Goal: Task Accomplishment & Management: Manage account settings

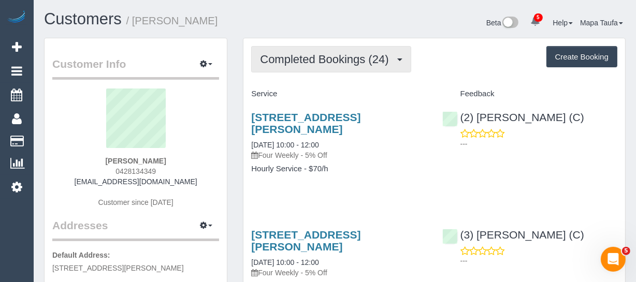
click at [349, 68] on button "Completed Bookings (24)" at bounding box center [331, 59] width 160 height 26
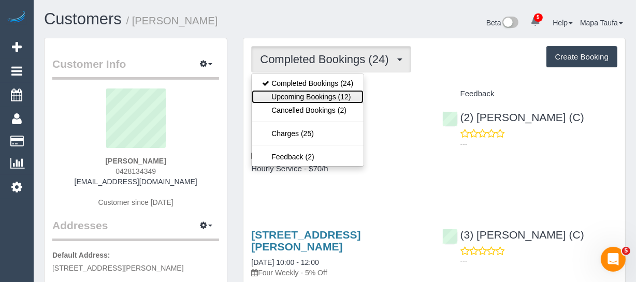
click at [342, 93] on link "Upcoming Bookings (12)" at bounding box center [308, 96] width 112 height 13
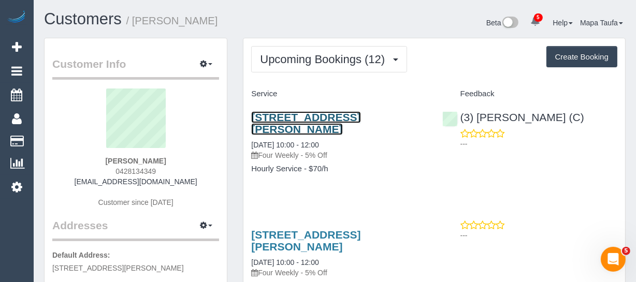
click at [310, 116] on link "61 Andrew Street, Northcote, VIC 3070" at bounding box center [305, 123] width 109 height 24
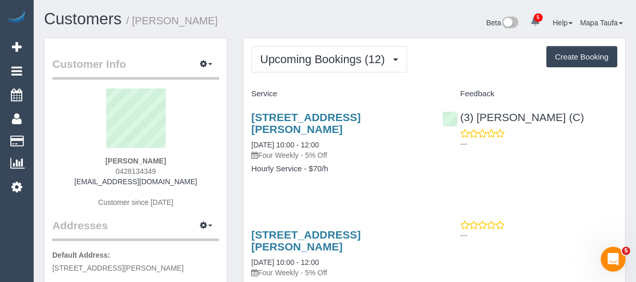
drag, startPoint x: 67, startPoint y: 188, endPoint x: 166, endPoint y: 149, distance: 105.8
click at [84, 178] on div "Xavier Kerlin 0428134349 xavierkerlin@gmail.com Customer since 2023" at bounding box center [135, 154] width 167 height 130
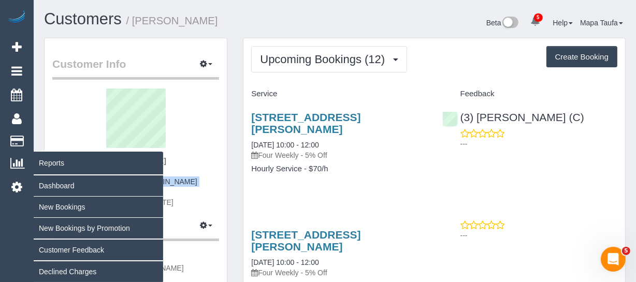
drag, startPoint x: 168, startPoint y: 155, endPoint x: 33, endPoint y: 159, distance: 135.8
click at [111, 159] on div "Xavier Kerlin 0428134349 xavierkerlin@gmail.com Customer since 2023" at bounding box center [135, 154] width 167 height 130
copy strong "Xavier Kerlin"
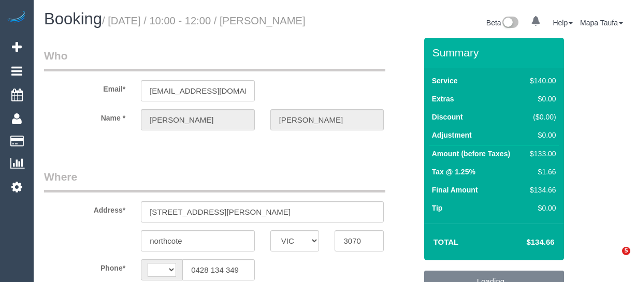
select select "VIC"
select select "string:AU"
select select "object:577"
select select "string:stripe-pm_1RgaUE2GScqysDRVpGDfVT5N"
select select "spot1"
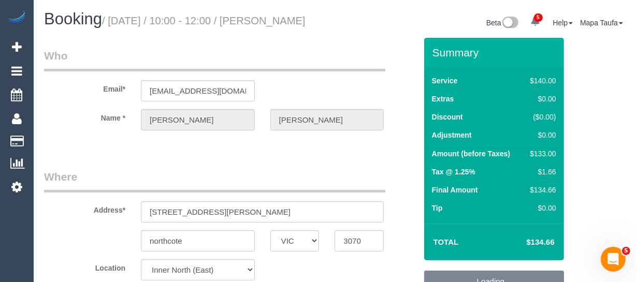
select select "number:28"
select select "number:14"
select select "number:19"
select select "number:24"
select select "number:33"
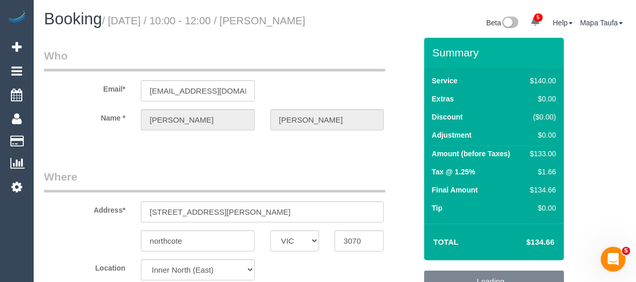
select select "number:13"
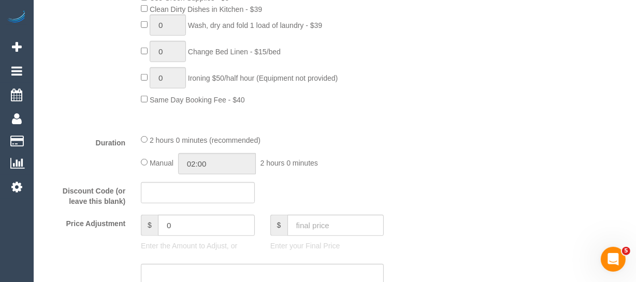
select select "object:1720"
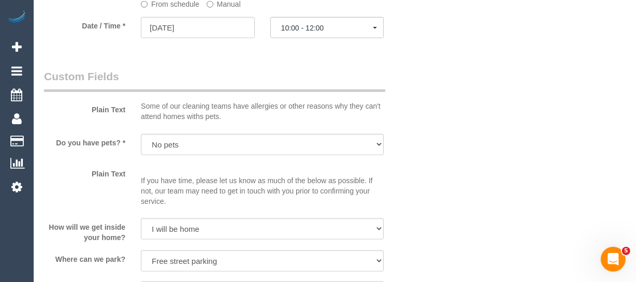
scroll to position [1366, 0]
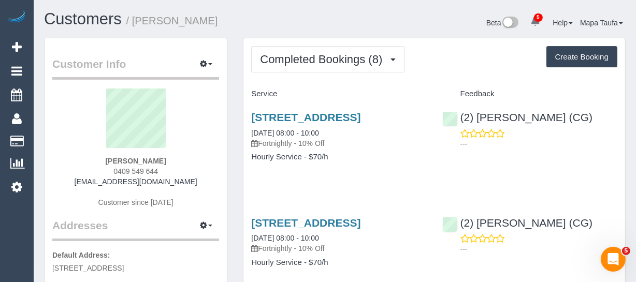
drag, startPoint x: 177, startPoint y: 170, endPoint x: 105, endPoint y: 175, distance: 72.2
click at [107, 174] on div "Jennifer Flight 0409 549 644 campflight@gmail.com Customer since 2025" at bounding box center [135, 154] width 167 height 130
copy span "0409 549 644"
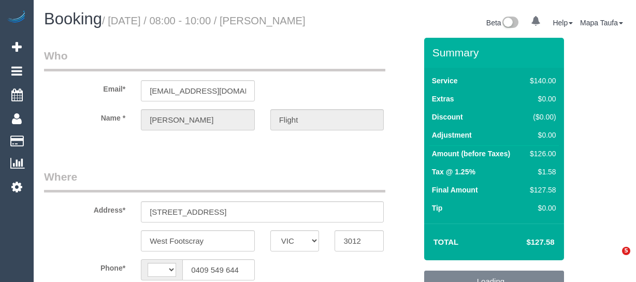
select select "VIC"
select select "string:AU"
select select "object:616"
select select "string:stripe-pm_1RMkIv2GScqysDRVOPBnWKlT"
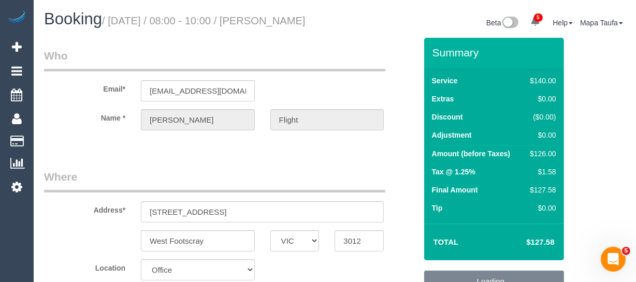
select select "number:27"
select select "number:14"
select select "number:19"
select select "number:24"
select select "number:34"
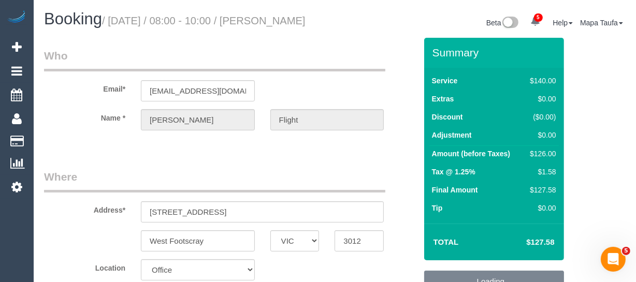
select select "object:2191"
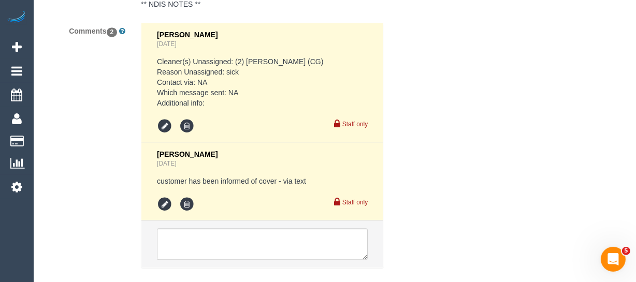
scroll to position [2080, 0]
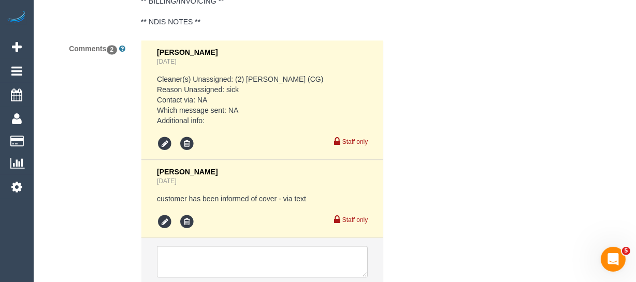
drag, startPoint x: 445, startPoint y: 163, endPoint x: 438, endPoint y: 165, distance: 6.9
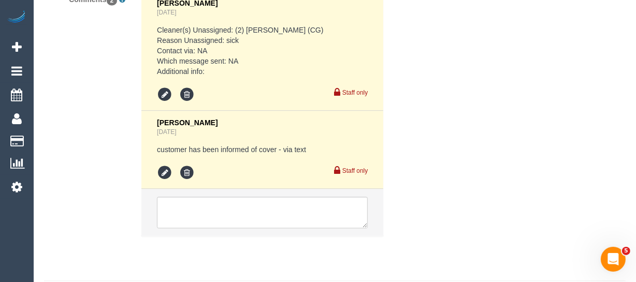
scroll to position [2171, 0]
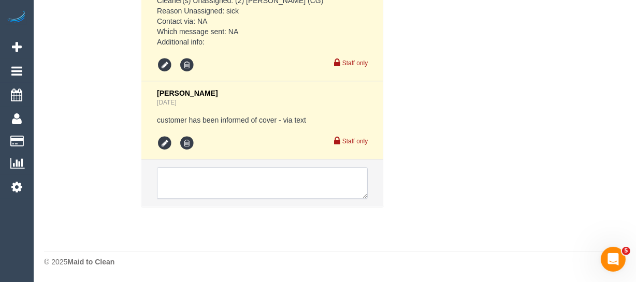
click at [195, 174] on textarea at bounding box center [262, 183] width 211 height 32
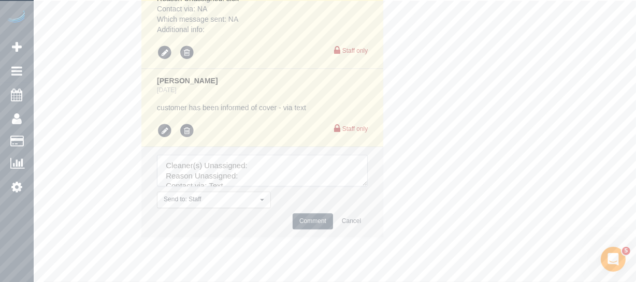
drag, startPoint x: 364, startPoint y: 192, endPoint x: 378, endPoint y: 247, distance: 56.2
click at [368, 187] on textarea at bounding box center [262, 171] width 211 height 32
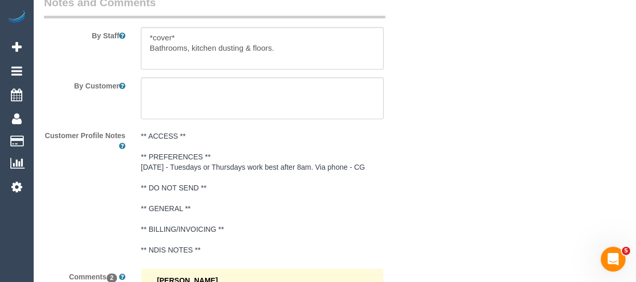
scroll to position [1700, 0]
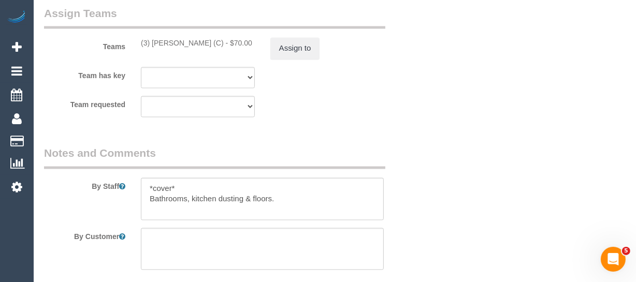
drag, startPoint x: 218, startPoint y: 55, endPoint x: 280, endPoint y: 56, distance: 62.7
click at [153, 48] on div "(3) Joanne Wenzlau (C) - $70.00" at bounding box center [198, 43] width 114 height 10
copy div "Joanne Wenzlau (C)"
click at [312, 56] on button "Assign to" at bounding box center [295, 49] width 50 height 22
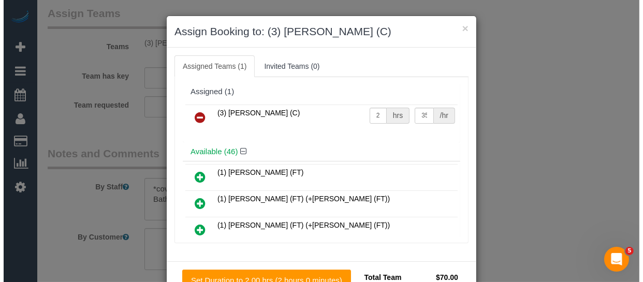
scroll to position [1690, 0]
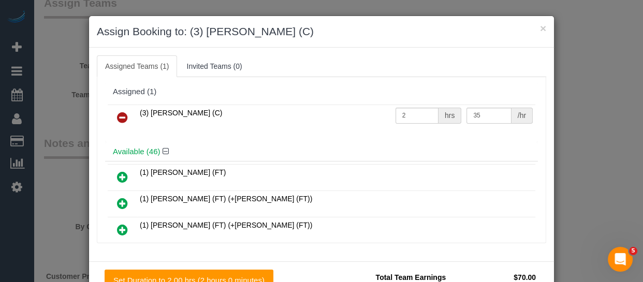
click at [117, 122] on icon at bounding box center [122, 117] width 11 height 12
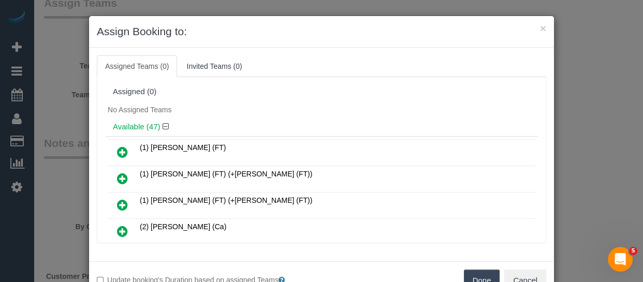
click at [471, 273] on button "Done" at bounding box center [482, 281] width 36 height 22
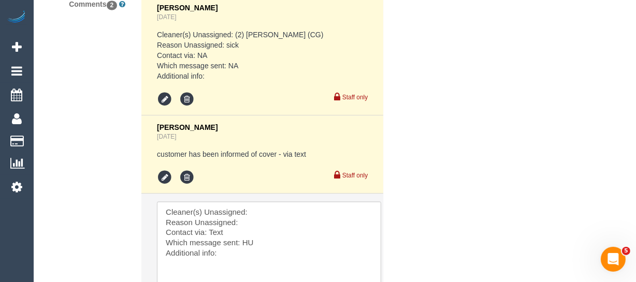
scroll to position [2273, 0]
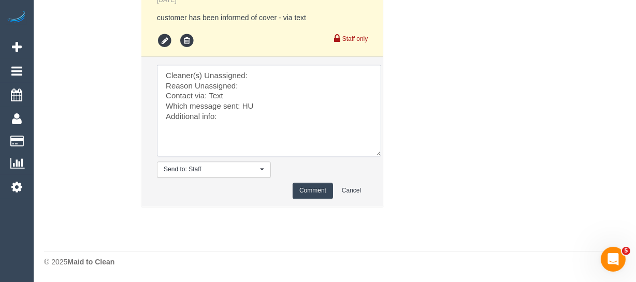
click at [274, 73] on textarea at bounding box center [269, 111] width 224 height 92
paste textarea "Joanne Wenzlau (C)"
click at [261, 87] on textarea at bounding box center [269, 111] width 224 height 92
click at [238, 99] on textarea at bounding box center [269, 111] width 224 height 92
type textarea "Cleaner(s) Unassigned: Joanne Wenzlau (C) Reason Unassigned: resigned Contact v…"
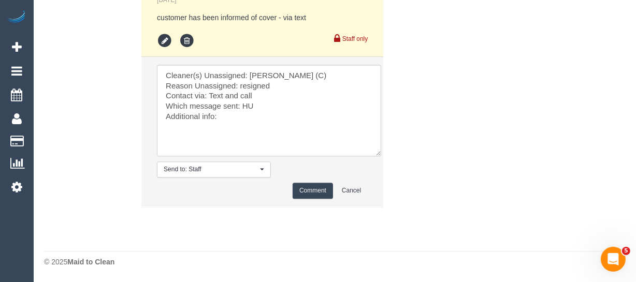
click at [316, 189] on button "Comment" at bounding box center [313, 191] width 40 height 16
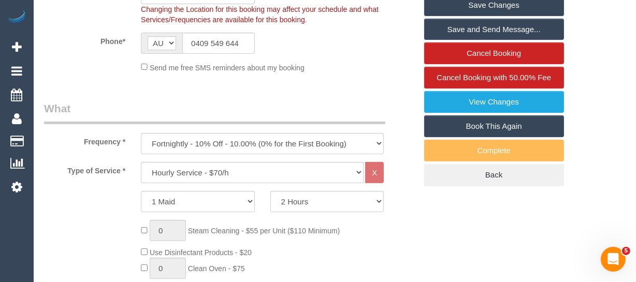
scroll to position [164, 0]
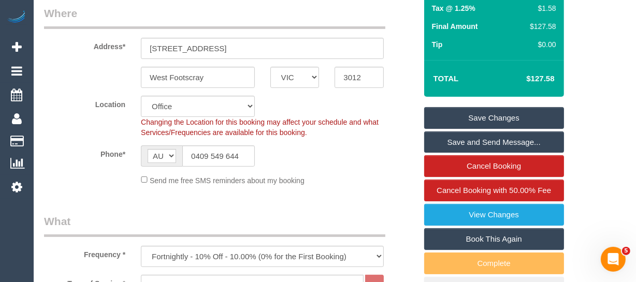
click at [495, 129] on link "Save Changes" at bounding box center [494, 118] width 140 height 22
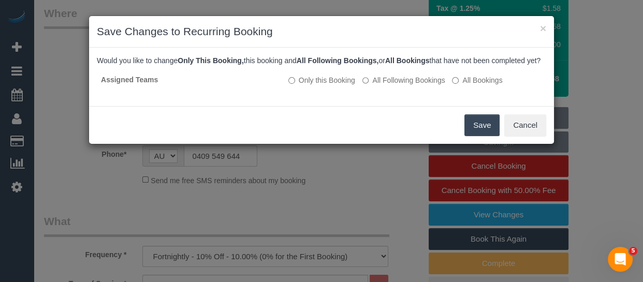
click at [483, 136] on button "Save" at bounding box center [482, 126] width 35 height 22
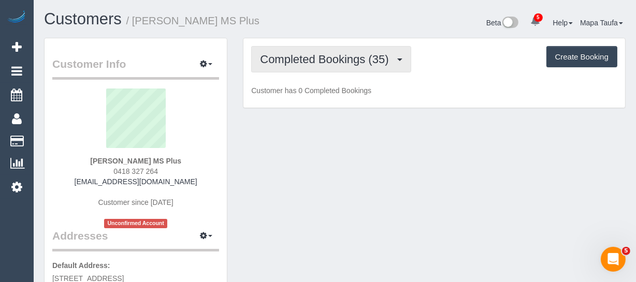
click at [292, 64] on span "Completed Bookings (35)" at bounding box center [327, 59] width 134 height 13
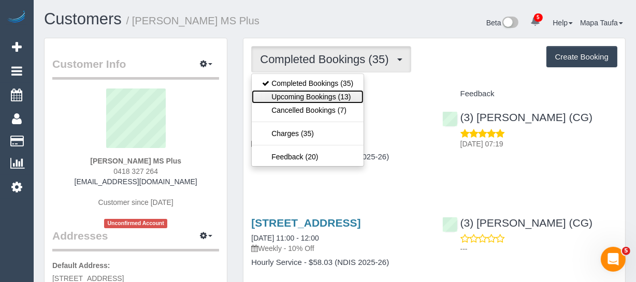
click at [288, 92] on link "Upcoming Bookings (13)" at bounding box center [308, 96] width 112 height 13
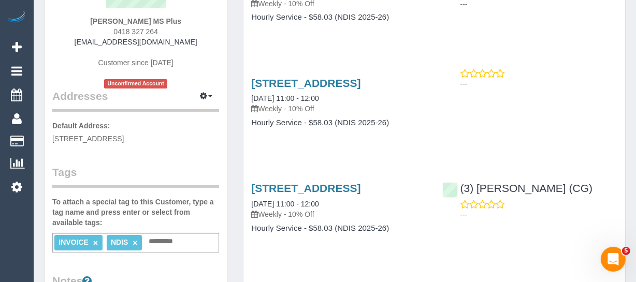
scroll to position [141, 0]
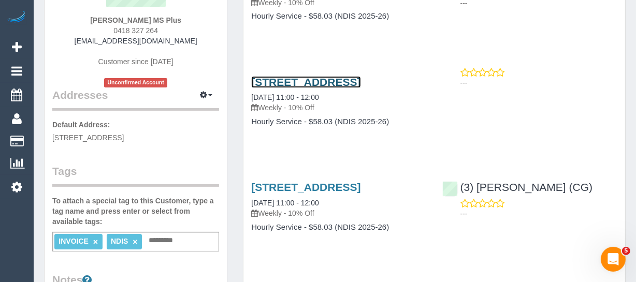
click at [260, 88] on link "[STREET_ADDRESS]" at bounding box center [305, 82] width 109 height 12
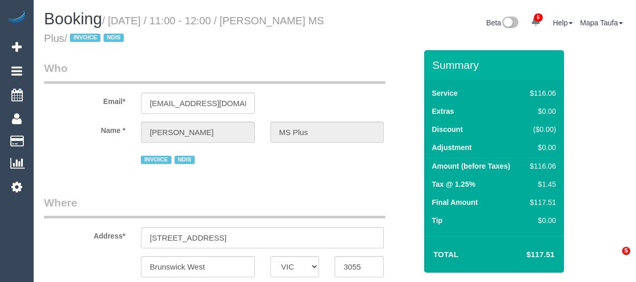
select select "VIC"
select select "number:28"
select select "number:14"
select select "number:19"
select select "number:36"
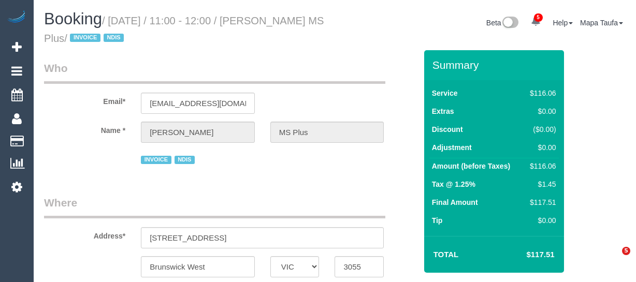
select select "number:35"
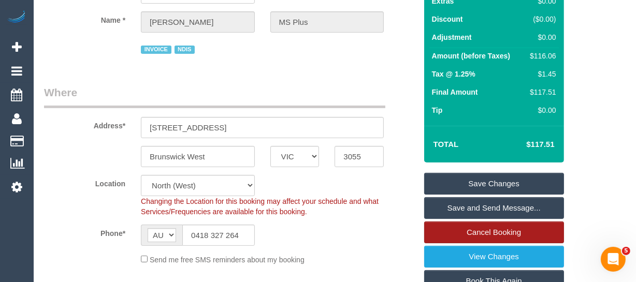
scroll to position [188, 0]
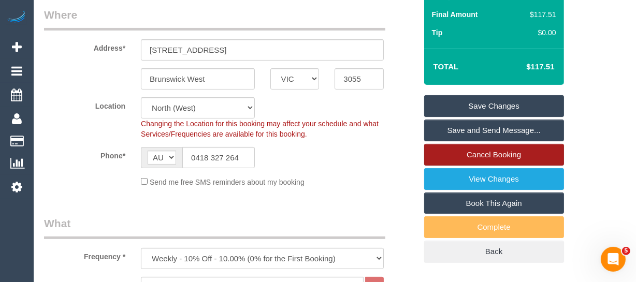
click at [481, 156] on link "Cancel Booking" at bounding box center [494, 155] width 140 height 22
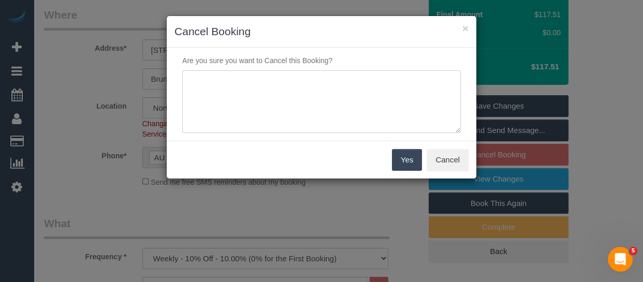
click at [286, 126] on textarea at bounding box center [321, 101] width 279 height 63
type textarea "service not needed due to PH via text- MT"
click at [407, 161] on button "Yes" at bounding box center [407, 160] width 30 height 22
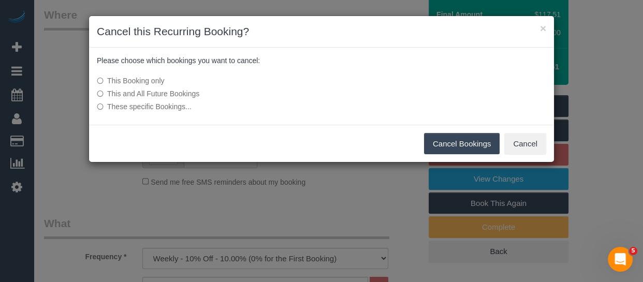
click at [449, 135] on button "Cancel Bookings" at bounding box center [462, 144] width 76 height 22
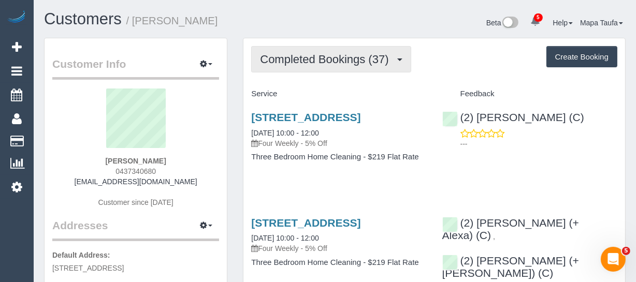
click at [359, 59] on span "Completed Bookings (37)" at bounding box center [327, 59] width 134 height 13
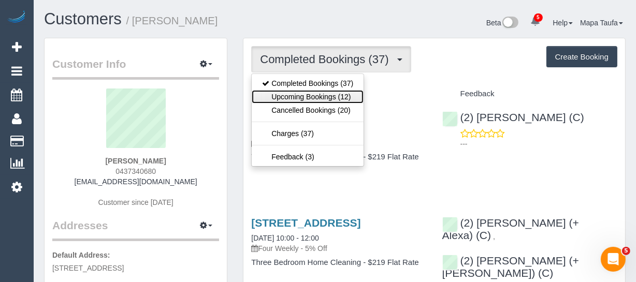
click at [332, 98] on link "Upcoming Bookings (12)" at bounding box center [308, 96] width 112 height 13
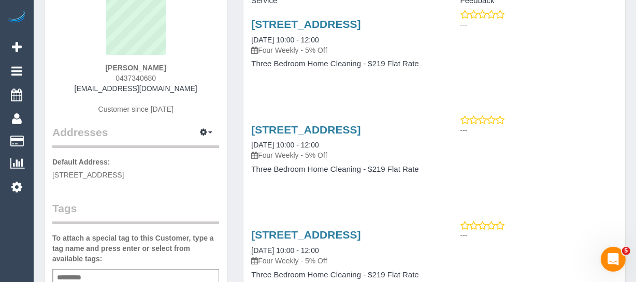
scroll to position [94, 0]
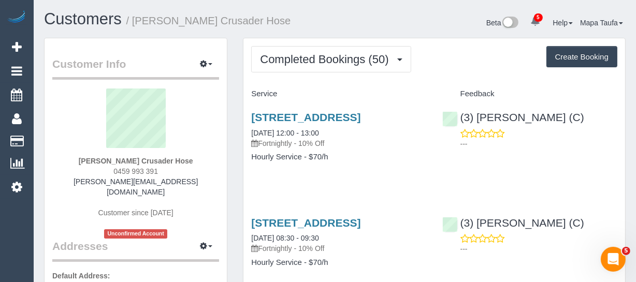
drag, startPoint x: 285, startPoint y: 124, endPoint x: 245, endPoint y: 116, distance: 41.2
click at [245, 116] on div "[STREET_ADDRESS] [DATE] 12:00 - 13:00 Fortnightly - 10% Off Hourly Service - $7…" at bounding box center [339, 143] width 191 height 80
copy link "[STREET_ADDRESS]"
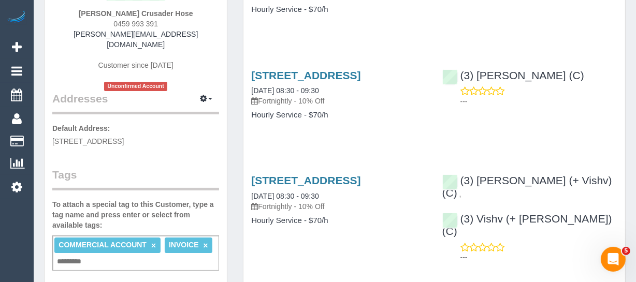
scroll to position [141, 0]
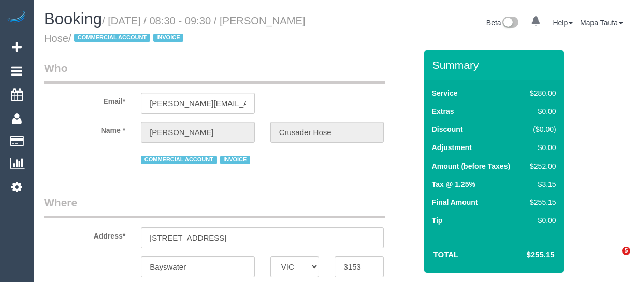
select select "VIC"
select select "string:AU"
select select "object:1341"
select select "240"
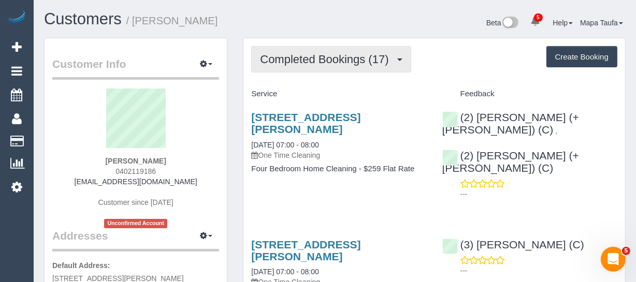
click at [316, 54] on span "Completed Bookings (17)" at bounding box center [327, 59] width 134 height 13
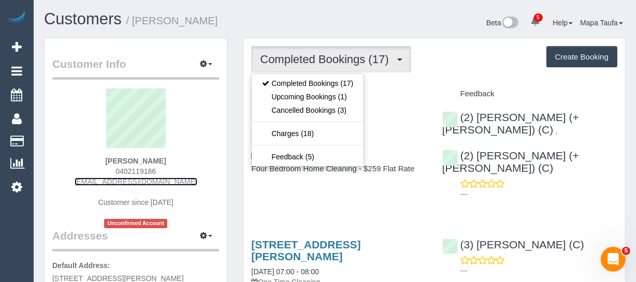
click at [162, 179] on link "[EMAIL_ADDRESS][DOMAIN_NAME]" at bounding box center [136, 182] width 123 height 8
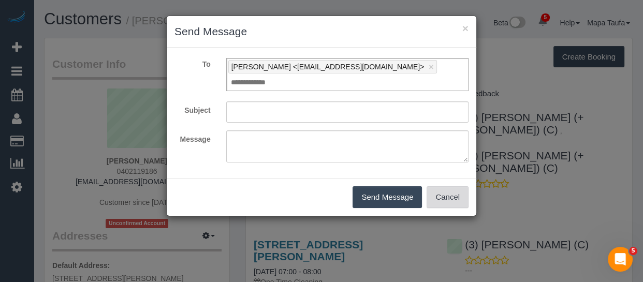
click at [438, 198] on button "Cancel" at bounding box center [448, 198] width 42 height 22
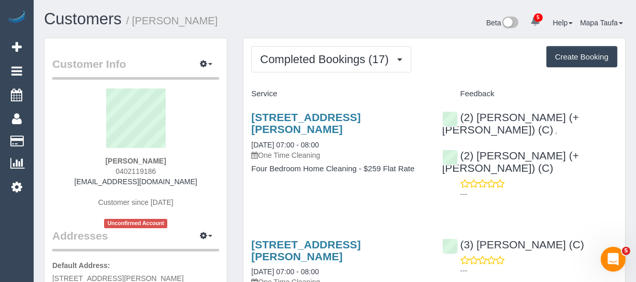
click at [111, 166] on div "[PERSON_NAME] 0402119186 [EMAIL_ADDRESS][DOMAIN_NAME] Customer since [DATE] Unc…" at bounding box center [135, 159] width 167 height 140
drag, startPoint x: 177, startPoint y: 167, endPoint x: 164, endPoint y: 168, distance: 13.0
click at [175, 167] on div "[PERSON_NAME] 0402119186 [EMAIL_ADDRESS][DOMAIN_NAME] Customer since [DATE] Unc…" at bounding box center [135, 159] width 167 height 140
drag, startPoint x: 156, startPoint y: 170, endPoint x: 98, endPoint y: 170, distance: 58.0
click at [98, 170] on div "[PERSON_NAME] 0402119186 [EMAIL_ADDRESS][DOMAIN_NAME] Customer since [DATE] Unc…" at bounding box center [135, 159] width 167 height 140
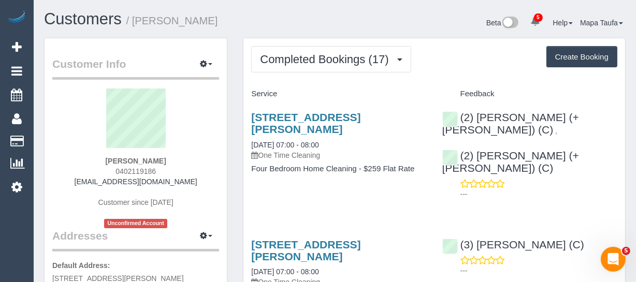
copy span "0402119186"
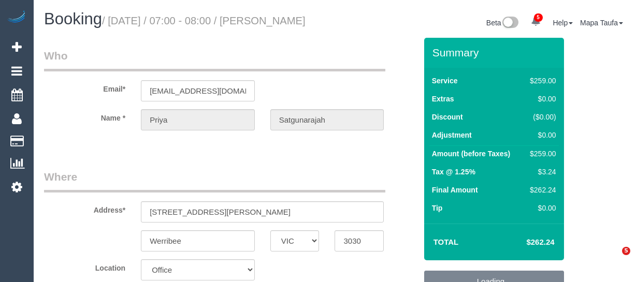
select select "VIC"
select select "number:28"
select select "number:14"
select select "number:19"
select select "number:25"
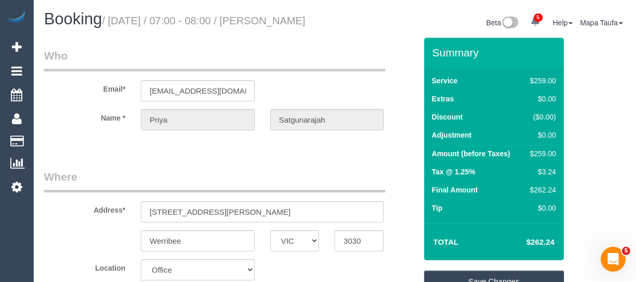
scroll to position [2094, 0]
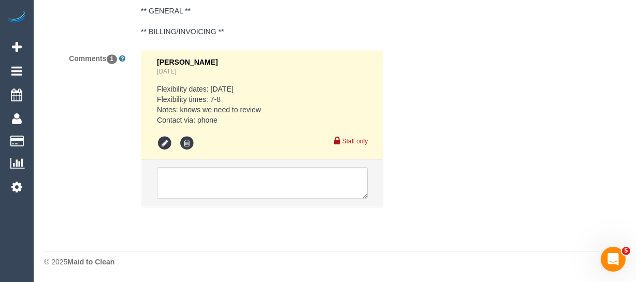
drag, startPoint x: 156, startPoint y: 199, endPoint x: 166, endPoint y: 195, distance: 10.9
click at [166, 195] on li at bounding box center [262, 184] width 242 height 48
click at [166, 193] on textarea at bounding box center [262, 183] width 211 height 32
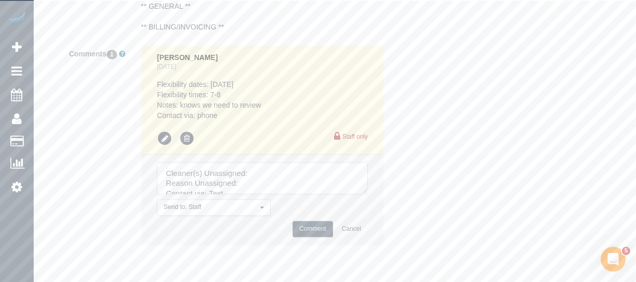
drag, startPoint x: 361, startPoint y: 193, endPoint x: 363, endPoint y: 228, distance: 35.3
click at [368, 195] on textarea at bounding box center [262, 179] width 211 height 32
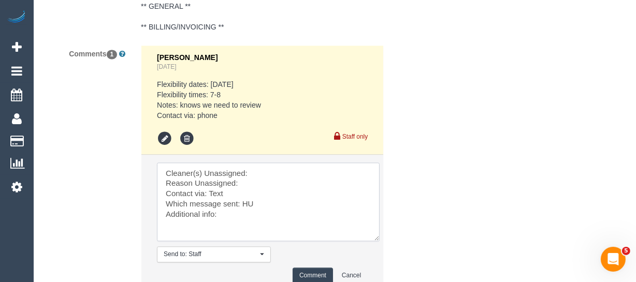
click at [258, 174] on textarea at bounding box center [268, 202] width 223 height 79
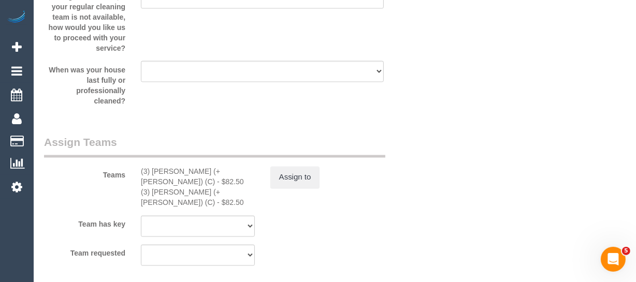
scroll to position [1576, 0]
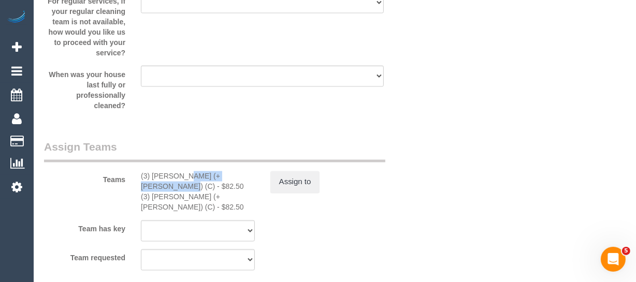
drag, startPoint x: 221, startPoint y: 197, endPoint x: 154, endPoint y: 199, distance: 67.4
click at [154, 192] on div "(3) Nihaal (+ Shweta) (C) - $82.50" at bounding box center [198, 181] width 114 height 21
copy div "Nihaal (+ Shweta) (C)"
click at [293, 193] on button "Assign to" at bounding box center [295, 182] width 50 height 22
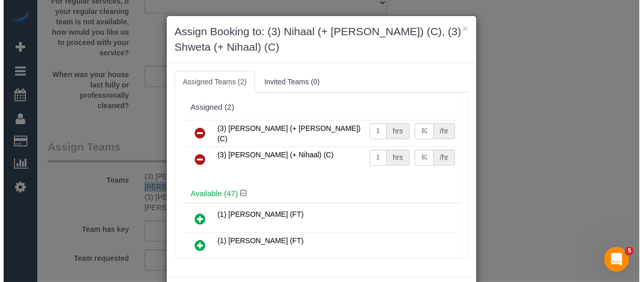
scroll to position [1555, 0]
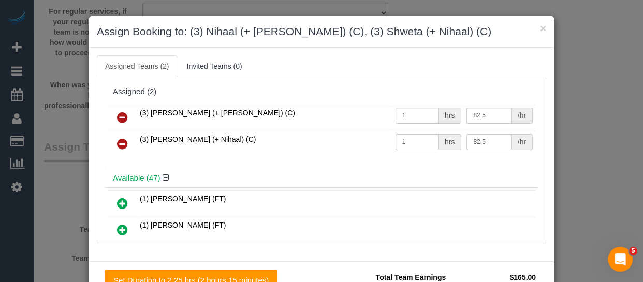
click at [124, 113] on link at bounding box center [122, 118] width 24 height 21
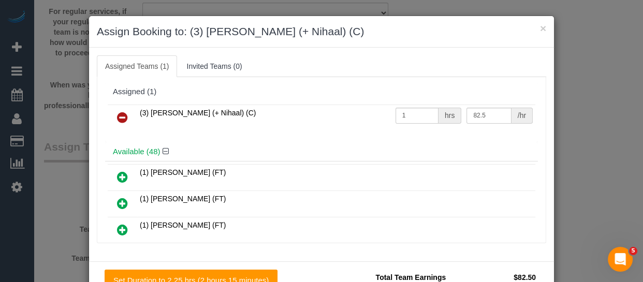
click at [119, 115] on icon at bounding box center [122, 117] width 11 height 12
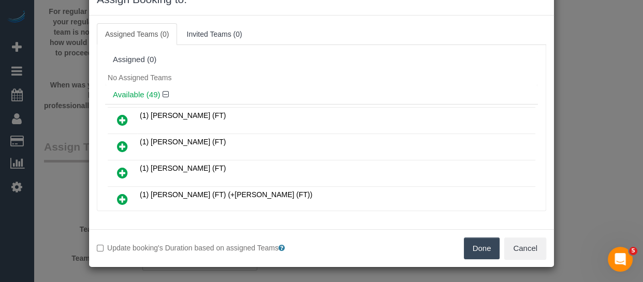
scroll to position [33, 0]
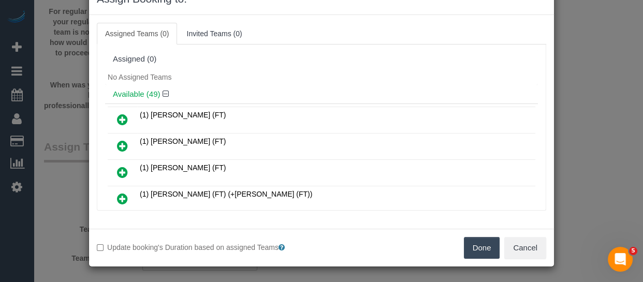
click at [477, 237] on button "Done" at bounding box center [482, 248] width 36 height 22
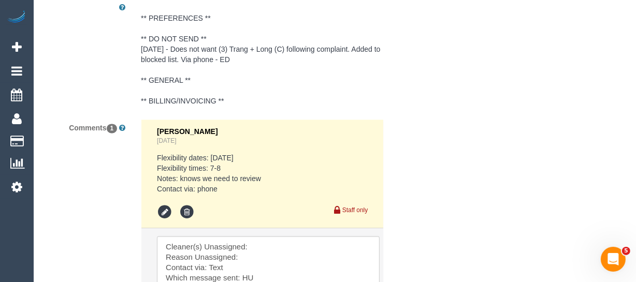
scroll to position [2183, 0]
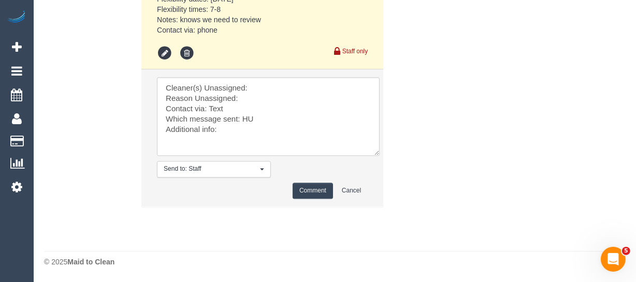
click at [256, 74] on li "Send to: Staff Nothing selected Send to: Staff Send to: Customer Send to: Team …" at bounding box center [262, 137] width 242 height 137
click at [260, 92] on textarea at bounding box center [268, 116] width 223 height 79
paste textarea "Nihaal (+ Shweta) (C)"
click at [254, 102] on textarea at bounding box center [268, 116] width 223 height 79
click at [248, 106] on textarea at bounding box center [268, 116] width 223 height 79
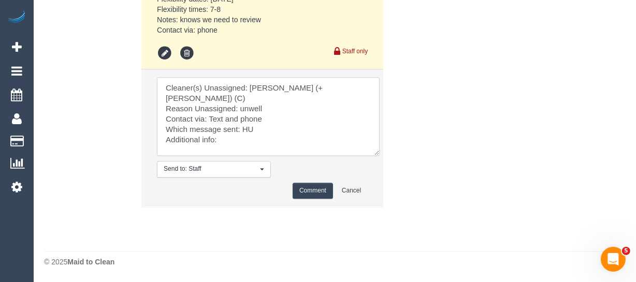
type textarea "Cleaner(s) Unassigned: Nihaal (+ Shweta) (C) Reason Unassigned: unwell Contact …"
click at [319, 196] on button "Comment" at bounding box center [313, 191] width 40 height 16
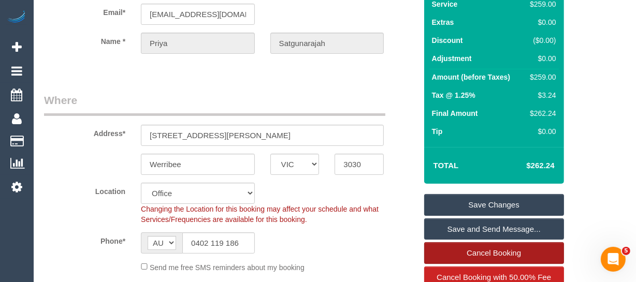
scroll to position [188, 0]
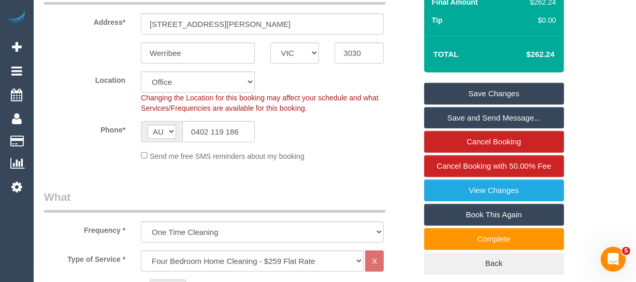
click at [479, 99] on link "Save Changes" at bounding box center [494, 94] width 140 height 22
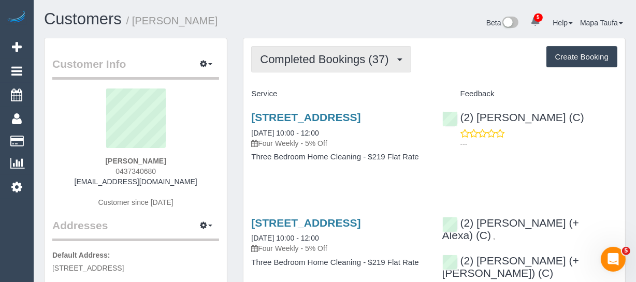
click at [288, 59] on span "Completed Bookings (37)" at bounding box center [327, 59] width 134 height 13
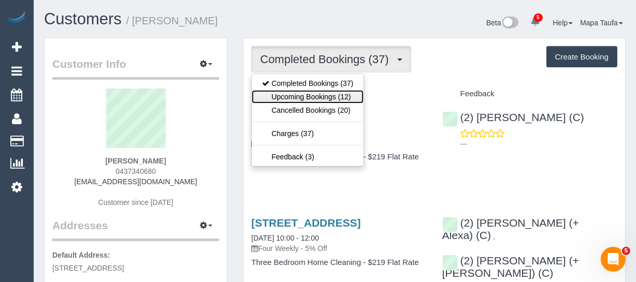
drag, startPoint x: 302, startPoint y: 93, endPoint x: 194, endPoint y: 106, distance: 109.1
click at [302, 93] on link "Upcoming Bookings (12)" at bounding box center [308, 96] width 112 height 13
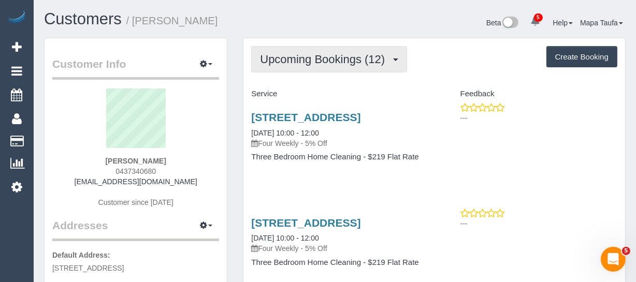
click at [342, 67] on button "Upcoming Bookings (12)" at bounding box center [329, 59] width 156 height 26
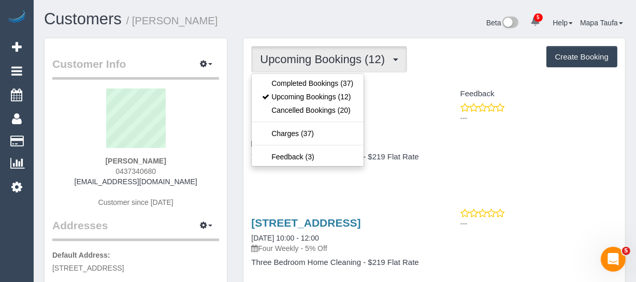
drag, startPoint x: 437, startPoint y: 95, endPoint x: 398, endPoint y: 99, distance: 39.1
click at [437, 95] on div "Feedback" at bounding box center [530, 94] width 191 height 18
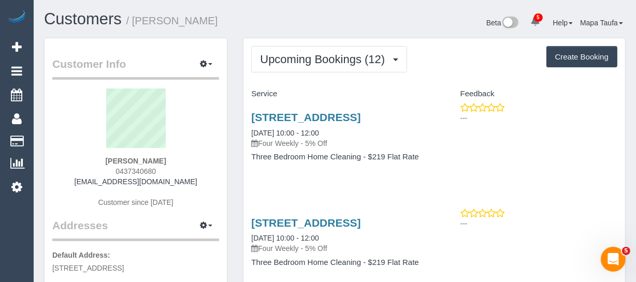
click at [357, 109] on div "152 Lorimer Street, Docklands, VIC 3008 10/10/2025 10:00 - 12:00 Four Weekly - …" at bounding box center [339, 143] width 191 height 80
click at [357, 118] on link "152 Lorimer Street, Docklands, VIC 3008" at bounding box center [305, 117] width 109 height 12
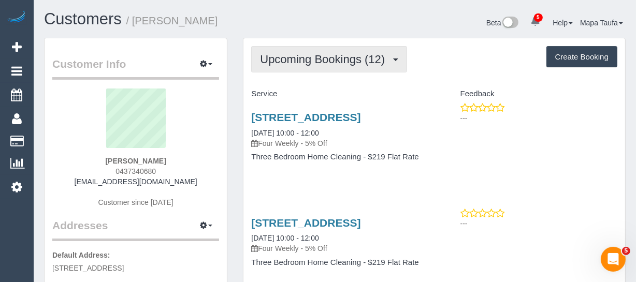
click at [281, 55] on span "Upcoming Bookings (12)" at bounding box center [325, 59] width 130 height 13
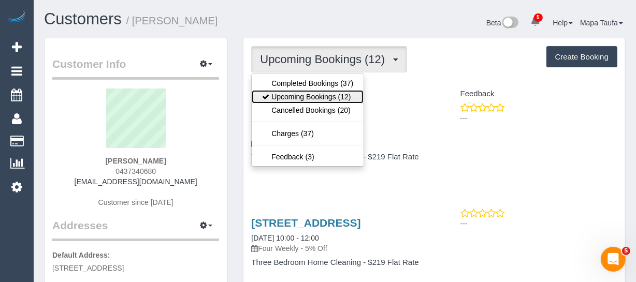
click at [296, 93] on link "Upcoming Bookings (12)" at bounding box center [308, 96] width 112 height 13
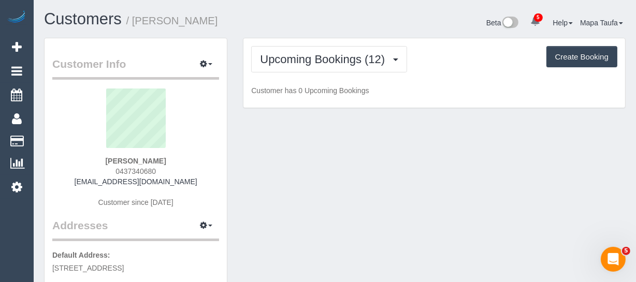
click at [319, 13] on h1 "Customers / Megan Hennessy" at bounding box center [185, 19] width 283 height 18
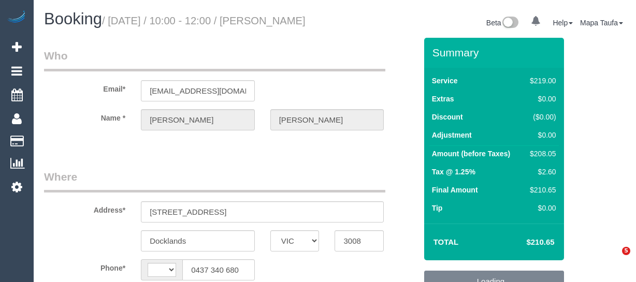
select select "VIC"
select select "string:AU"
select select "object:686"
select select "string:stripe-pm_1HmyTB2GScqysDRVtfnO9N7M"
select select "number:29"
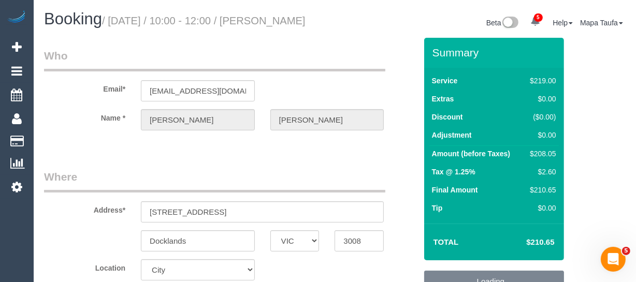
select select "object:841"
select select "spot3"
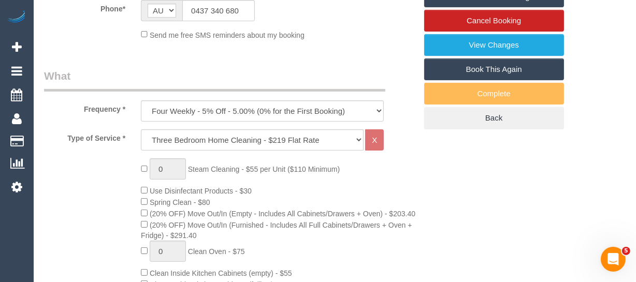
scroll to position [283, 0]
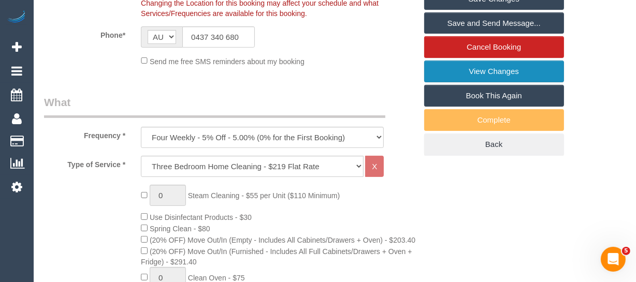
click at [527, 82] on link "View Changes" at bounding box center [494, 72] width 140 height 22
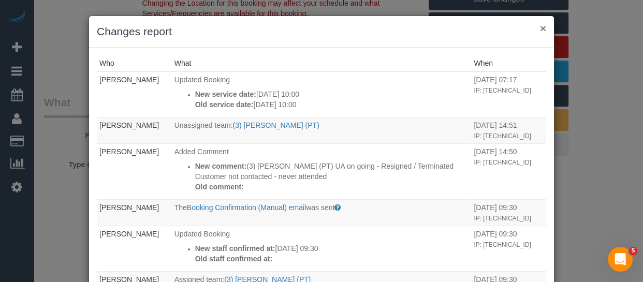
click at [540, 27] on button "×" at bounding box center [543, 28] width 6 height 11
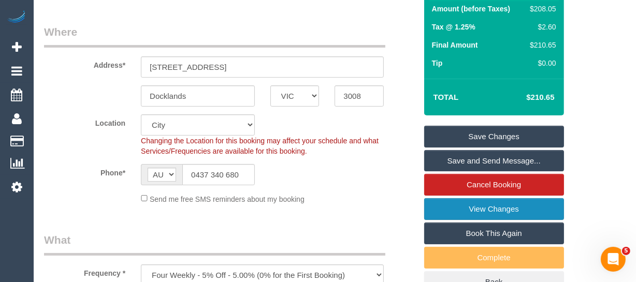
scroll to position [219, 0]
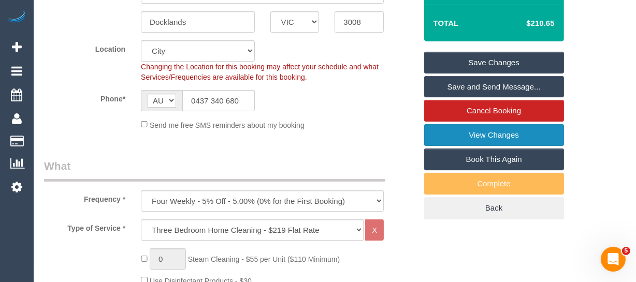
click at [510, 146] on link "View Changes" at bounding box center [494, 135] width 140 height 22
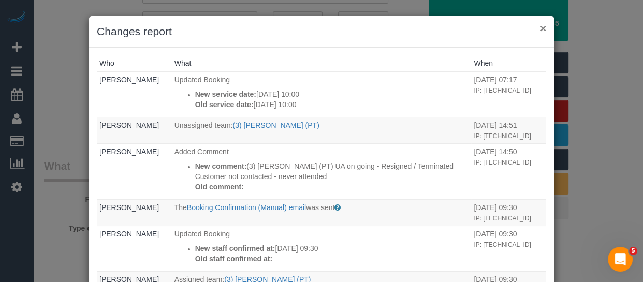
click at [540, 27] on button "×" at bounding box center [543, 28] width 6 height 11
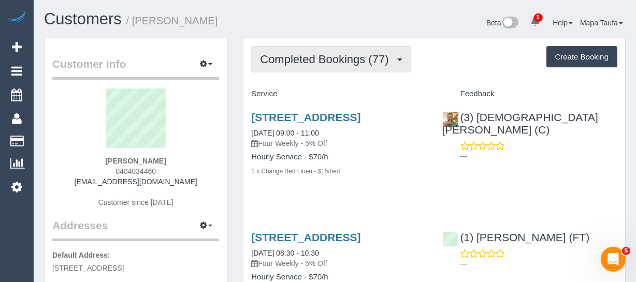
click at [275, 47] on button "Completed Bookings (77)" at bounding box center [331, 59] width 160 height 26
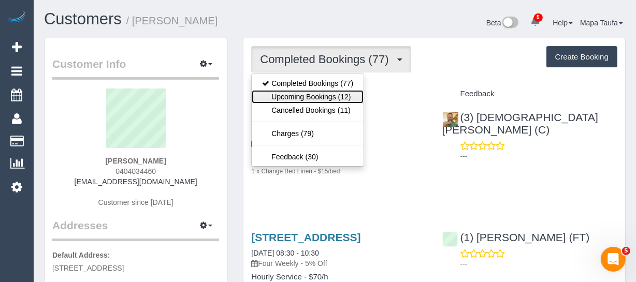
click at [290, 94] on link "Upcoming Bookings (12)" at bounding box center [308, 96] width 112 height 13
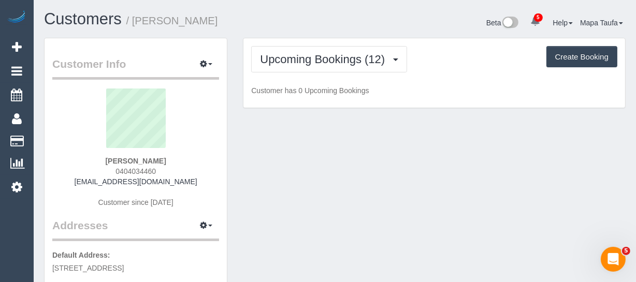
drag, startPoint x: 161, startPoint y: 169, endPoint x: 210, endPoint y: 142, distance: 56.6
click at [101, 176] on div "Debra Simons 0404034460 dsim1000@bigpond.net Customer since 2018" at bounding box center [135, 154] width 167 height 130
copy div "d"
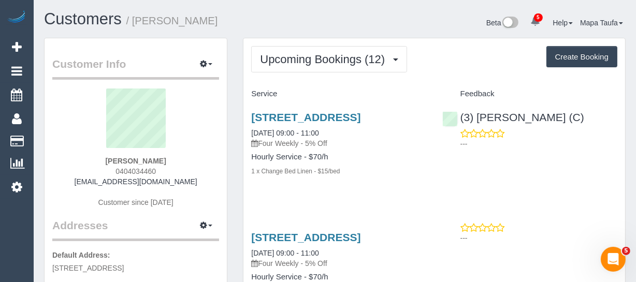
click at [196, 163] on div "Debra Simons 0404034460 dsim1000@bigpond.net Customer since 2018" at bounding box center [135, 154] width 167 height 130
drag, startPoint x: 163, startPoint y: 170, endPoint x: 110, endPoint y: 171, distance: 53.4
click at [107, 168] on div "Debra Simons 0404034460 dsim1000@bigpond.net Customer since 2018" at bounding box center [135, 154] width 167 height 130
copy span "0404034460"
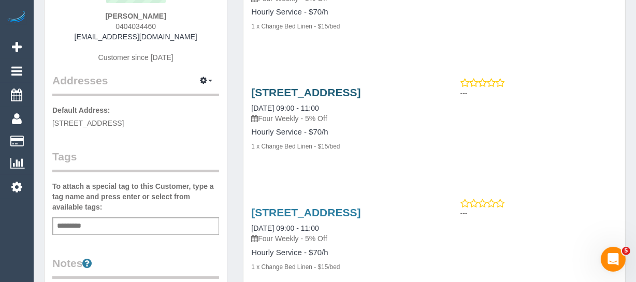
scroll to position [235, 0]
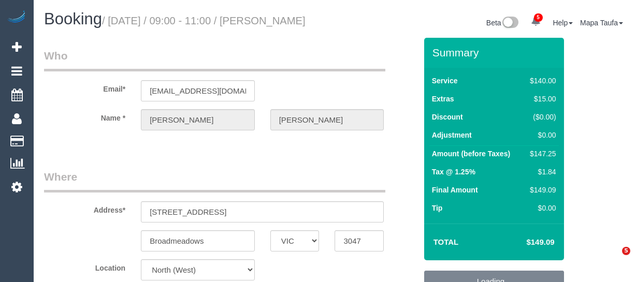
select select "VIC"
select select "string:stripe-pm_1IhmNM2GScqysDRVdzur1TsV"
select select "number:28"
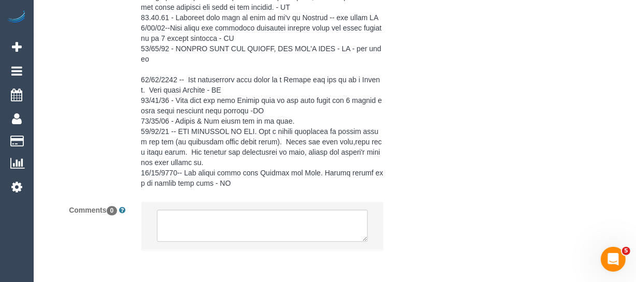
scroll to position [2447, 0]
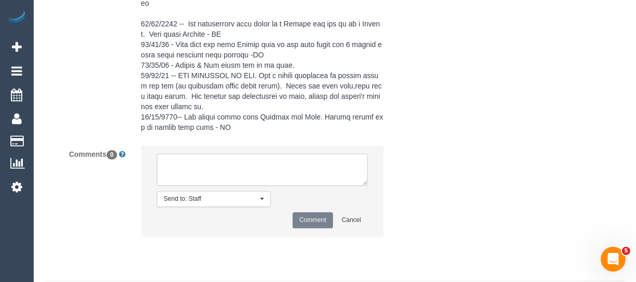
click at [303, 186] on textarea at bounding box center [262, 170] width 211 height 32
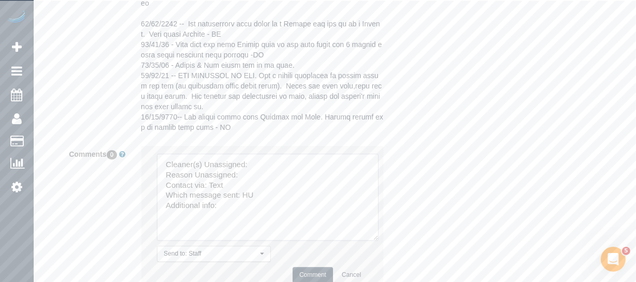
drag, startPoint x: 365, startPoint y: 193, endPoint x: 376, endPoint y: 248, distance: 56.5
click at [376, 241] on textarea at bounding box center [268, 197] width 222 height 87
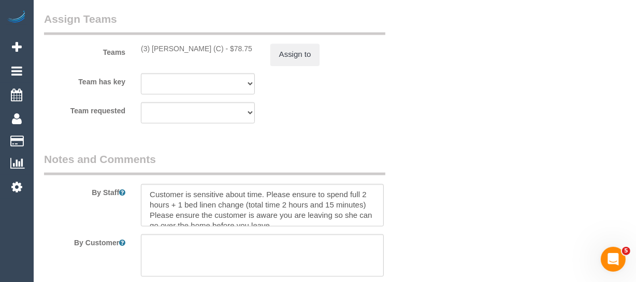
scroll to position [1646, 0]
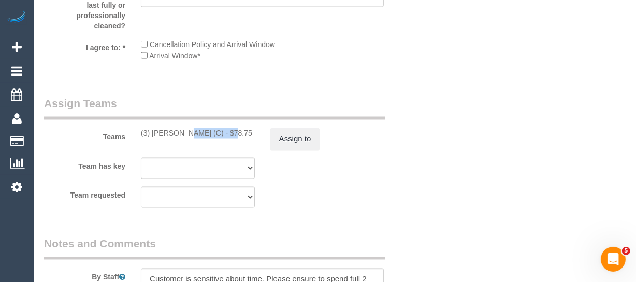
drag, startPoint x: 196, startPoint y: 148, endPoint x: 153, endPoint y: 145, distance: 43.1
click at [153, 139] on div "(3) [PERSON_NAME] (C) - $78.75" at bounding box center [198, 133] width 114 height 10
copy div "[PERSON_NAME] (C) -"
click at [292, 150] on button "Assign to" at bounding box center [295, 139] width 50 height 22
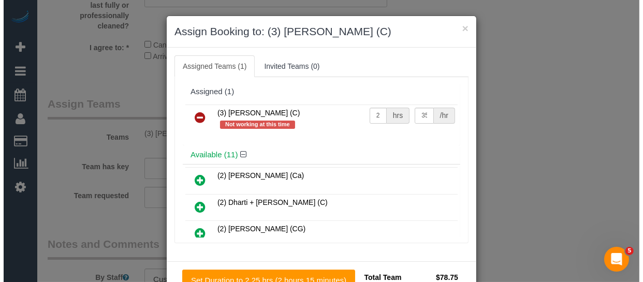
scroll to position [1636, 0]
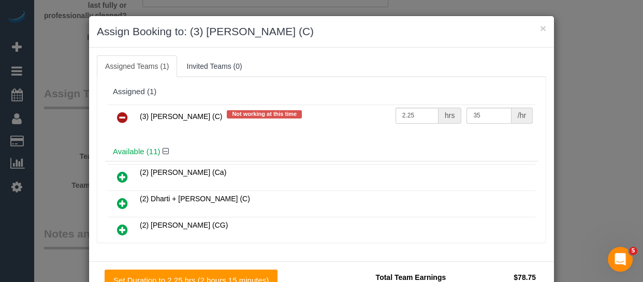
click at [127, 112] on link at bounding box center [122, 118] width 24 height 21
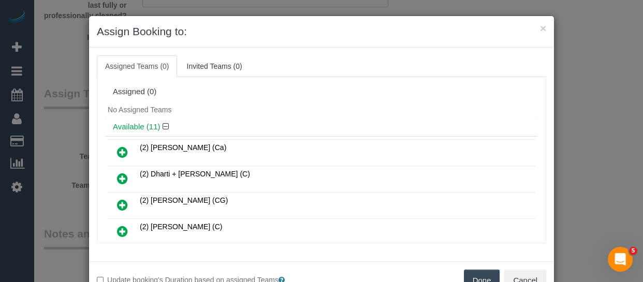
click at [476, 267] on div "Update booking's Duration based on assigned Teams Done Cancel" at bounding box center [321, 281] width 465 height 38
click at [476, 273] on button "Done" at bounding box center [482, 281] width 36 height 22
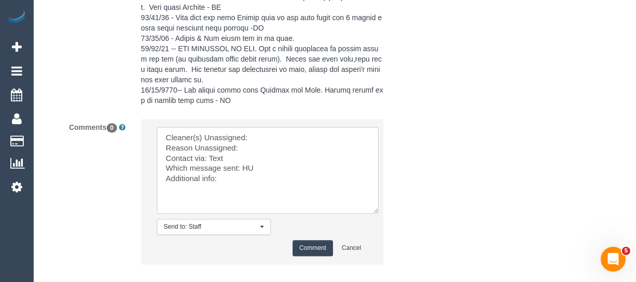
scroll to position [2544, 0]
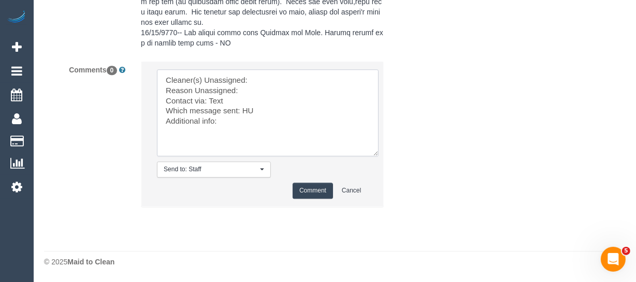
click at [273, 79] on textarea at bounding box center [268, 112] width 222 height 87
paste textarea "Luke HJ (C) -"
click at [267, 89] on textarea at bounding box center [268, 112] width 222 height 87
type textarea "Cleaner(s) Unassigned: Luke HJ (C) - Reason Unassigned: unwell Contact via: Tex…"
click at [318, 190] on button "Comment" at bounding box center [313, 191] width 40 height 16
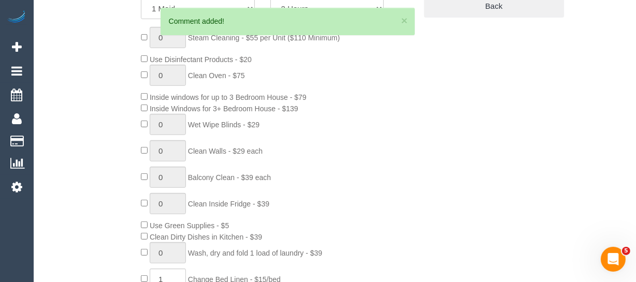
scroll to position [47, 0]
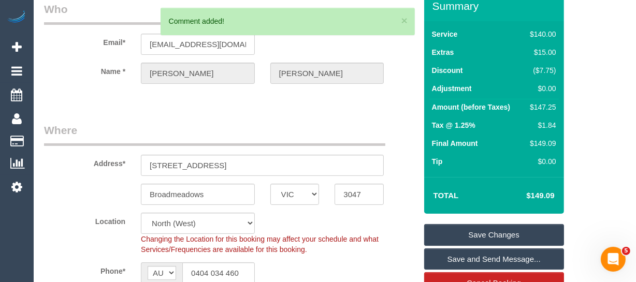
click at [482, 243] on link "Save Changes" at bounding box center [494, 235] width 140 height 22
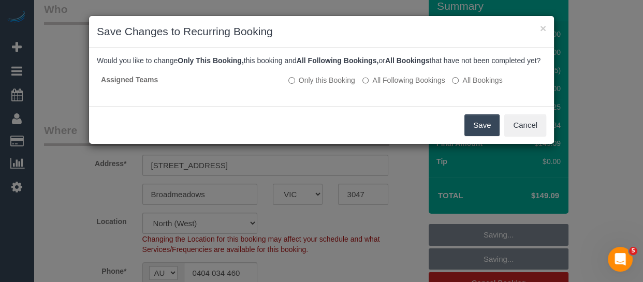
click at [481, 131] on button "Save" at bounding box center [482, 126] width 35 height 22
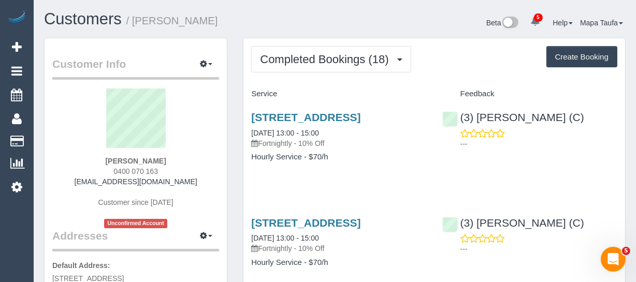
drag, startPoint x: 170, startPoint y: 176, endPoint x: 170, endPoint y: 166, distance: 10.4
click at [124, 168] on div "Jack Negent 0400 070 163 jack.negent@wvtech.com.au Customer since 2024 Unconfir…" at bounding box center [135, 159] width 167 height 140
click at [170, 166] on div "Jack Negent 0400 070 163 jack.negent@wvtech.com.au Customer since 2024 Unconfir…" at bounding box center [135, 159] width 167 height 140
drag, startPoint x: 166, startPoint y: 168, endPoint x: 176, endPoint y: 76, distance: 92.8
click at [110, 171] on div "Jack Negent 0400 070 163 jack.negent@wvtech.com.au Customer since 2024 Unconfir…" at bounding box center [135, 159] width 167 height 140
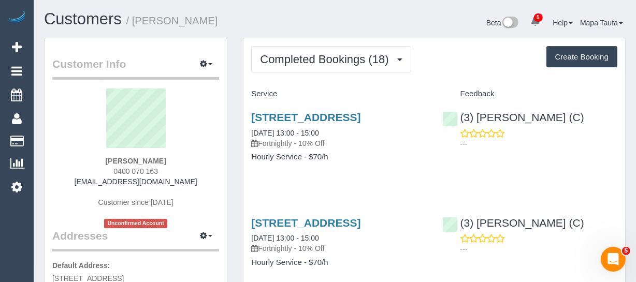
copy span "0400 070 163"
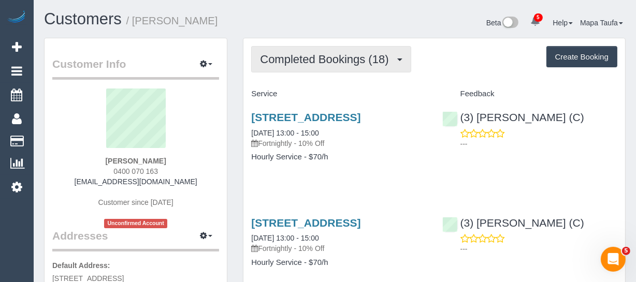
drag, startPoint x: 275, startPoint y: 60, endPoint x: 280, endPoint y: 88, distance: 28.5
click at [275, 62] on span "Completed Bookings (18)" at bounding box center [327, 59] width 134 height 13
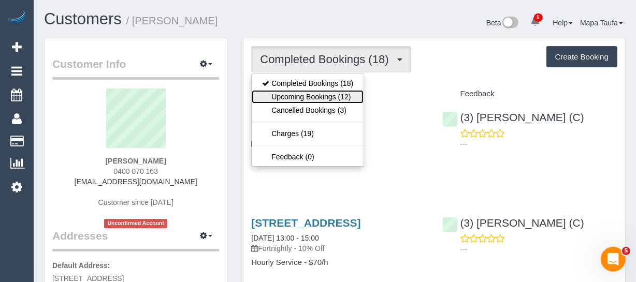
click at [280, 96] on link "Upcoming Bookings (12)" at bounding box center [308, 96] width 112 height 13
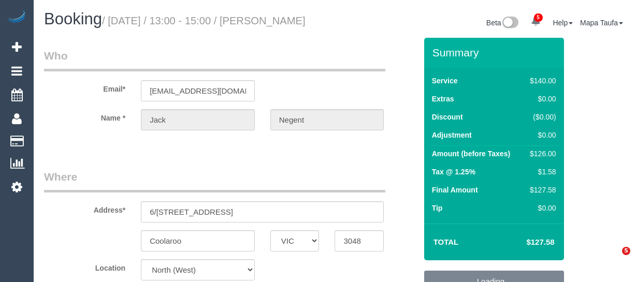
select select "VIC"
select select "number:28"
select select "number:14"
select select "number:18"
select select "number:25"
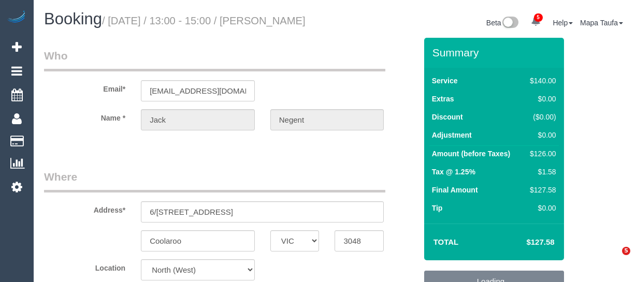
select select "number:33"
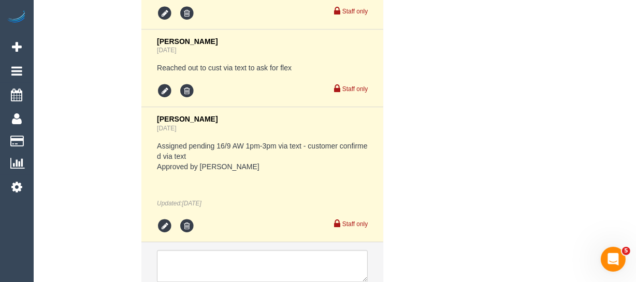
scroll to position [2332, 0]
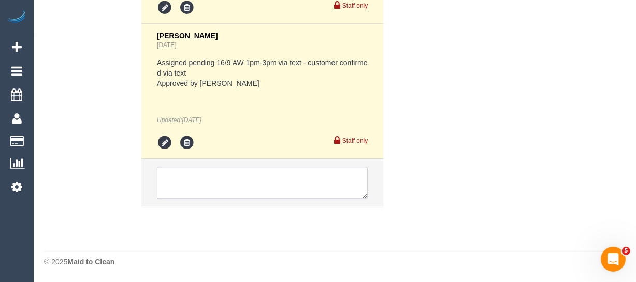
click at [187, 175] on textarea at bounding box center [262, 183] width 211 height 32
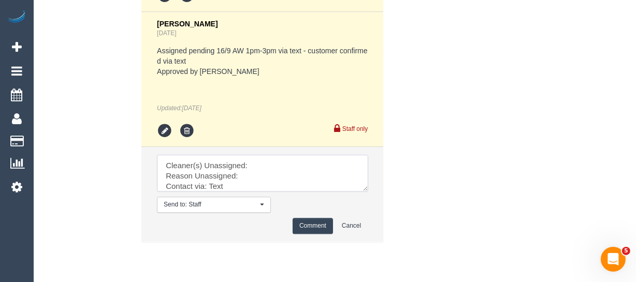
drag, startPoint x: 362, startPoint y: 198, endPoint x: 367, endPoint y: 230, distance: 32.5
click at [367, 192] on textarea at bounding box center [262, 173] width 211 height 37
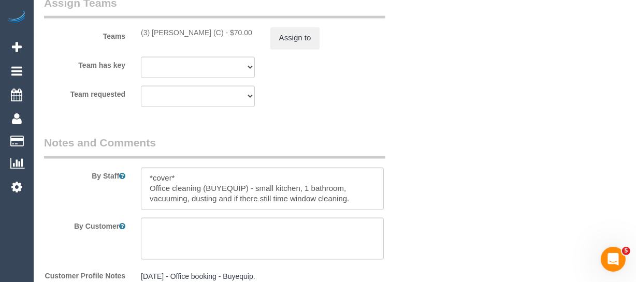
scroll to position [1626, 0]
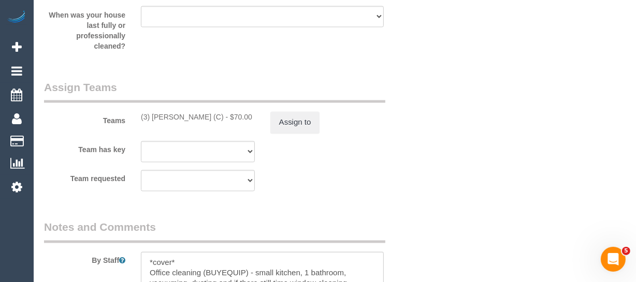
type textarea "Cleaner(s) Unassigned: Reason Unassigned: Contact via: Text Which message sent:…"
drag, startPoint x: 179, startPoint y: 131, endPoint x: 244, endPoint y: 138, distance: 65.6
click at [153, 122] on div "(3) [PERSON_NAME] (C) - $70.00" at bounding box center [198, 117] width 114 height 10
copy div "[PERSON_NAME] (C) -"
click at [291, 134] on button "Assign to" at bounding box center [295, 123] width 50 height 22
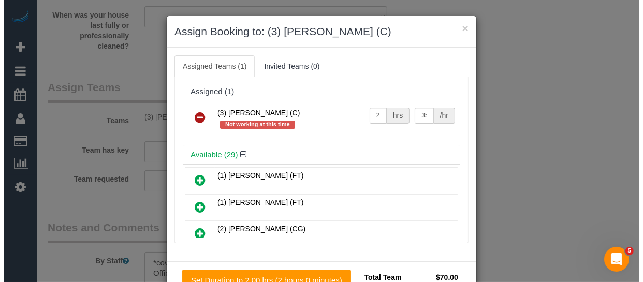
scroll to position [1615, 0]
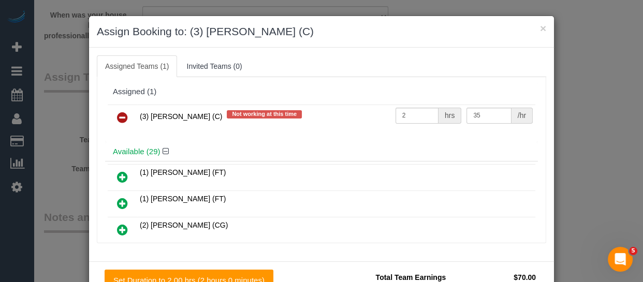
click at [112, 118] on link at bounding box center [122, 118] width 24 height 21
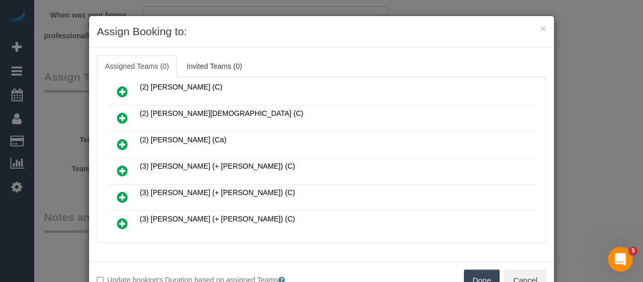
scroll to position [235, 0]
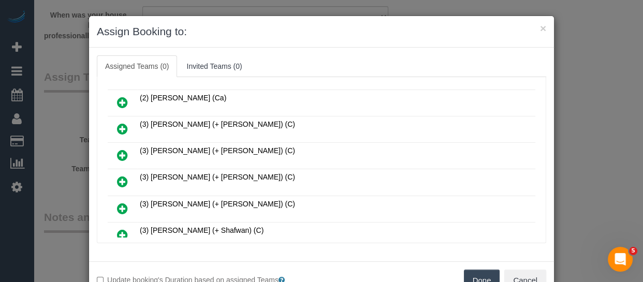
click at [484, 281] on button "Done" at bounding box center [482, 281] width 36 height 22
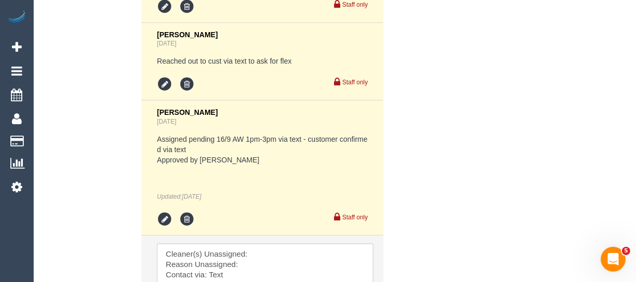
scroll to position [2332, 0]
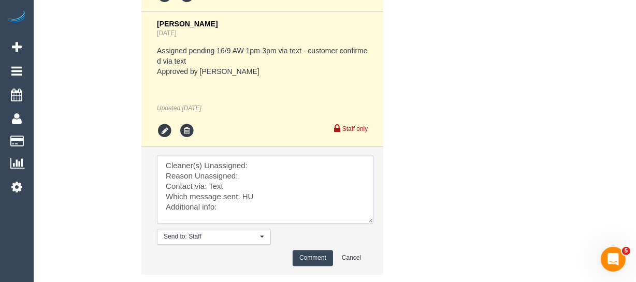
click at [259, 171] on textarea at bounding box center [265, 189] width 217 height 69
paste textarea "Luke HJ (C) -"
click at [258, 192] on textarea at bounding box center [265, 189] width 217 height 69
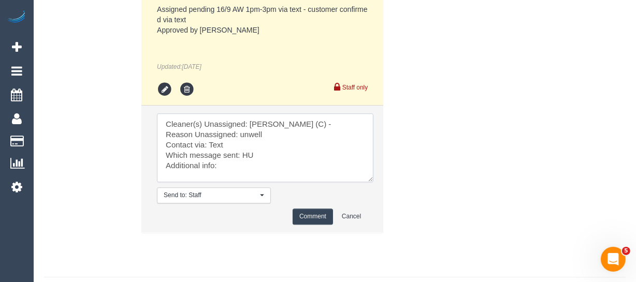
scroll to position [2412, 0]
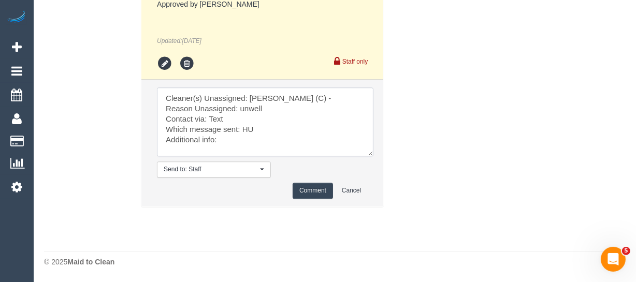
type textarea "Cleaner(s) Unassigned: Luke HJ (C) - Reason Unassigned: unwell Contact via: Tex…"
click at [321, 190] on button "Comment" at bounding box center [313, 191] width 40 height 16
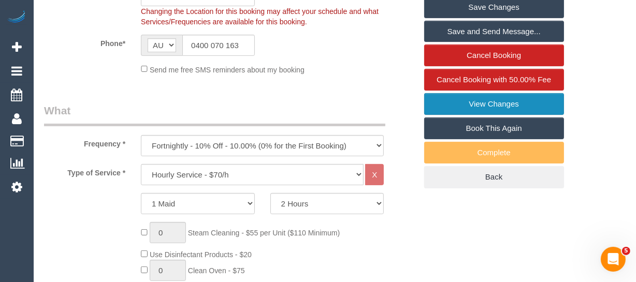
scroll to position [273, 0]
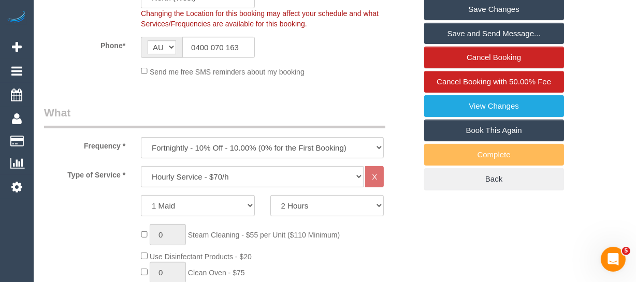
click at [452, 17] on link "Save Changes" at bounding box center [494, 9] width 140 height 22
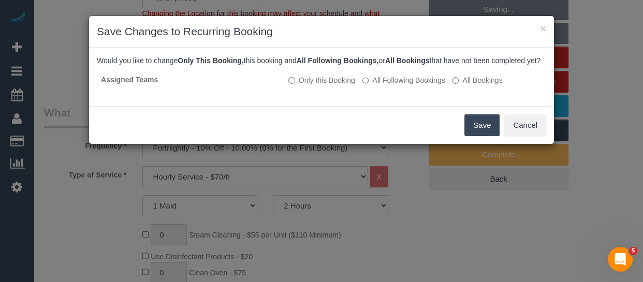
click at [476, 136] on button "Save" at bounding box center [482, 126] width 35 height 22
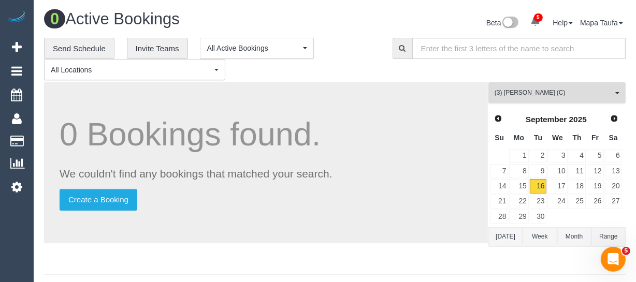
drag, startPoint x: 497, startPoint y: 90, endPoint x: 502, endPoint y: 124, distance: 34.0
click at [497, 90] on span "(3) [PERSON_NAME] (C)" at bounding box center [554, 93] width 118 height 9
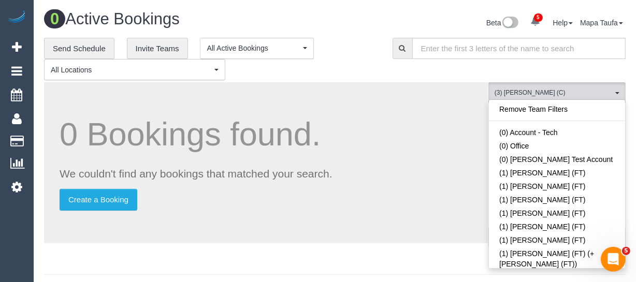
scroll to position [1941, 0]
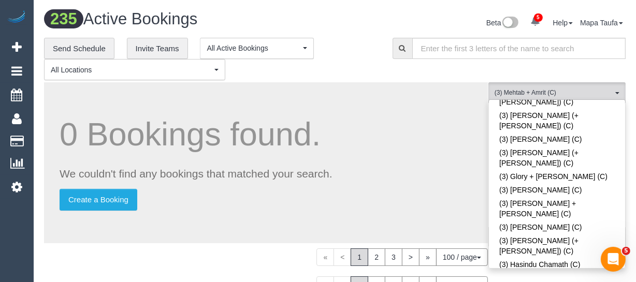
click at [361, 56] on div "**********" at bounding box center [210, 59] width 333 height 43
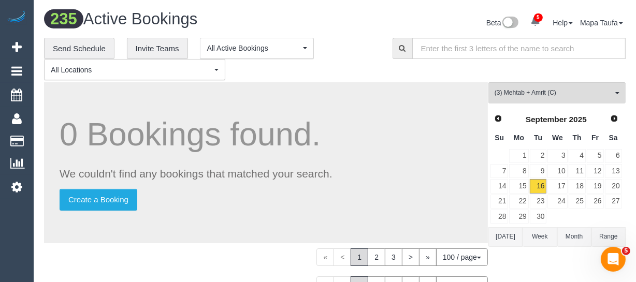
click at [502, 245] on button "[DATE]" at bounding box center [506, 236] width 34 height 19
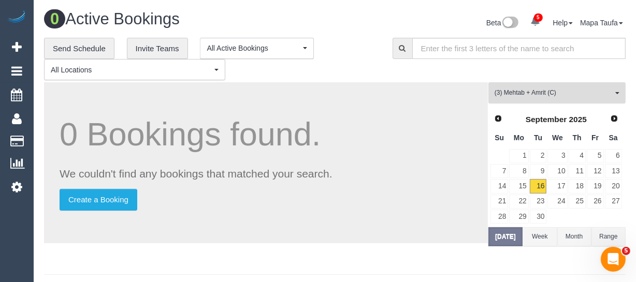
click at [579, 89] on span "(3) Mehtab + Amrit (C)" at bounding box center [554, 93] width 118 height 9
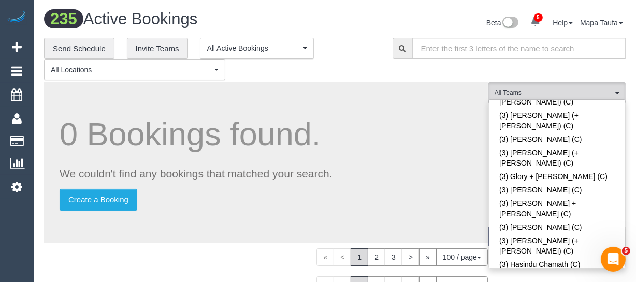
scroll to position [2399, 0]
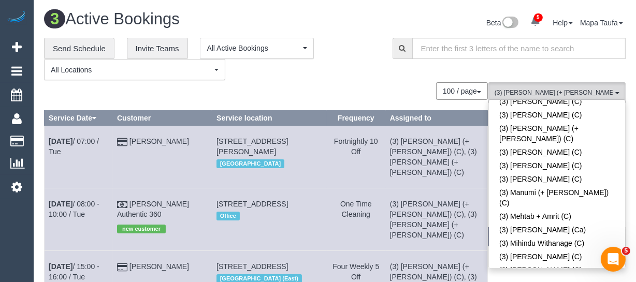
click at [340, 79] on div "**********" at bounding box center [210, 59] width 333 height 43
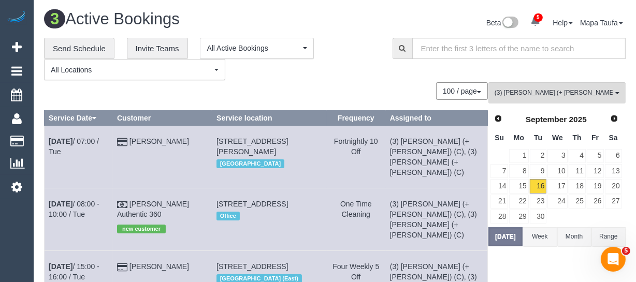
click at [345, 92] on div "100 / page 10 / page 20 / page 30 / page 40 / page 50 / page 100 / page" at bounding box center [266, 91] width 444 height 18
click at [512, 242] on button "[DATE]" at bounding box center [506, 236] width 34 height 19
click at [521, 184] on link "15" at bounding box center [518, 186] width 19 height 14
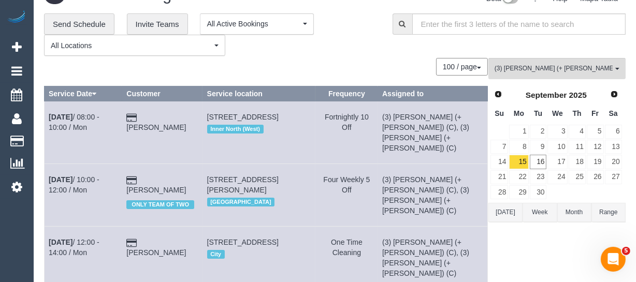
scroll to position [47, 0]
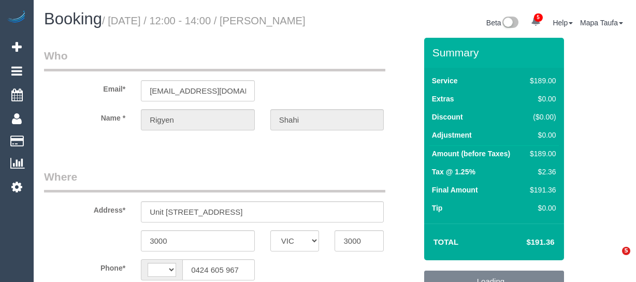
select select "VIC"
select select "string:AU"
select select "object:1160"
select select "string:stripe-pm_1S6L1M2GScqysDRVbrhtpmwT"
select select "number:28"
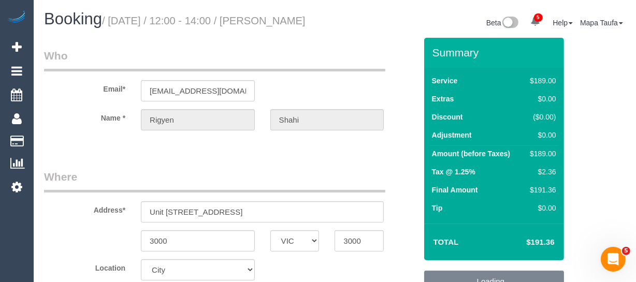
select select "number:14"
select select "number:20"
select select "number:22"
select select "number:26"
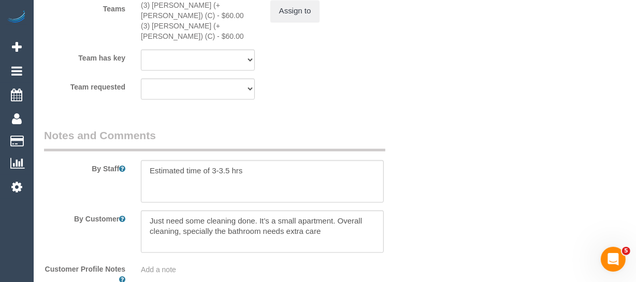
scroll to position [1742, 0]
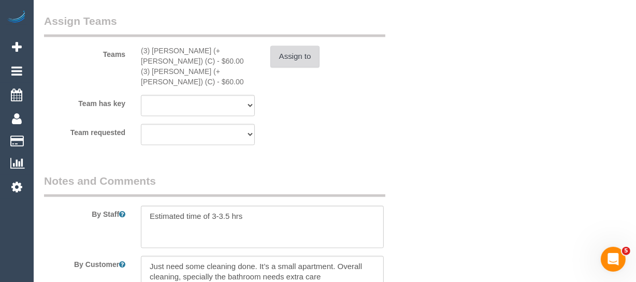
click at [305, 68] on button "Assign to" at bounding box center [295, 57] width 50 height 22
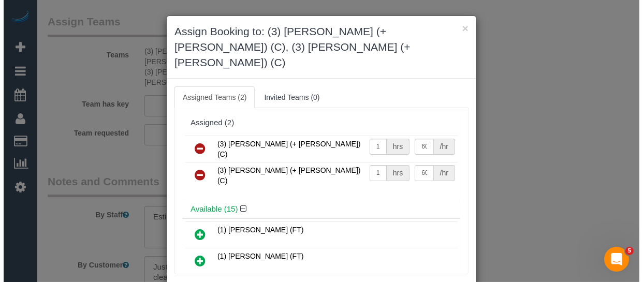
scroll to position [1722, 0]
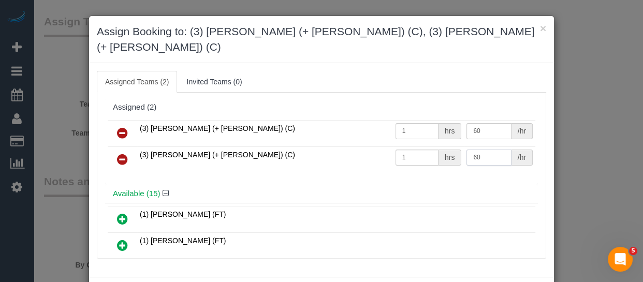
drag, startPoint x: 487, startPoint y: 140, endPoint x: 421, endPoint y: 141, distance: 65.8
click at [419, 147] on tr "(3) [PERSON_NAME] (+ [PERSON_NAME]) (C) 1 hrs 60 /hr" at bounding box center [322, 160] width 428 height 26
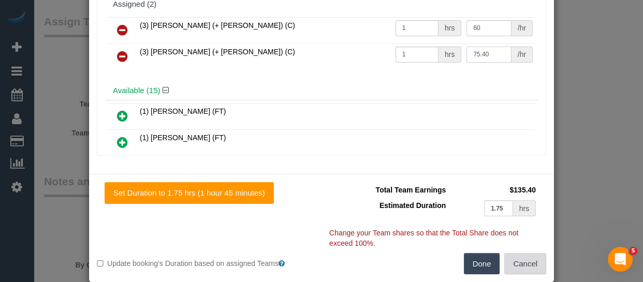
scroll to position [104, 0]
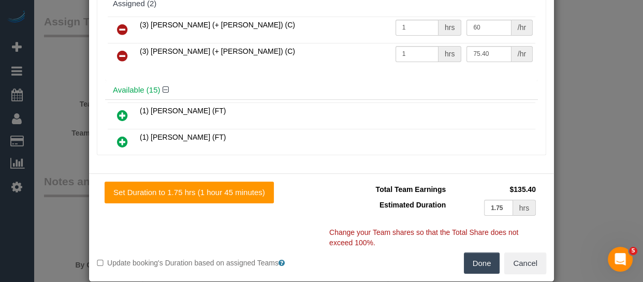
type input "75.4"
click at [487, 253] on button "Done" at bounding box center [482, 264] width 36 height 22
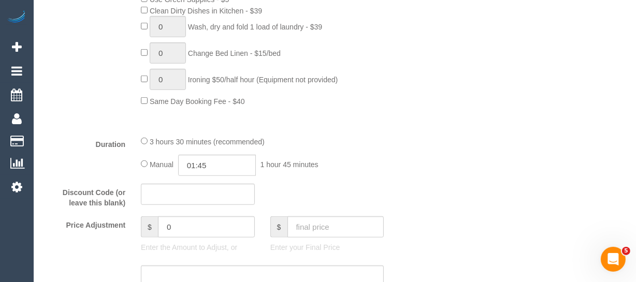
scroll to position [753, 0]
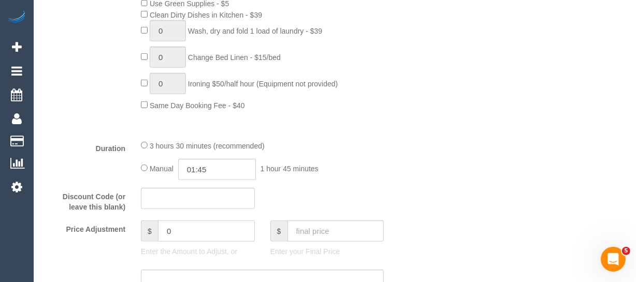
drag, startPoint x: 155, startPoint y: 255, endPoint x: 118, endPoint y: 257, distance: 37.9
click at [119, 257] on div "Price Adjustment $ 0 Enter the Amount to Adjust, or $ Enter your Final Price" at bounding box center [230, 241] width 388 height 41
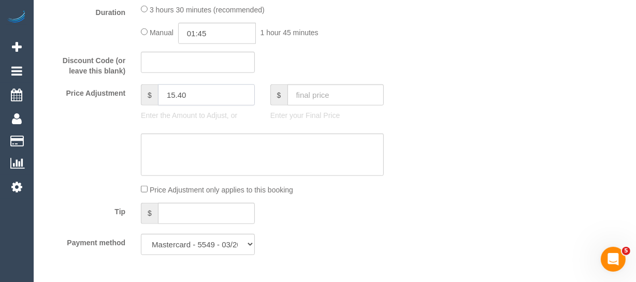
scroll to position [895, 0]
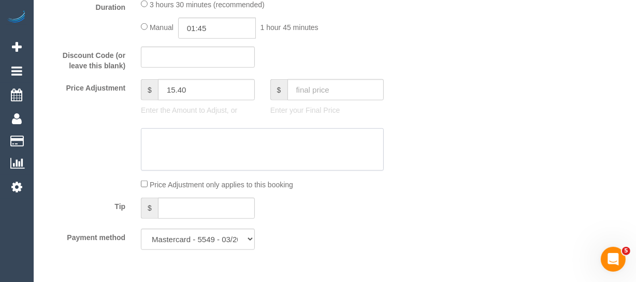
click at [212, 171] on textarea at bounding box center [262, 149] width 243 height 42
type input "15.4"
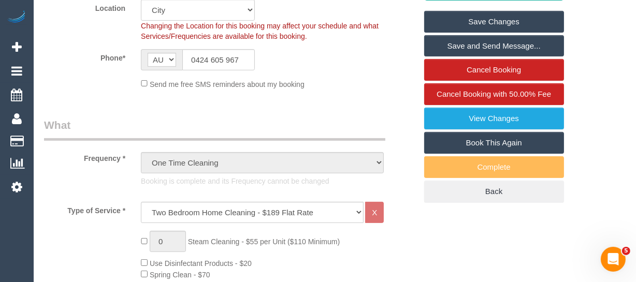
scroll to position [282, 0]
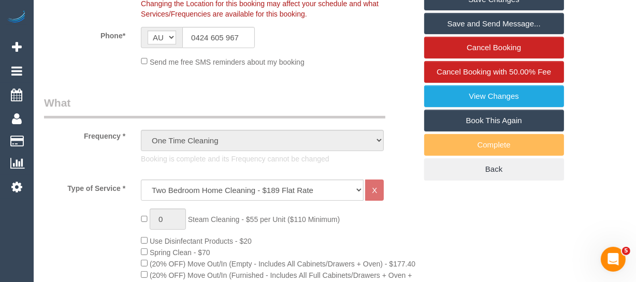
type textarea "$15.40 added for parking via email -MT"
click at [222, 48] on input "0424 605 967" at bounding box center [218, 37] width 73 height 21
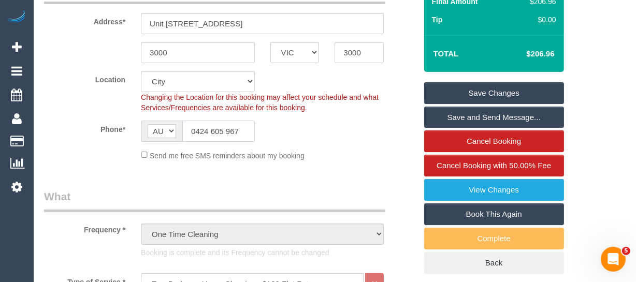
scroll to position [188, 0]
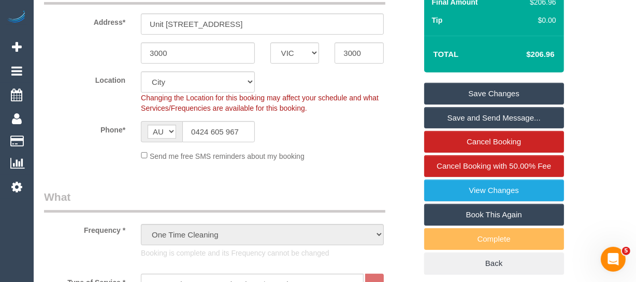
click at [482, 105] on link "Save Changes" at bounding box center [494, 94] width 140 height 22
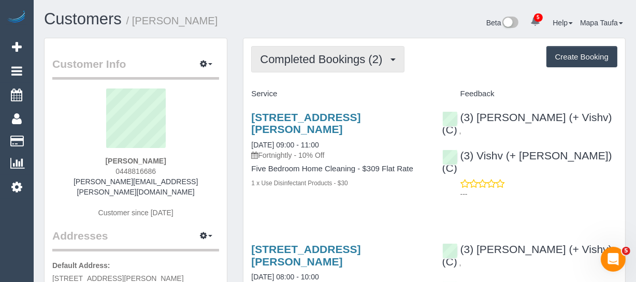
click at [351, 56] on span "Completed Bookings (2)" at bounding box center [323, 59] width 127 height 13
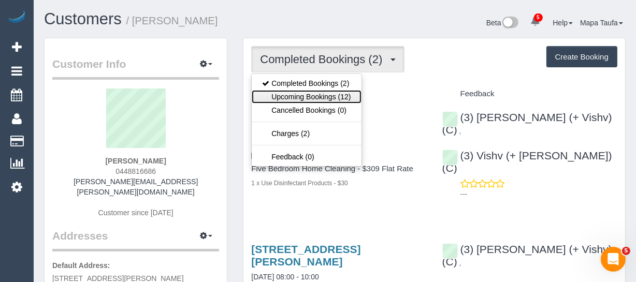
click at [321, 93] on link "Upcoming Bookings (12)" at bounding box center [306, 96] width 109 height 13
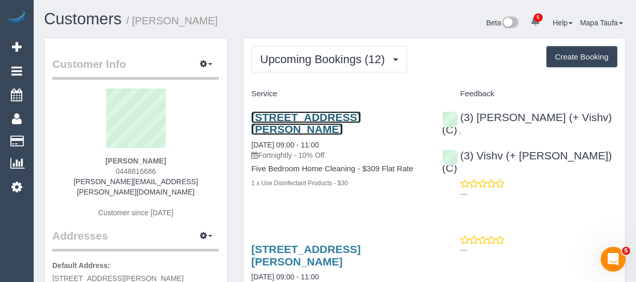
click at [283, 125] on link "[STREET_ADDRESS][PERSON_NAME]" at bounding box center [305, 123] width 109 height 24
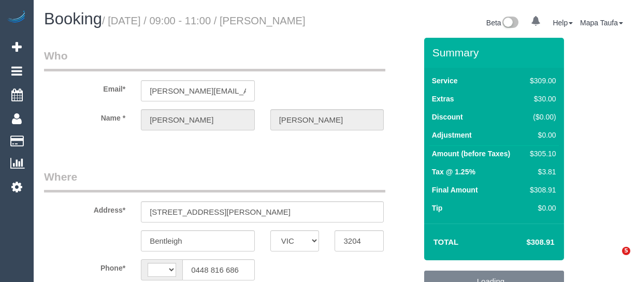
select select "VIC"
select select "string:AU"
select select "string:stripe-pm_1Ru2wm2GScqysDRVW2ld3WSI"
select select "object:1354"
select select "number:27"
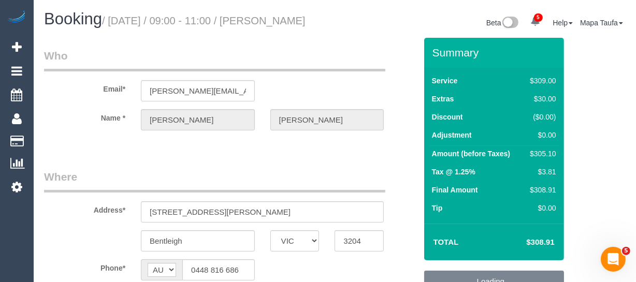
select select "number:14"
select select "number:19"
select select "number:25"
select select "number:35"
select select "number:26"
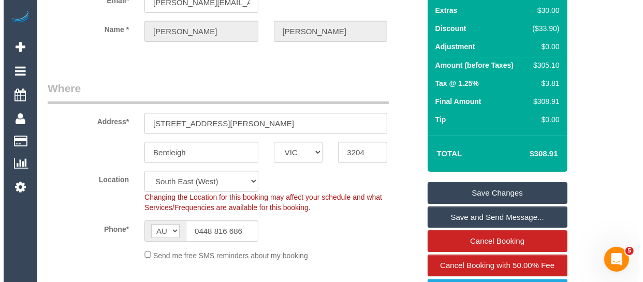
scroll to position [188, 0]
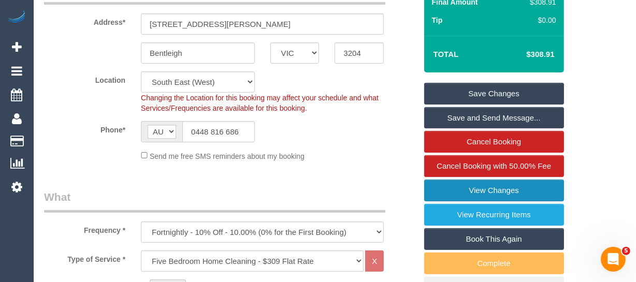
click at [498, 202] on link "View Changes" at bounding box center [494, 191] width 140 height 22
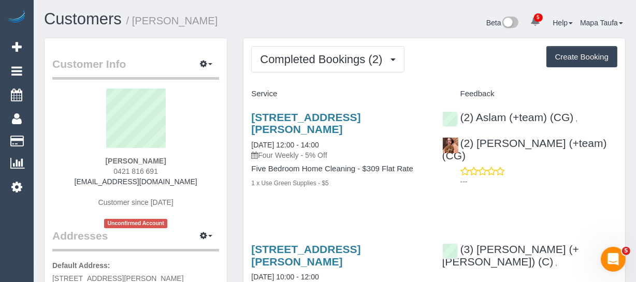
drag, startPoint x: 302, startPoint y: 45, endPoint x: 297, endPoint y: 56, distance: 12.1
click at [301, 46] on div "Completed Bookings (2) Completed Bookings (2) Upcoming Bookings (11) Cancelled …" at bounding box center [435, 204] width 382 height 332
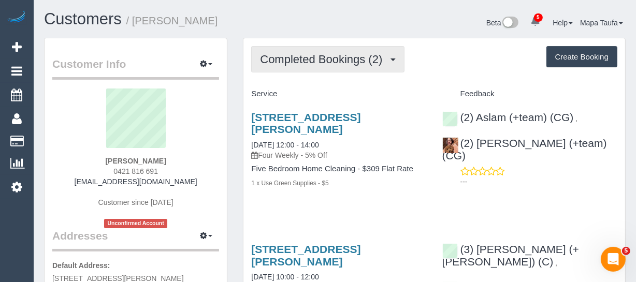
click at [295, 71] on button "Completed Bookings (2)" at bounding box center [327, 59] width 153 height 26
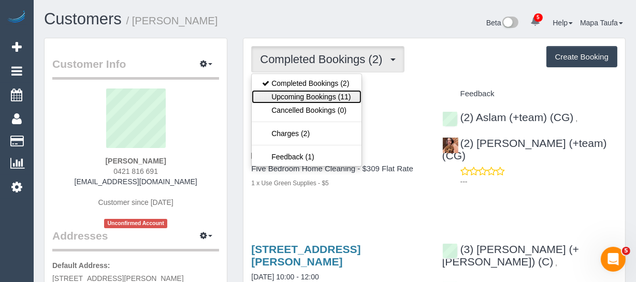
click at [294, 92] on link "Upcoming Bookings (11)" at bounding box center [306, 96] width 109 height 13
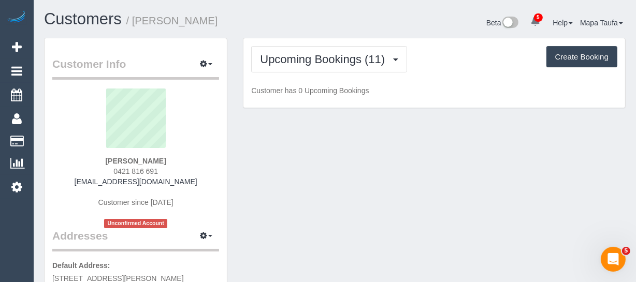
click at [309, 27] on h1 "Customers / [PERSON_NAME]" at bounding box center [185, 19] width 283 height 18
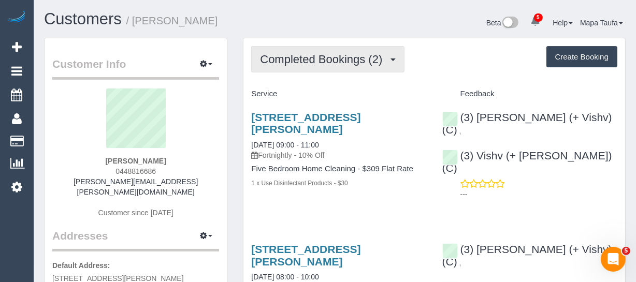
click at [267, 54] on span "Completed Bookings (2)" at bounding box center [323, 59] width 127 height 13
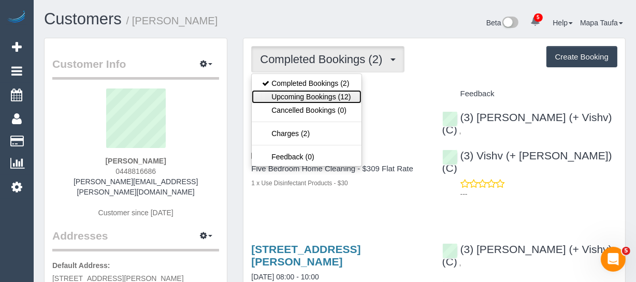
click at [299, 94] on link "Upcoming Bookings (12)" at bounding box center [306, 96] width 109 height 13
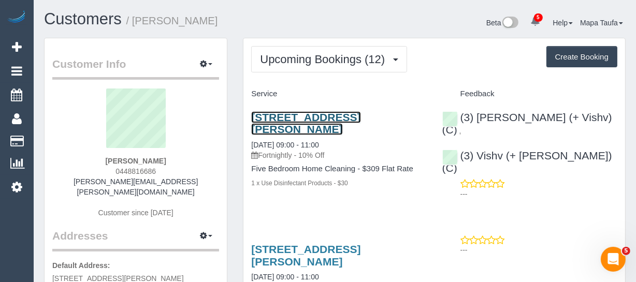
click at [306, 129] on link "[STREET_ADDRESS][PERSON_NAME]" at bounding box center [305, 123] width 109 height 24
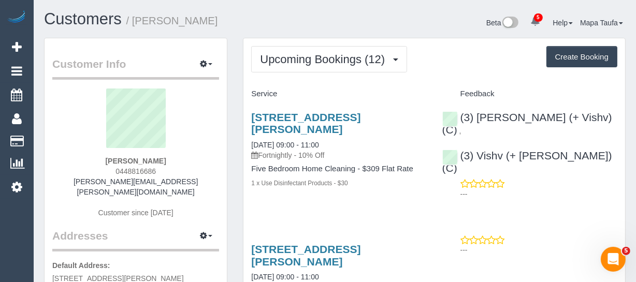
drag, startPoint x: 196, startPoint y: 160, endPoint x: 171, endPoint y: 173, distance: 27.8
click at [186, 169] on div "[PERSON_NAME] 0448816686 [PERSON_NAME][EMAIL_ADDRESS][PERSON_NAME][DOMAIN_NAME]…" at bounding box center [135, 159] width 167 height 140
click at [162, 171] on div "[PERSON_NAME] 0448816686 [PERSON_NAME][EMAIL_ADDRESS][PERSON_NAME][DOMAIN_NAME]…" at bounding box center [135, 159] width 167 height 140
click at [177, 171] on div "[PERSON_NAME] 0448816686 [PERSON_NAME][EMAIL_ADDRESS][PERSON_NAME][DOMAIN_NAME]…" at bounding box center [135, 159] width 167 height 140
click at [196, 159] on div "[PERSON_NAME] 0448816686 [PERSON_NAME][EMAIL_ADDRESS][PERSON_NAME][DOMAIN_NAME]…" at bounding box center [135, 159] width 167 height 140
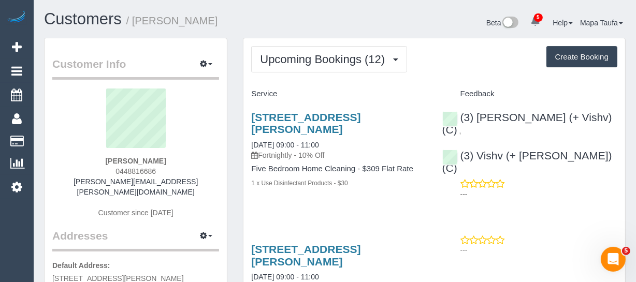
drag, startPoint x: 139, startPoint y: 170, endPoint x: 106, endPoint y: 176, distance: 33.6
click at [108, 174] on div "[PERSON_NAME] 0448816686 [PERSON_NAME][EMAIL_ADDRESS][PERSON_NAME][DOMAIN_NAME]…" at bounding box center [135, 159] width 167 height 140
copy span "0448816686"
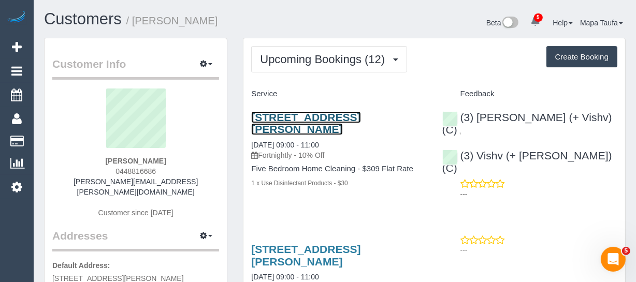
click at [297, 129] on link "[STREET_ADDRESS][PERSON_NAME]" at bounding box center [305, 123] width 109 height 24
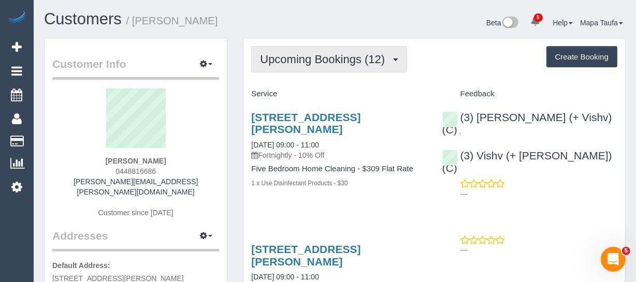
drag, startPoint x: 311, startPoint y: 62, endPoint x: 317, endPoint y: 74, distance: 13.4
click at [311, 62] on span "Upcoming Bookings (12)" at bounding box center [325, 59] width 130 height 13
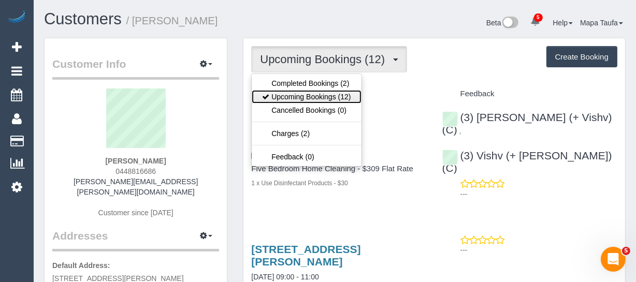
click at [318, 92] on link "Upcoming Bookings (12)" at bounding box center [306, 96] width 109 height 13
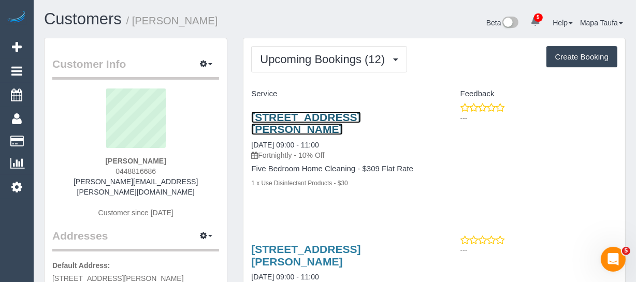
click at [330, 124] on link "[STREET_ADDRESS][PERSON_NAME]" at bounding box center [305, 123] width 109 height 24
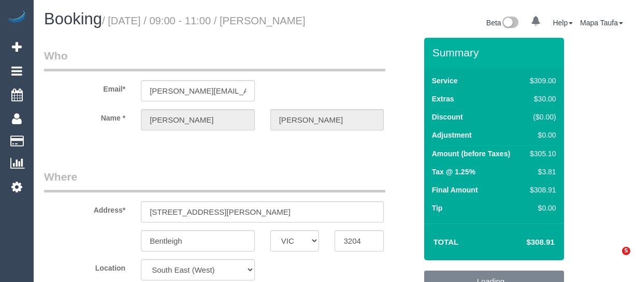
select select "VIC"
select select "number:27"
select select "number:14"
select select "number:19"
select select "number:25"
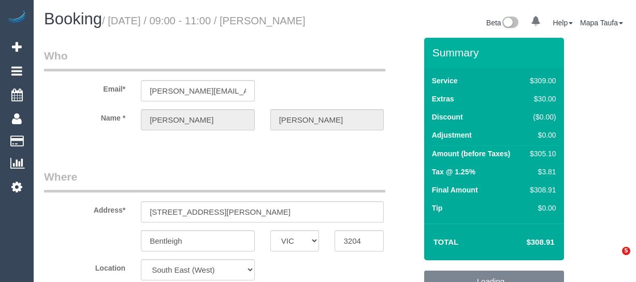
select select "number:35"
select select "number:26"
select select "VIC"
select select "number:27"
select select "number:14"
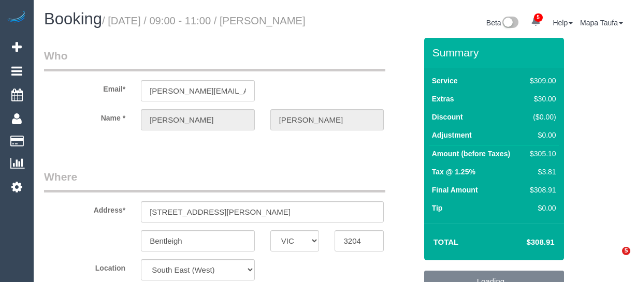
select select "number:19"
select select "number:25"
select select "number:35"
select select "number:26"
select select "object:1351"
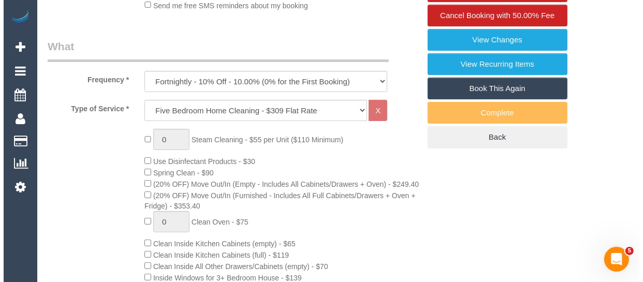
scroll to position [316, 0]
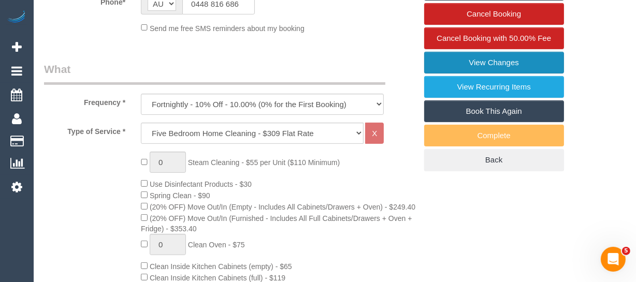
click at [508, 74] on link "View Changes" at bounding box center [494, 63] width 140 height 22
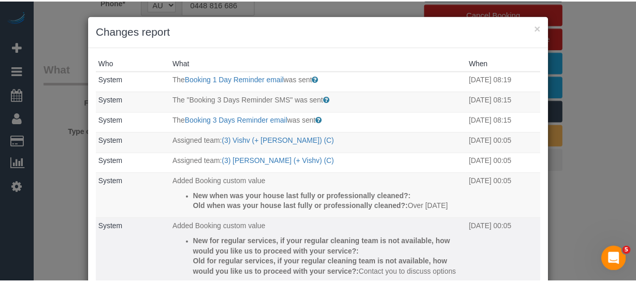
scroll to position [0, 0]
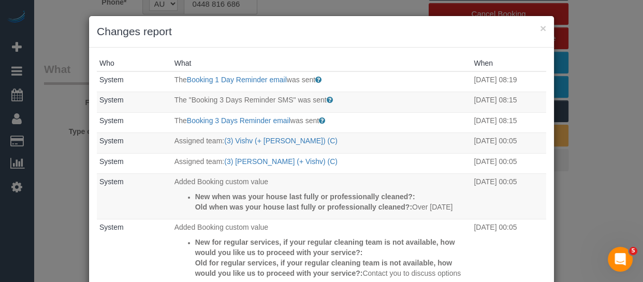
click at [534, 31] on h3 "Changes report" at bounding box center [322, 32] width 450 height 16
drag, startPoint x: 533, startPoint y: 30, endPoint x: 519, endPoint y: 28, distance: 14.0
click at [528, 30] on h3 "Changes report" at bounding box center [322, 32] width 450 height 16
click at [540, 28] on button "×" at bounding box center [543, 28] width 6 height 11
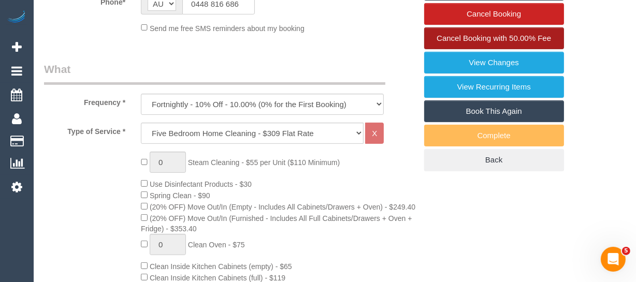
click at [430, 49] on link "Cancel Booking with 50.00% Fee" at bounding box center [494, 38] width 140 height 22
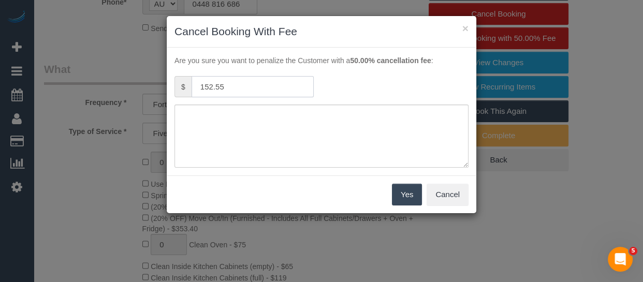
drag, startPoint x: 263, startPoint y: 82, endPoint x: 195, endPoint y: 83, distance: 67.9
click at [172, 82] on div "$ 152.55" at bounding box center [244, 87] width 155 height 23
click at [450, 192] on button "Cancel" at bounding box center [448, 195] width 42 height 22
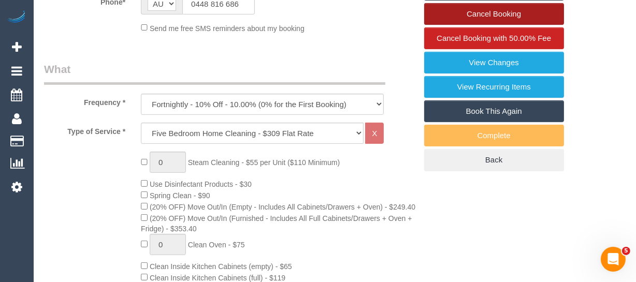
click at [497, 25] on link "Cancel Booking" at bounding box center [494, 14] width 140 height 22
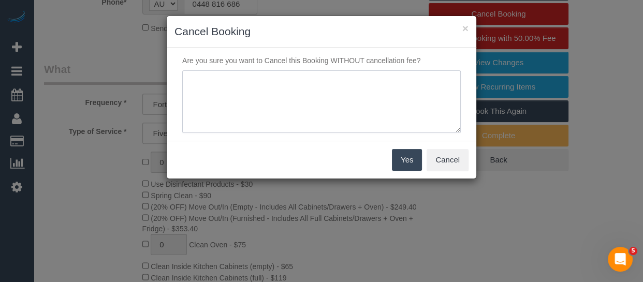
click at [251, 113] on textarea at bounding box center [321, 101] width 279 height 63
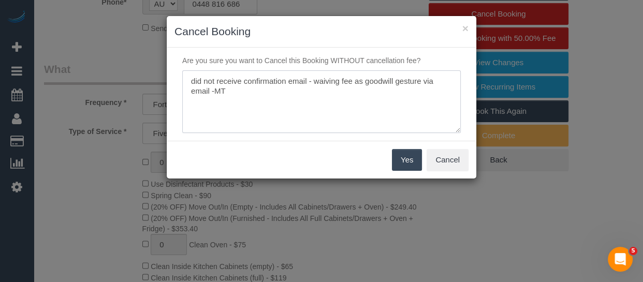
type textarea "did not receive confirmation email - waiving fee as goodwill gesture via email …"
click at [402, 155] on button "Yes" at bounding box center [407, 160] width 30 height 22
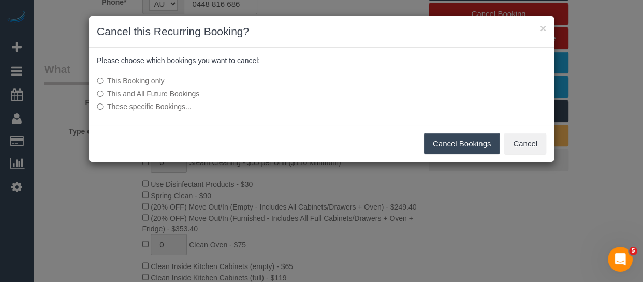
click at [460, 138] on button "Cancel Bookings" at bounding box center [462, 144] width 76 height 22
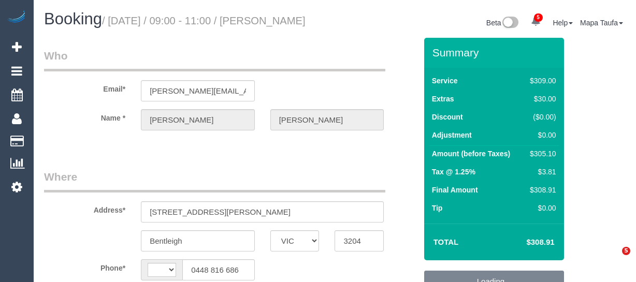
select select "VIC"
select select "string:AU"
select select "object:341"
select select "string:stripe-pm_1Ru2wm2GScqysDRVW2ld3WSI"
select select "number:27"
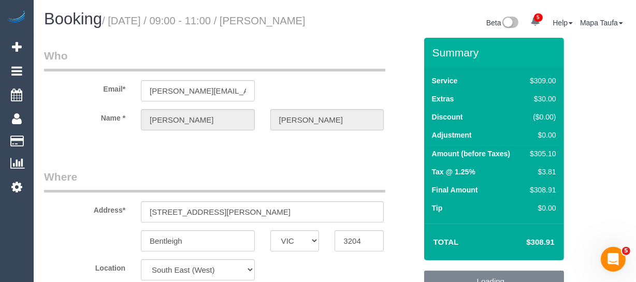
select select "number:14"
select select "number:19"
select select "number:25"
select select "number:35"
select select "number:26"
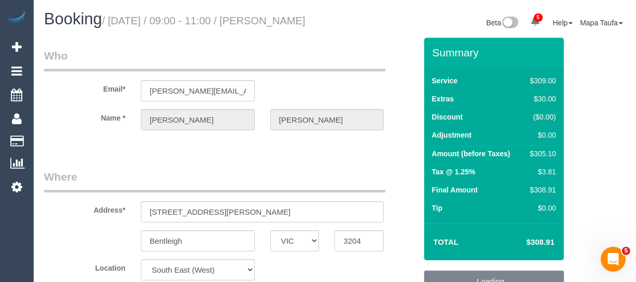
select select "object:1340"
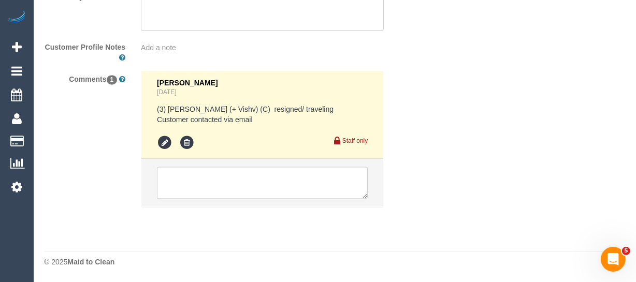
scroll to position [1966, 0]
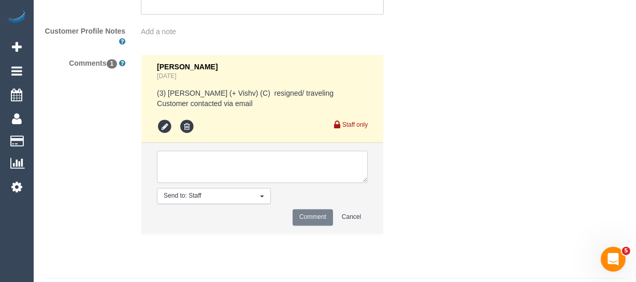
click at [227, 176] on textarea at bounding box center [262, 167] width 211 height 32
type textarea "Please send email confirming new cleaner"
click at [322, 225] on button "Comment" at bounding box center [313, 217] width 40 height 16
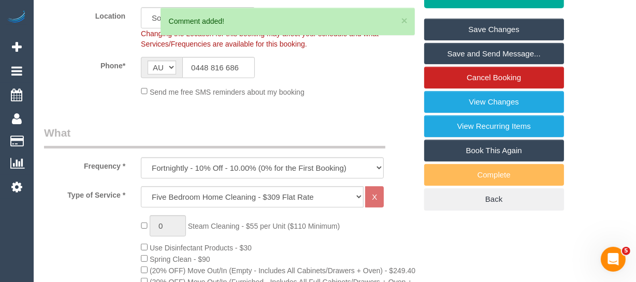
scroll to position [239, 0]
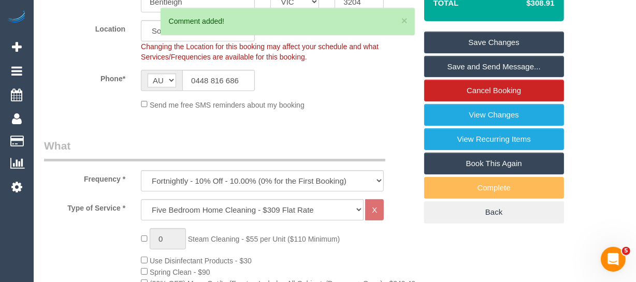
click at [518, 48] on link "Save Changes" at bounding box center [494, 43] width 140 height 22
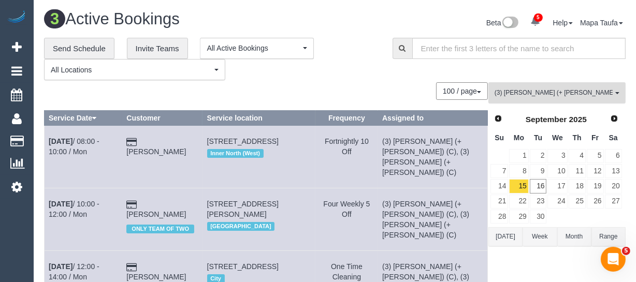
click at [520, 93] on span "(3) [PERSON_NAME] (+ [PERSON_NAME]) (C)" at bounding box center [554, 93] width 118 height 9
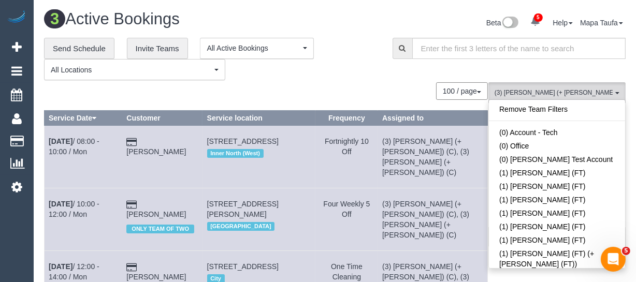
scroll to position [2399, 0]
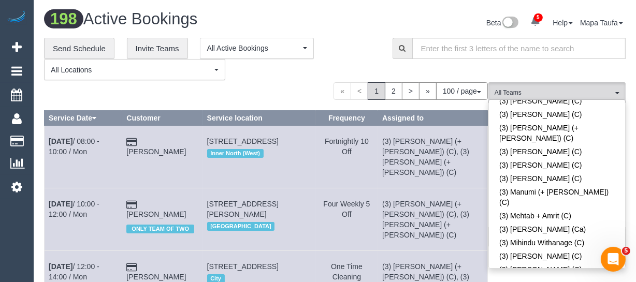
scroll to position [1268, 0]
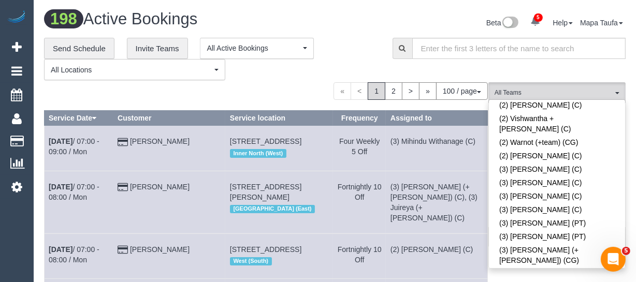
drag, startPoint x: 317, startPoint y: 73, endPoint x: 332, endPoint y: 87, distance: 20.5
click at [316, 73] on div "**********" at bounding box center [210, 59] width 333 height 43
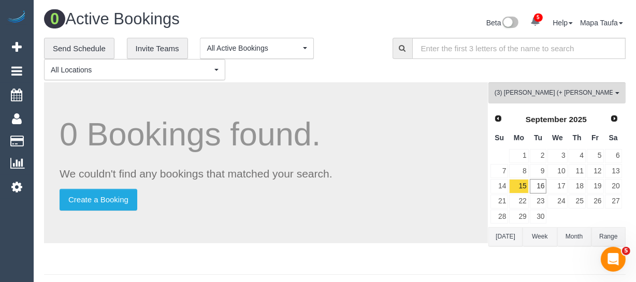
click at [499, 236] on button "Today" at bounding box center [506, 236] width 34 height 19
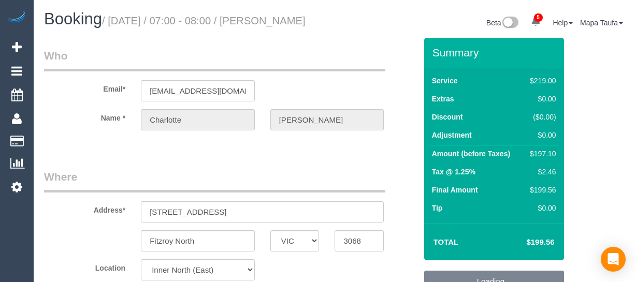
select select "VIC"
select select "number:27"
select select "number:14"
select select "number:19"
select select "number:25"
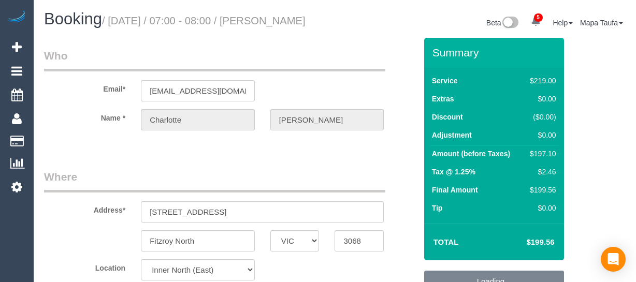
select select "number:33"
select select "number:26"
select select "spot1"
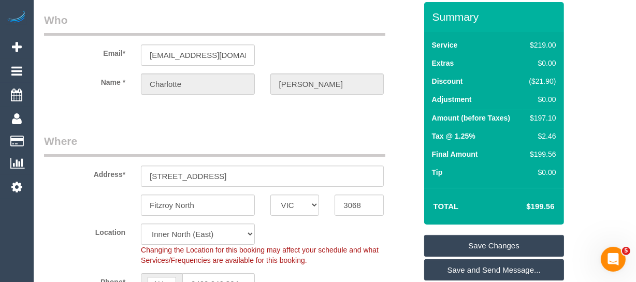
scroll to position [188, 0]
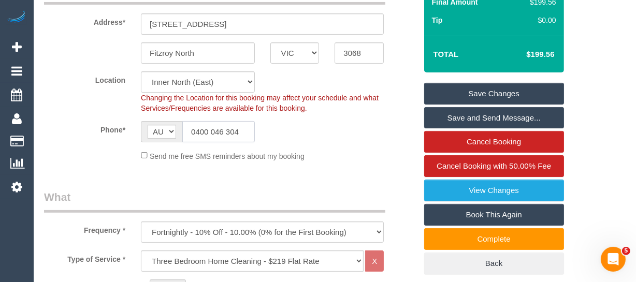
click at [220, 139] on input "0400 046 304" at bounding box center [218, 131] width 73 height 21
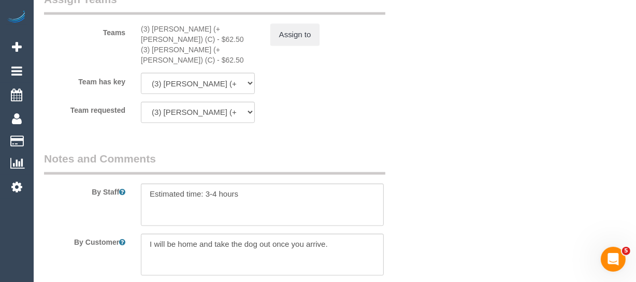
scroll to position [1819, 0]
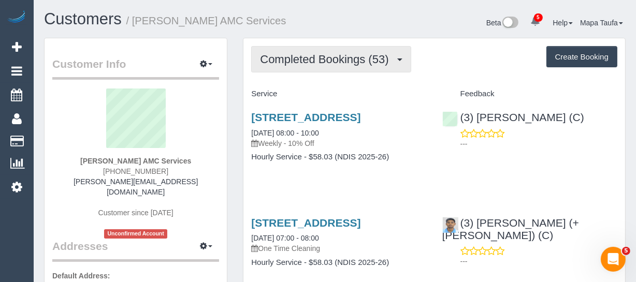
click at [287, 57] on span "Completed Bookings (53)" at bounding box center [327, 59] width 134 height 13
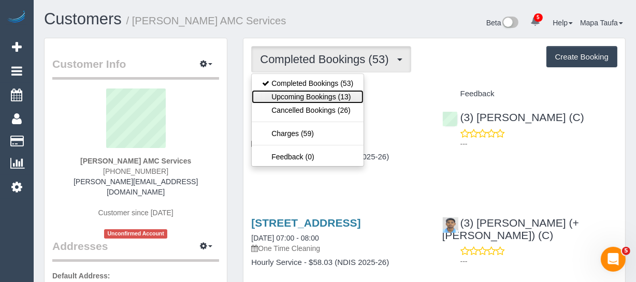
click at [285, 92] on link "Upcoming Bookings (13)" at bounding box center [308, 96] width 112 height 13
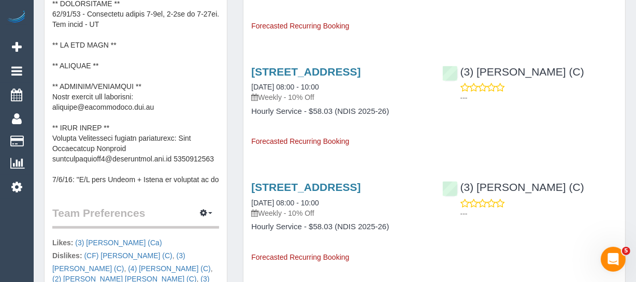
scroll to position [471, 0]
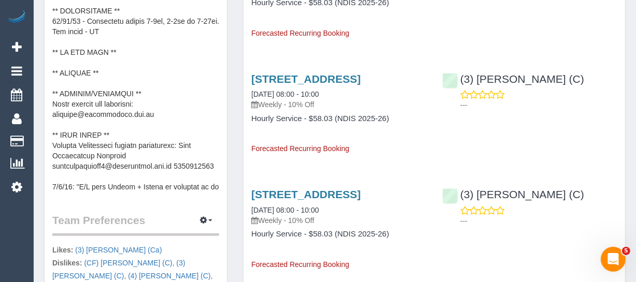
click at [157, 150] on pre at bounding box center [135, 88] width 167 height 207
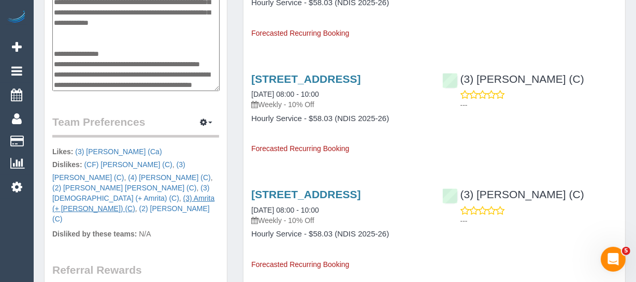
scroll to position [377, 0]
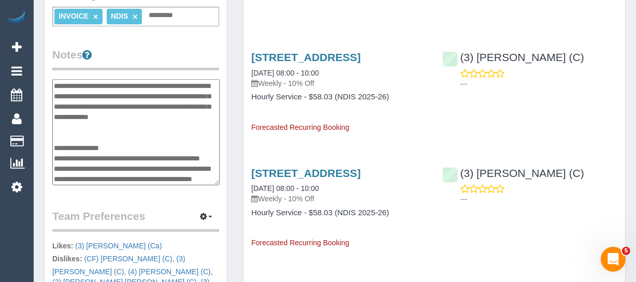
click at [106, 145] on textarea at bounding box center [135, 132] width 167 height 107
paste textarea "****"
click at [105, 158] on textarea at bounding box center [135, 132] width 167 height 107
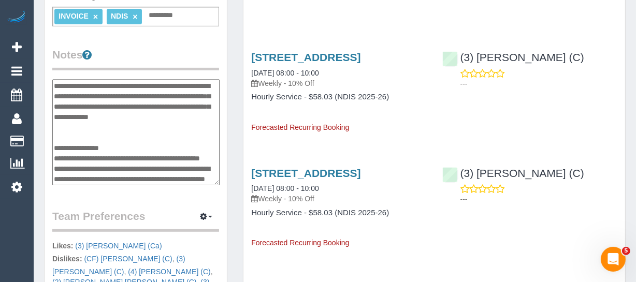
click at [105, 158] on textarea at bounding box center [135, 132] width 167 height 107
click at [104, 156] on textarea at bounding box center [135, 132] width 167 height 107
click at [91, 155] on textarea at bounding box center [135, 132] width 167 height 107
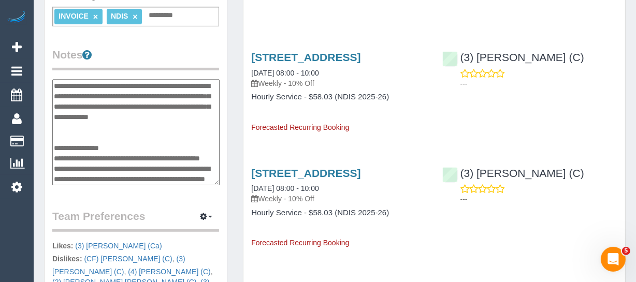
click at [182, 158] on textarea at bounding box center [135, 132] width 167 height 107
drag, startPoint x: 182, startPoint y: 158, endPoint x: 70, endPoint y: 155, distance: 111.9
click at [70, 155] on textarea at bounding box center [135, 132] width 167 height 107
click at [81, 155] on textarea at bounding box center [135, 132] width 167 height 107
click at [67, 156] on textarea at bounding box center [135, 132] width 167 height 107
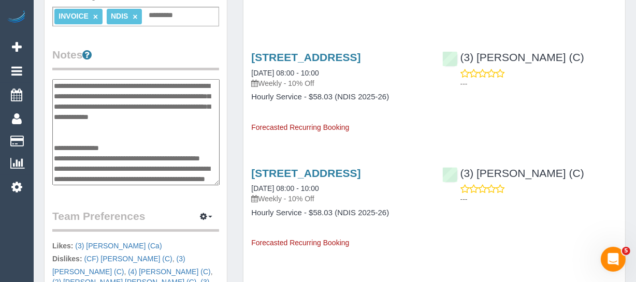
drag, startPoint x: 54, startPoint y: 156, endPoint x: 178, endPoint y: 158, distance: 123.8
click at [178, 158] on textarea at bounding box center [135, 132] width 167 height 107
paste textarea "*"
click at [61, 166] on textarea at bounding box center [135, 132] width 167 height 107
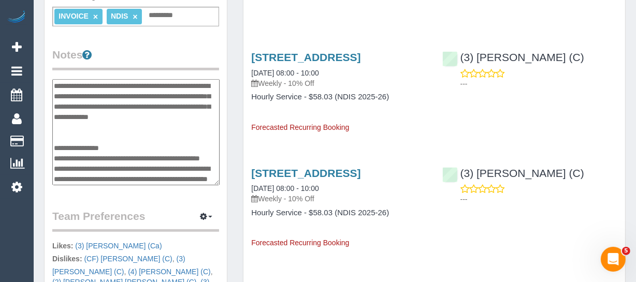
paste textarea
type textarea "**********"
click at [158, 47] on legend "Notes" at bounding box center [135, 58] width 167 height 23
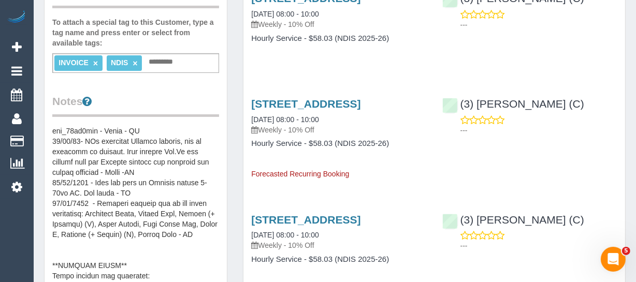
scroll to position [424, 0]
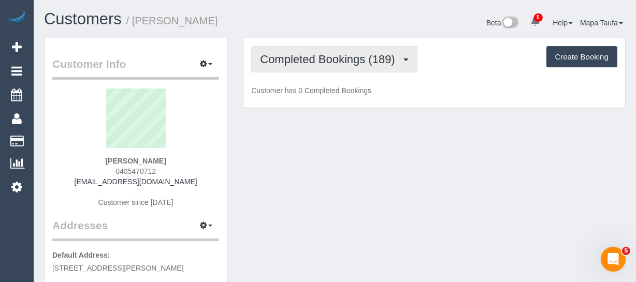
click at [308, 59] on span "Completed Bookings (189)" at bounding box center [330, 59] width 140 height 13
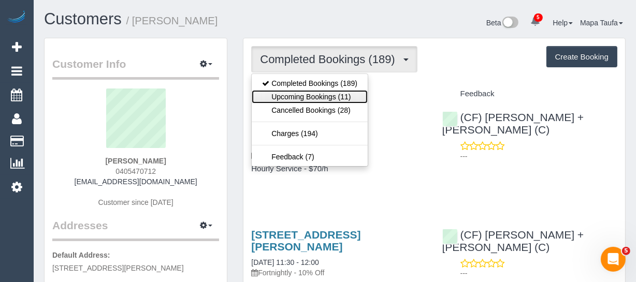
click at [318, 93] on link "Upcoming Bookings (11)" at bounding box center [310, 96] width 116 height 13
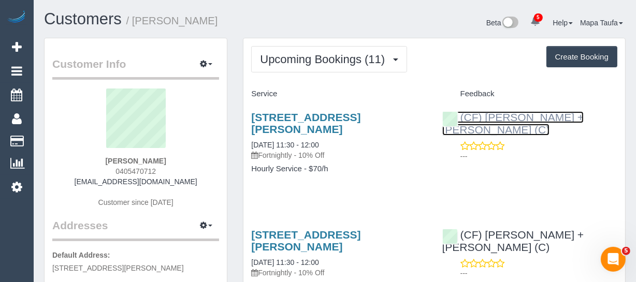
click at [504, 115] on link "(CF) [PERSON_NAME] + [PERSON_NAME] (C)" at bounding box center [513, 123] width 142 height 24
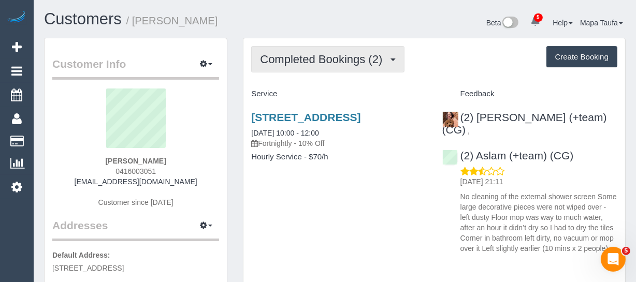
click at [276, 65] on button "Completed Bookings (2)" at bounding box center [327, 59] width 153 height 26
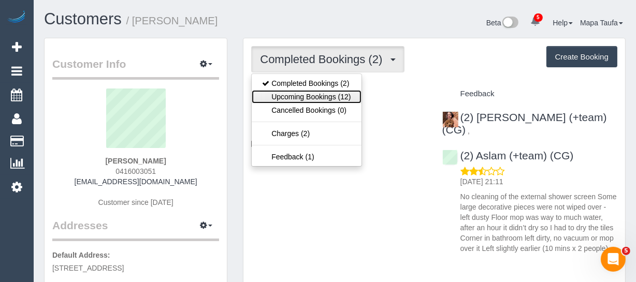
click at [289, 95] on link "Upcoming Bookings (12)" at bounding box center [306, 96] width 109 height 13
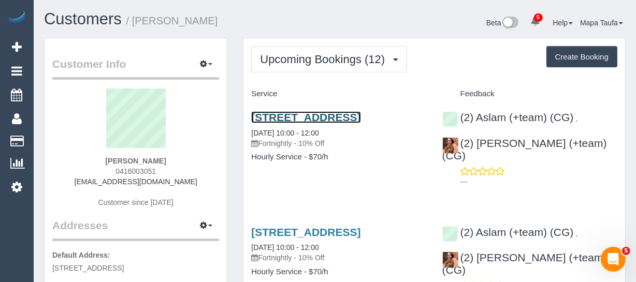
click at [291, 121] on link "11 Thomson St, Essendon, Melbourne, VIC 3040" at bounding box center [305, 117] width 109 height 12
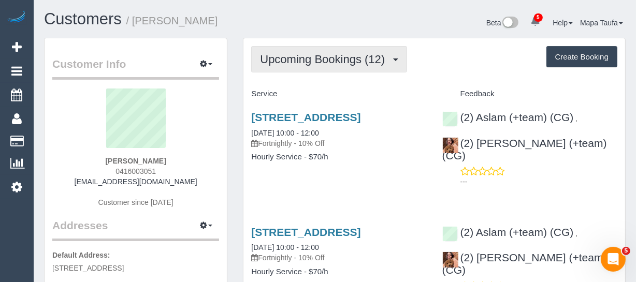
click at [299, 58] on span "Upcoming Bookings (12)" at bounding box center [325, 59] width 130 height 13
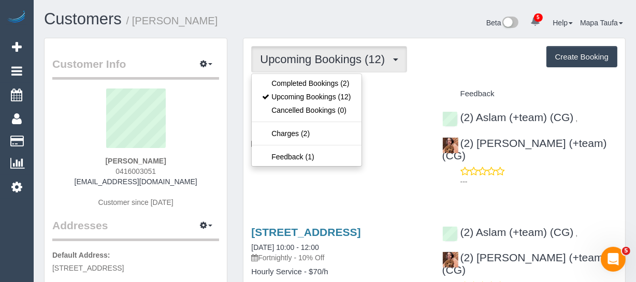
click at [296, 74] on ul "Completed Bookings (2) Upcoming Bookings (12) Cancelled Bookings (0) Charges (2…" at bounding box center [306, 120] width 110 height 93
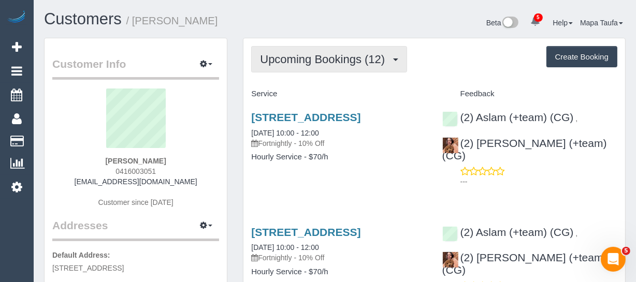
drag, startPoint x: 298, startPoint y: 69, endPoint x: 297, endPoint y: 81, distance: 12.0
click at [298, 70] on button "Upcoming Bookings (12)" at bounding box center [329, 59] width 156 height 26
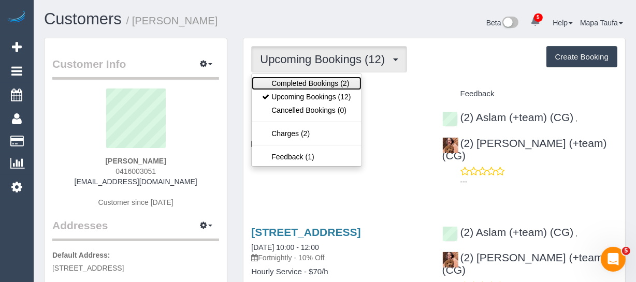
click at [297, 81] on link "Completed Bookings (2)" at bounding box center [306, 83] width 109 height 13
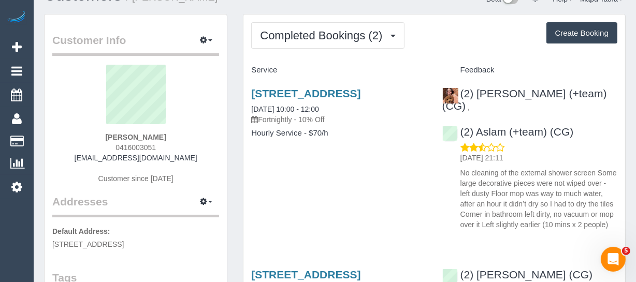
scroll to position [47, 0]
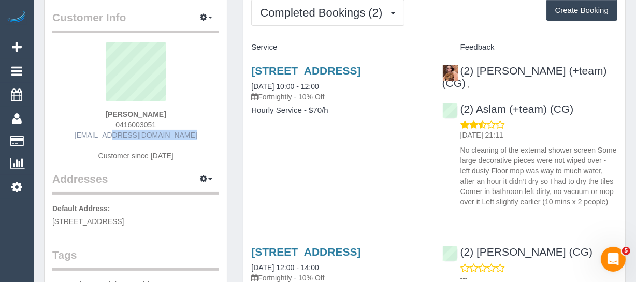
drag, startPoint x: 187, startPoint y: 136, endPoint x: 101, endPoint y: 136, distance: 86.0
click at [101, 136] on div "Daniella Rakita 0416003051 gdaniella@gmail.com Customer since 2025" at bounding box center [135, 107] width 167 height 130
copy link "gdaniella@gmail.com"
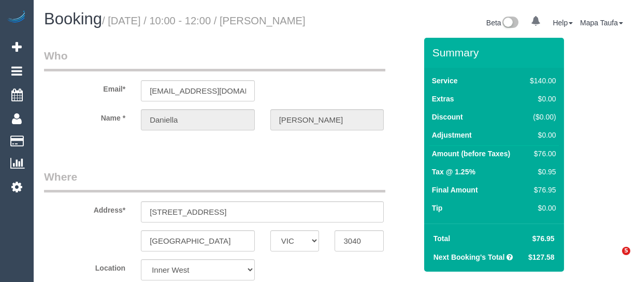
select select "VIC"
select select "number:27"
select select "number:14"
select select "number:19"
select select "number:25"
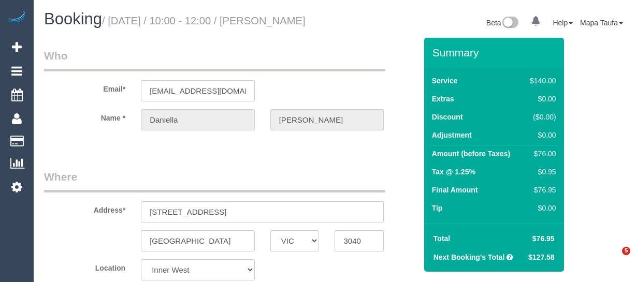
select select "number:35"
select select "number:11"
select select "spot1"
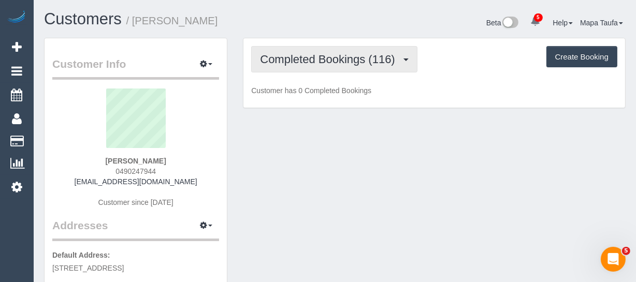
click at [316, 65] on button "Completed Bookings (116)" at bounding box center [334, 59] width 166 height 26
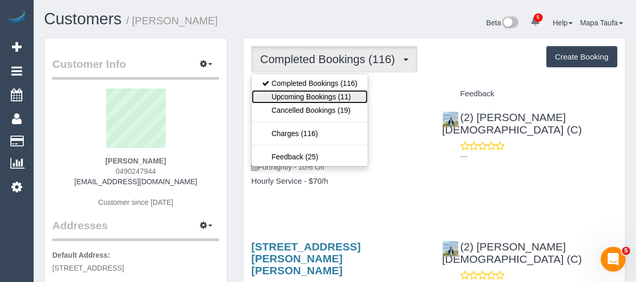
click at [321, 95] on link "Upcoming Bookings (11)" at bounding box center [310, 96] width 116 height 13
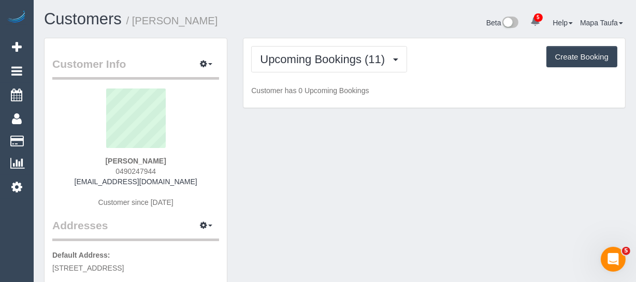
click at [325, 27] on h1 "Customers / [PERSON_NAME]" at bounding box center [185, 19] width 283 height 18
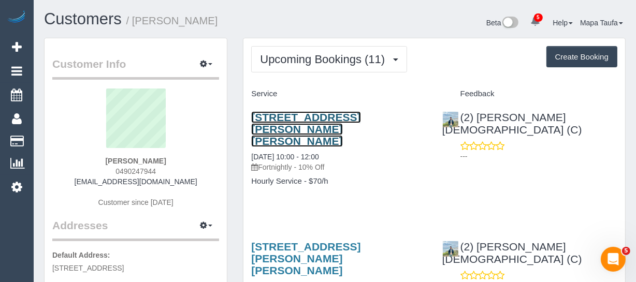
click at [299, 118] on link "16 Wilkinson Cres, Bellfield, VIC 3081" at bounding box center [305, 129] width 109 height 36
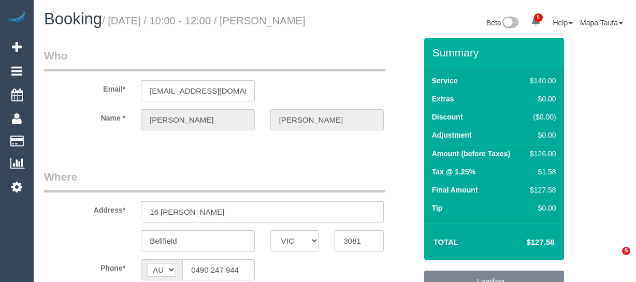
select select "VIC"
select select "string:stripe-pm_1JD2W12GScqysDRVoZYSVO89"
select select "number:27"
select select "number:16"
select select "number:18"
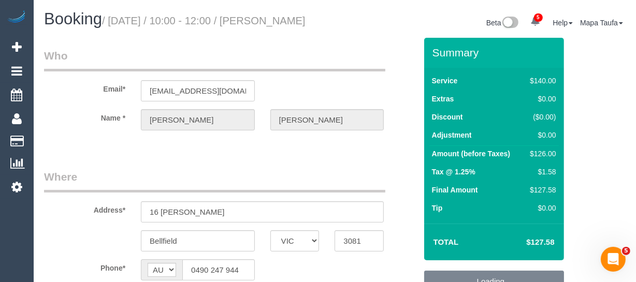
select select "number:22"
select select "number:13"
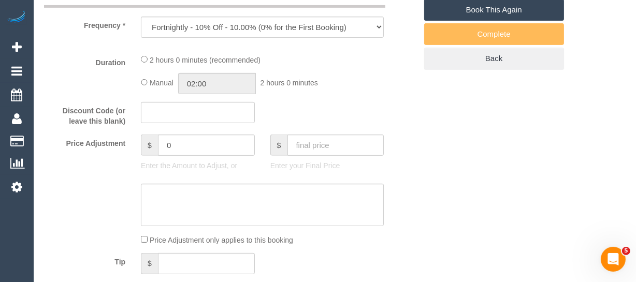
select select "object:894"
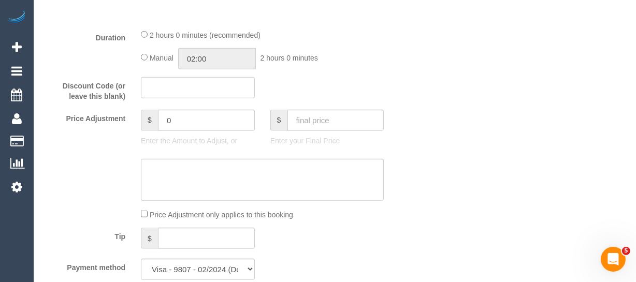
select select "spot1"
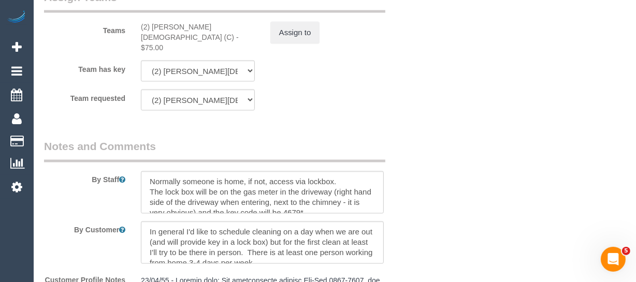
scroll to position [1714, 0]
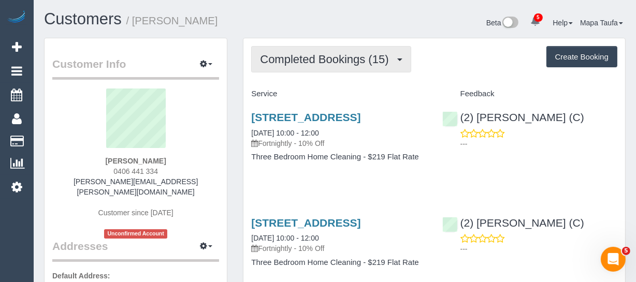
click at [284, 65] on button "Completed Bookings (15)" at bounding box center [331, 59] width 160 height 26
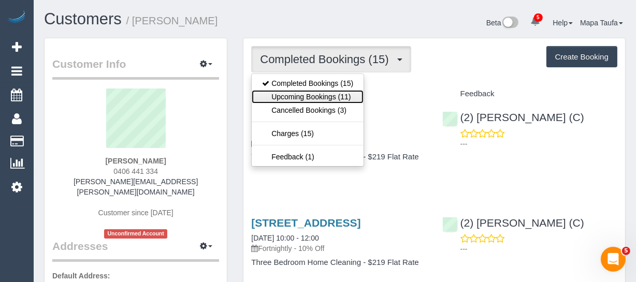
click at [295, 93] on link "Upcoming Bookings (11)" at bounding box center [308, 96] width 112 height 13
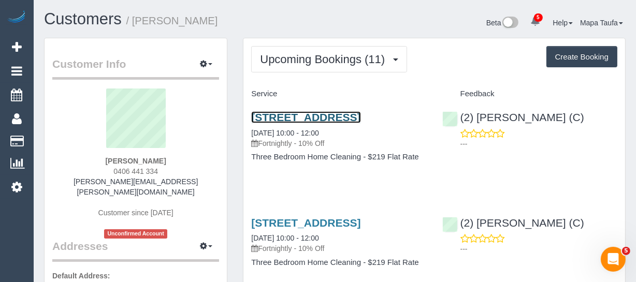
click at [314, 118] on link "[STREET_ADDRESS]" at bounding box center [305, 117] width 109 height 12
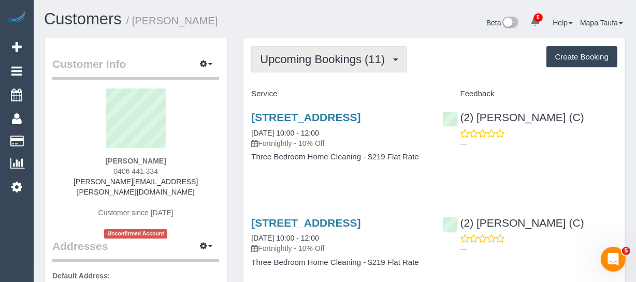
drag, startPoint x: 312, startPoint y: 49, endPoint x: 310, endPoint y: 54, distance: 5.3
click at [312, 49] on button "Upcoming Bookings (11)" at bounding box center [329, 59] width 156 height 26
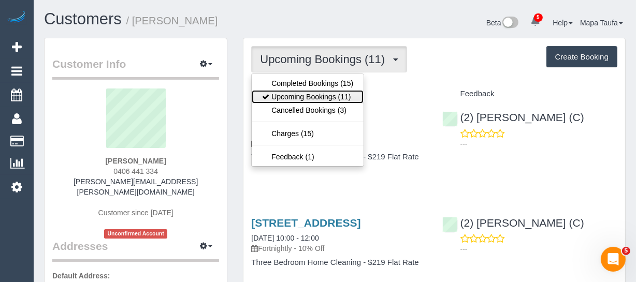
click at [302, 98] on link "Upcoming Bookings (11)" at bounding box center [308, 96] width 112 height 13
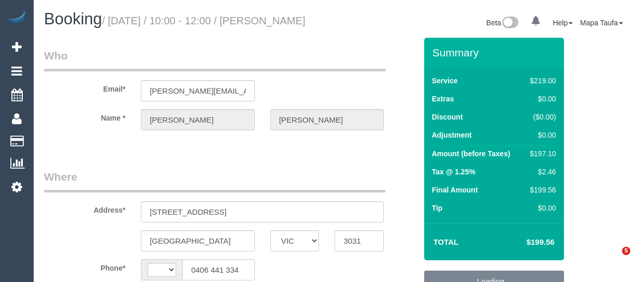
select select "VIC"
select select "string:AU"
select select "object:573"
select select "string:stripe-pm_1Qgwci2GScqysDRVSEmXylHo"
select select "number:27"
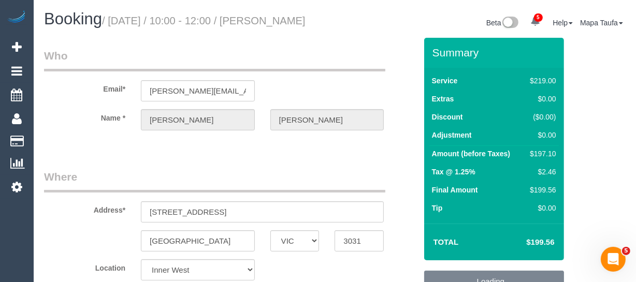
select select "number:16"
select select "number:19"
select select "number:22"
select select "number:34"
select select "number:12"
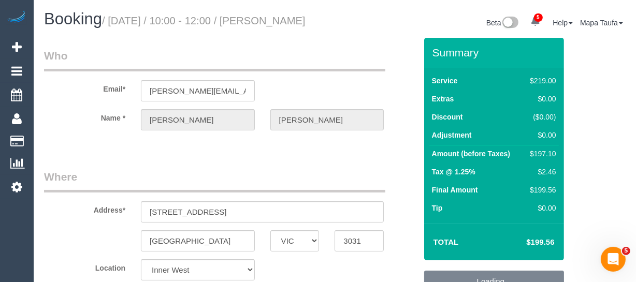
select select "object:1485"
select select "spot1"
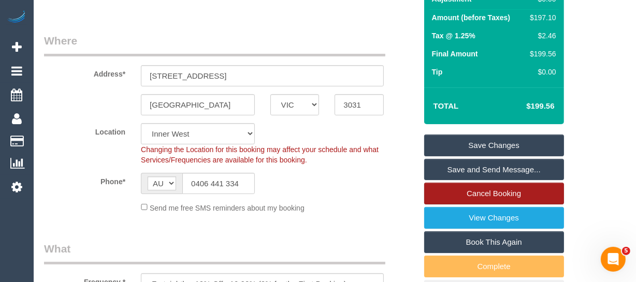
scroll to position [141, 0]
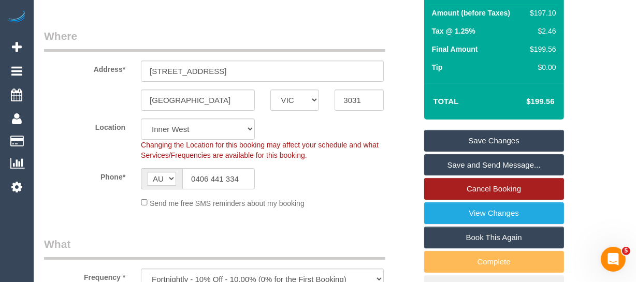
click at [498, 198] on link "Cancel Booking" at bounding box center [494, 189] width 140 height 22
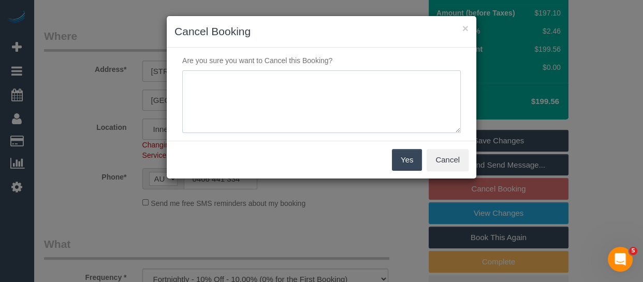
click at [278, 116] on textarea at bounding box center [321, 101] width 279 height 63
type textarea "service not needed via email -MT"
click at [399, 156] on button "Yes" at bounding box center [407, 160] width 30 height 22
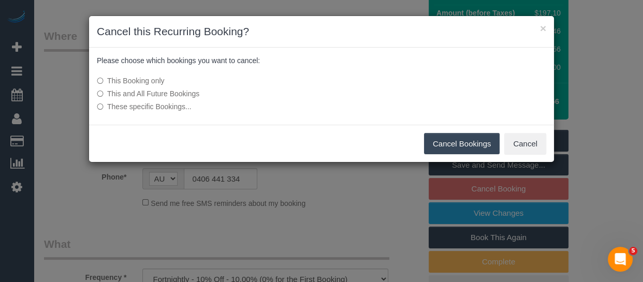
drag, startPoint x: 446, startPoint y: 144, endPoint x: 166, endPoint y: 4, distance: 312.6
click at [435, 144] on button "Cancel Bookings" at bounding box center [462, 144] width 76 height 22
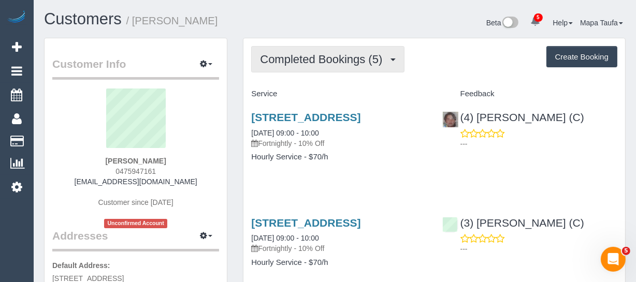
drag, startPoint x: 333, startPoint y: 55, endPoint x: 333, endPoint y: 83, distance: 28.0
click at [332, 56] on span "Completed Bookings (5)" at bounding box center [323, 59] width 127 height 13
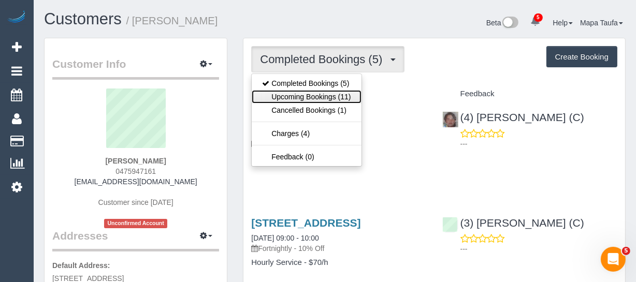
click at [330, 97] on link "Upcoming Bookings (11)" at bounding box center [306, 96] width 109 height 13
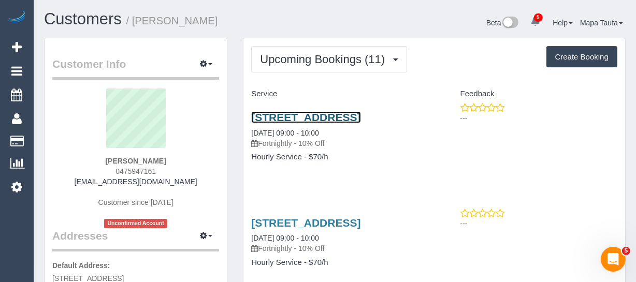
click at [285, 123] on link "298 Inkerman St, 2, St Kilda East, VIC 3183" at bounding box center [305, 117] width 109 height 12
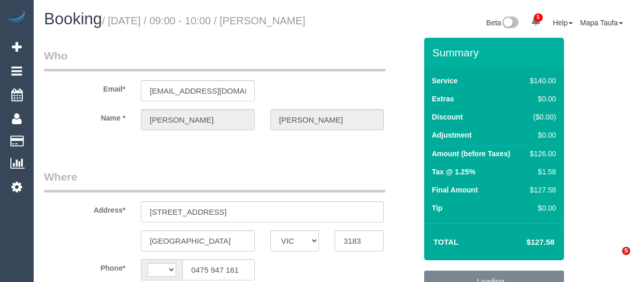
select select "VIC"
select select "string:stripe-pm_1RZgHV2GScqysDRVjifgrRAw"
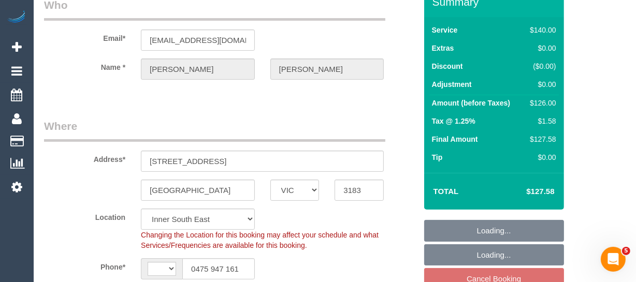
select select "object:762"
select select "string:AU"
select select "number:27"
select select "number:14"
select select "number:19"
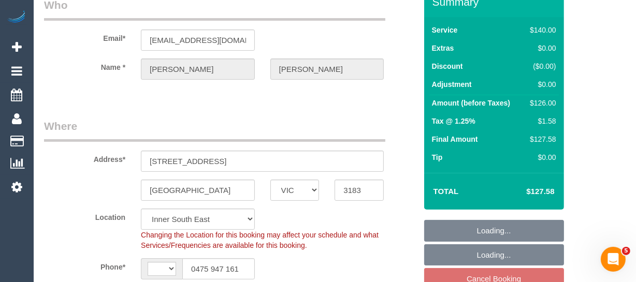
select select "number:22"
select select "number:35"
select select "number:13"
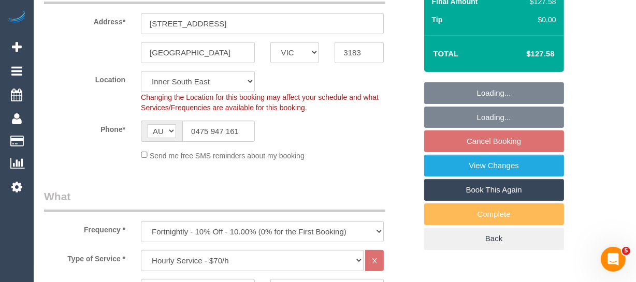
scroll to position [235, 0]
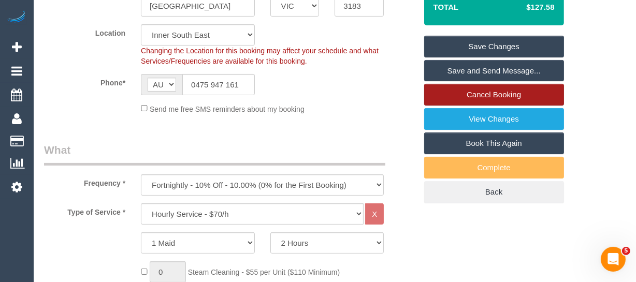
click at [497, 106] on link "Cancel Booking" at bounding box center [494, 95] width 140 height 22
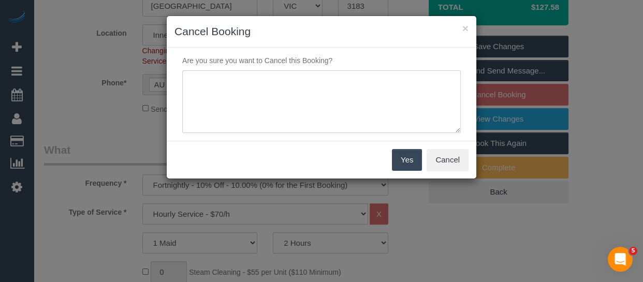
click at [334, 108] on textarea at bounding box center [321, 101] width 279 height 63
type textarea "service not needed via email -MT"
click at [400, 154] on button "Yes" at bounding box center [407, 160] width 30 height 22
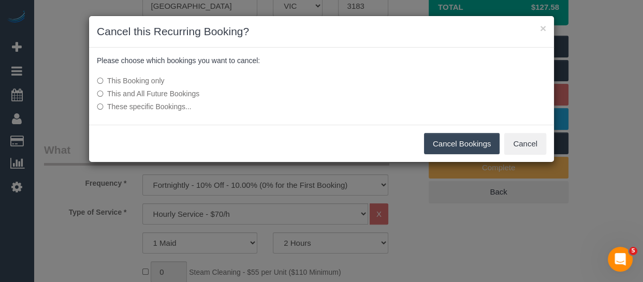
click at [188, 89] on label "This and All Future Bookings" at bounding box center [244, 94] width 295 height 10
click at [460, 139] on button "Cancel Bookings" at bounding box center [462, 144] width 76 height 22
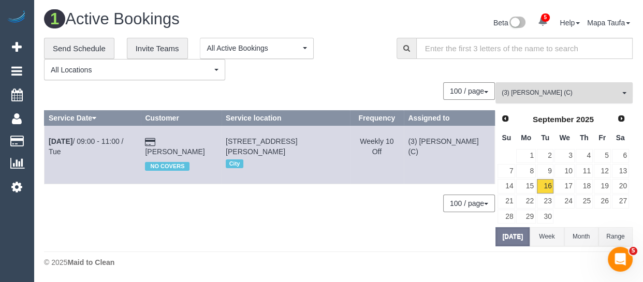
click at [528, 89] on span "(3) [PERSON_NAME] (C)" at bounding box center [561, 93] width 118 height 9
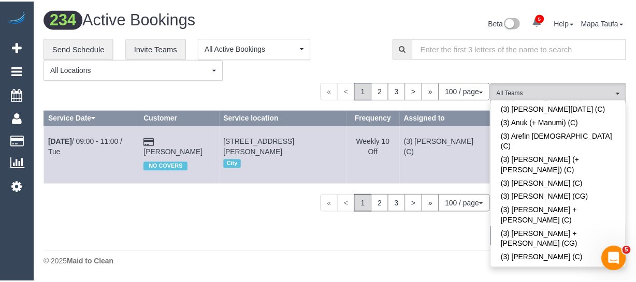
scroll to position [204, 0]
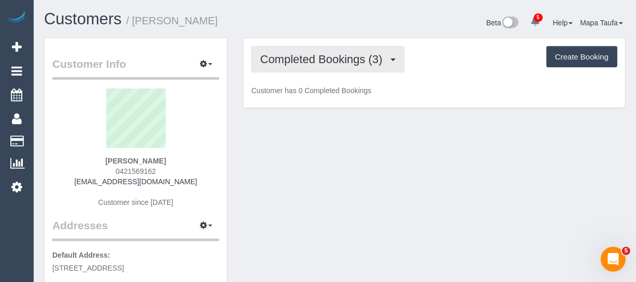
click at [310, 58] on span "Completed Bookings (3)" at bounding box center [323, 59] width 127 height 13
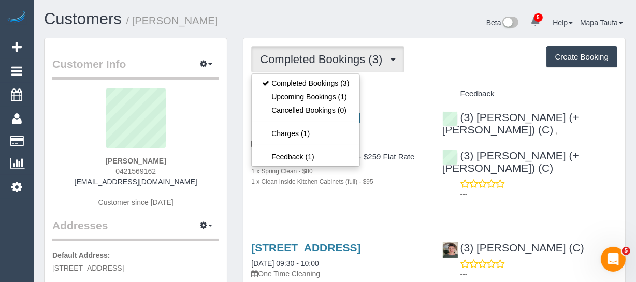
click at [331, 19] on div "Customers / Pratick Shanghvi" at bounding box center [185, 21] width 299 height 22
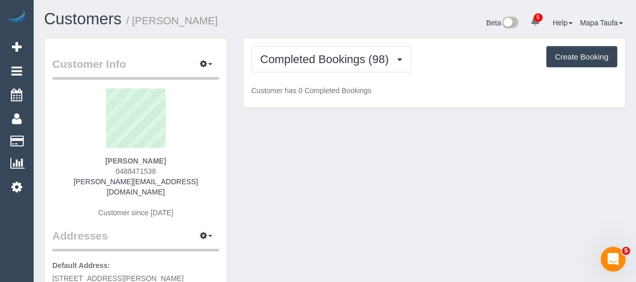
drag, startPoint x: 400, startPoint y: 145, endPoint x: 457, endPoint y: 2, distance: 153.7
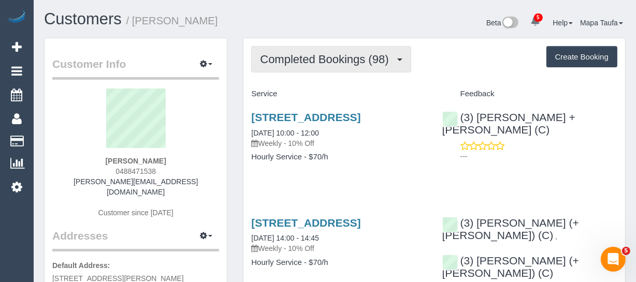
click at [279, 68] on button "Completed Bookings (98)" at bounding box center [331, 59] width 160 height 26
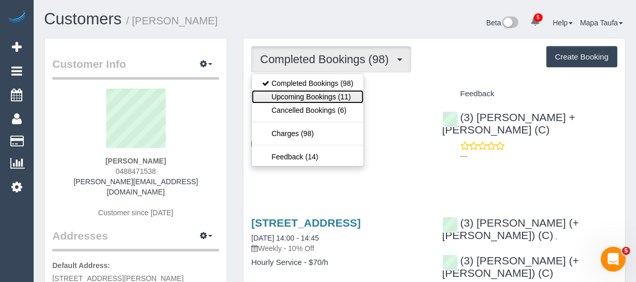
click at [287, 93] on link "Upcoming Bookings (11)" at bounding box center [308, 96] width 112 height 13
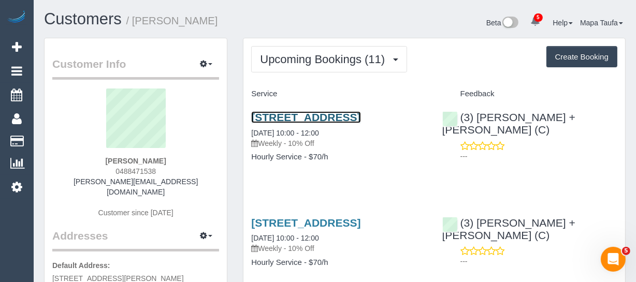
click at [305, 117] on link "61 Victoria Road, Northcote, VIC 3070" at bounding box center [305, 117] width 109 height 12
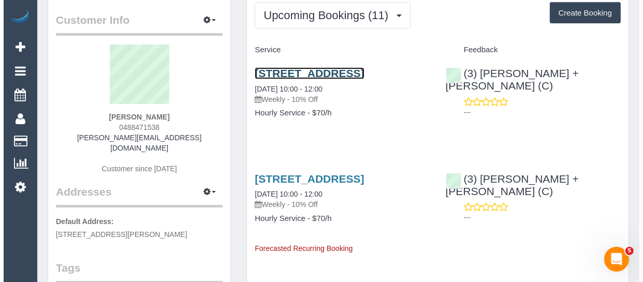
scroll to position [94, 0]
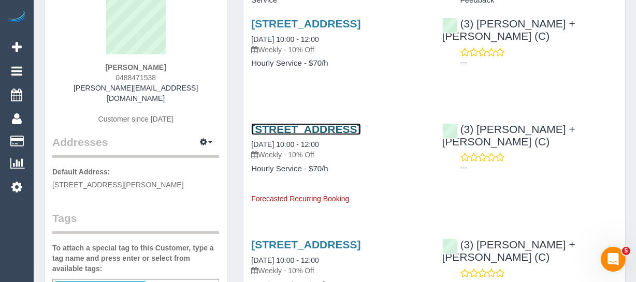
click at [274, 135] on link "61 Victoria Road, Northcote, VIC 3070" at bounding box center [305, 129] width 109 height 12
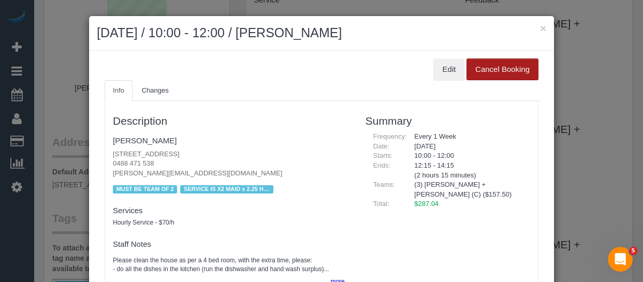
click at [510, 65] on button "Cancel Booking" at bounding box center [503, 70] width 72 height 22
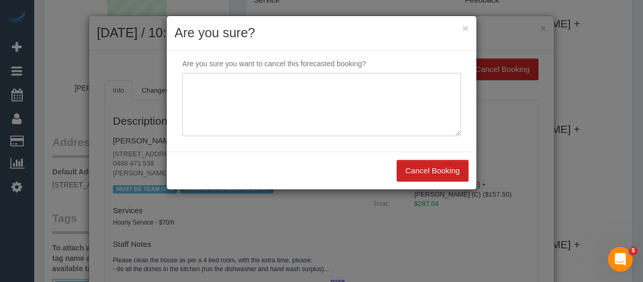
click at [270, 104] on textarea at bounding box center [321, 104] width 279 height 63
type textarea "service not needed via email -MT"
click at [431, 176] on button "Cancel Booking" at bounding box center [433, 171] width 72 height 22
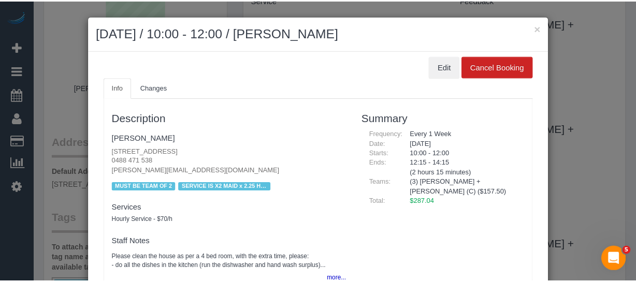
scroll to position [4, 0]
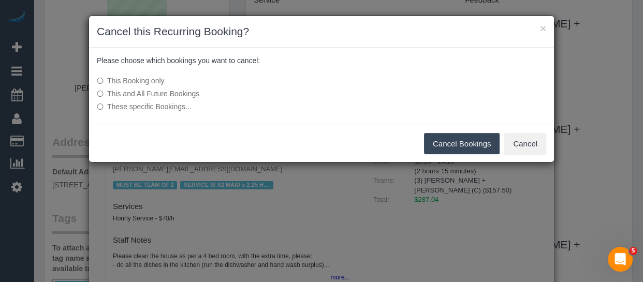
click at [459, 137] on button "Cancel Bookings" at bounding box center [462, 144] width 76 height 22
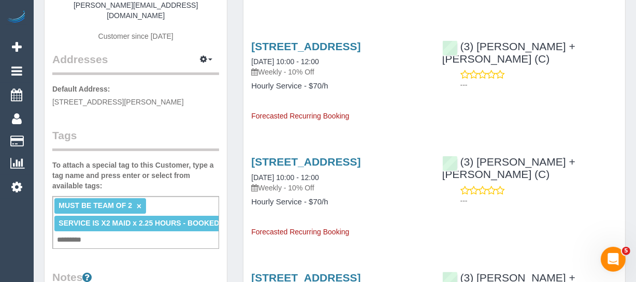
scroll to position [47, 0]
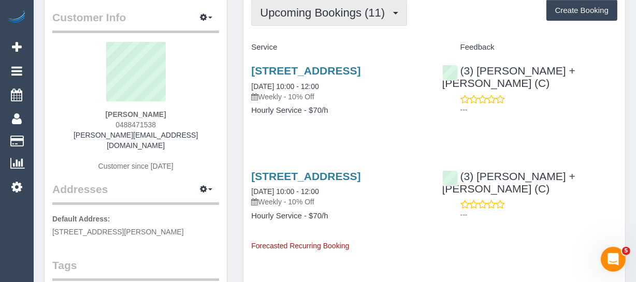
click at [287, 21] on button "Upcoming Bookings (11)" at bounding box center [329, 12] width 156 height 26
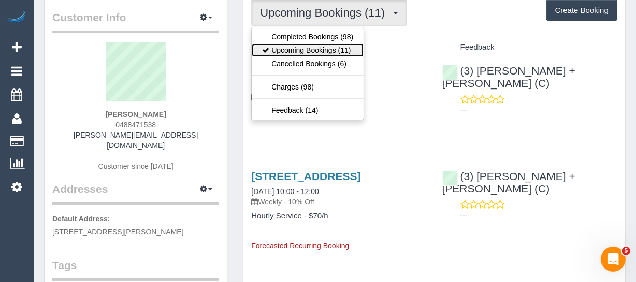
click at [291, 46] on link "Upcoming Bookings (11)" at bounding box center [308, 50] width 112 height 13
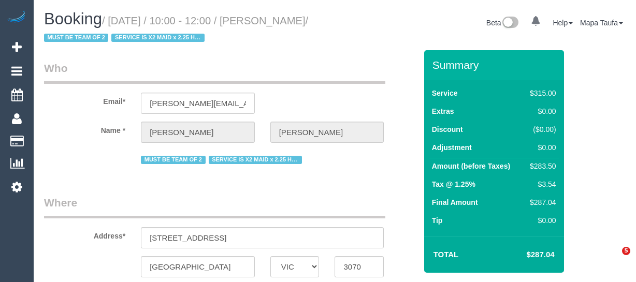
select select "VIC"
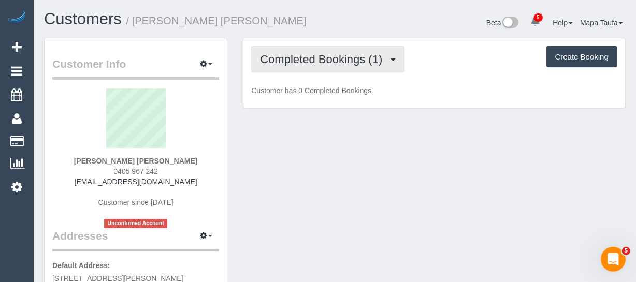
click at [323, 61] on span "Completed Bookings (1)" at bounding box center [323, 59] width 127 height 13
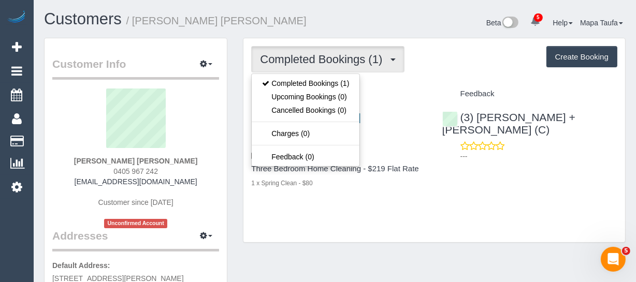
click at [358, 17] on div "Beta 5 Your Notifications You have 0 alerts × You have 183 to charge for 15/09/…" at bounding box center [484, 23] width 299 height 27
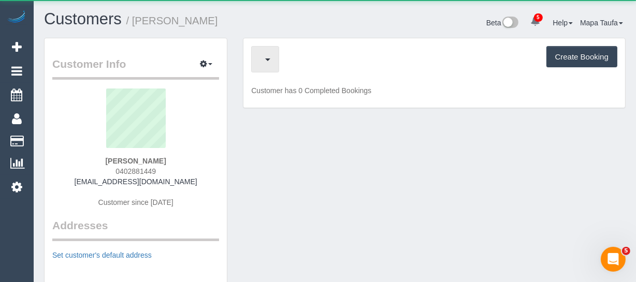
click at [265, 64] on span "button" at bounding box center [262, 59] width 5 height 13
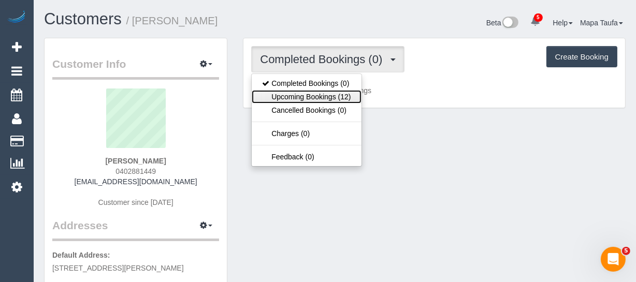
click at [313, 93] on link "Upcoming Bookings (12)" at bounding box center [306, 96] width 109 height 13
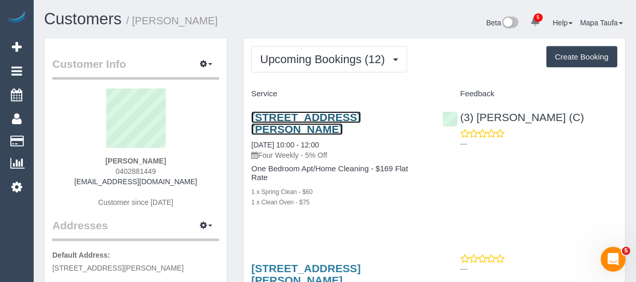
click at [286, 121] on link "214/3 Hoddle St, Collingwood, VIC 3066" at bounding box center [305, 123] width 109 height 24
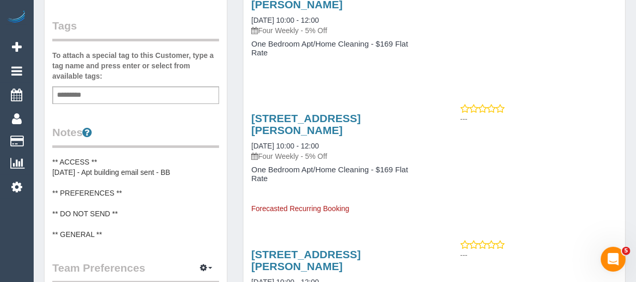
scroll to position [330, 0]
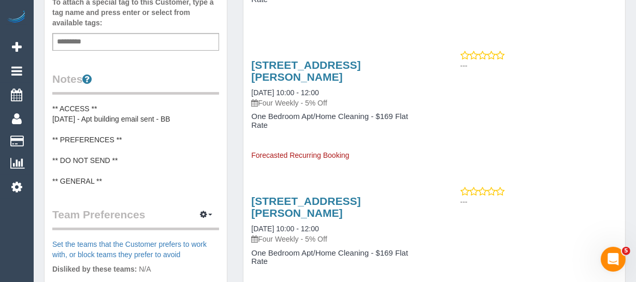
click at [110, 168] on pre "** ACCESS ** 15/9/25 - Apt building email sent - BB ** PREFERENCES ** ** DO NOT…" at bounding box center [135, 145] width 167 height 83
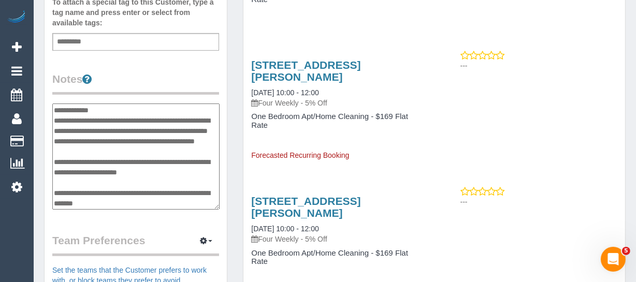
scroll to position [44, 0]
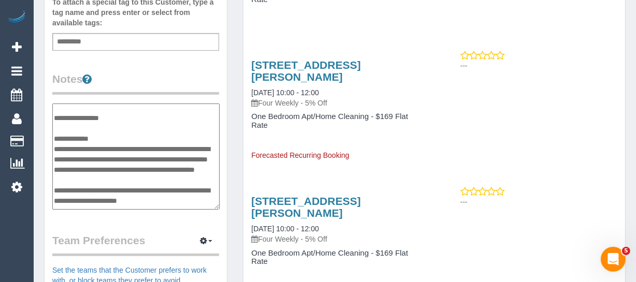
click at [78, 197] on textarea "**********" at bounding box center [135, 157] width 167 height 107
type textarea "**********"
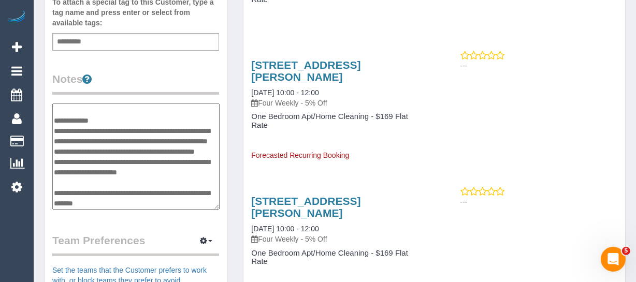
scroll to position [83, 0]
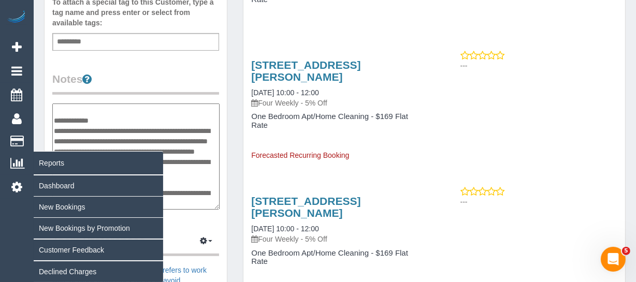
drag, startPoint x: 188, startPoint y: 171, endPoint x: 66, endPoint y: 162, distance: 122.1
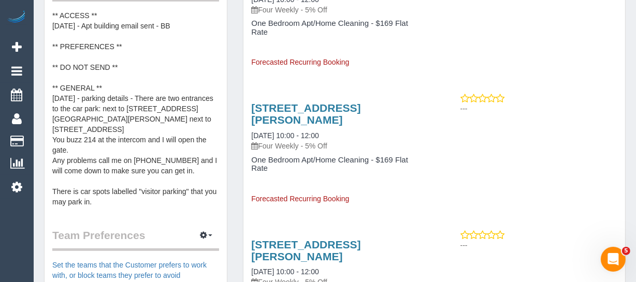
scroll to position [424, 0]
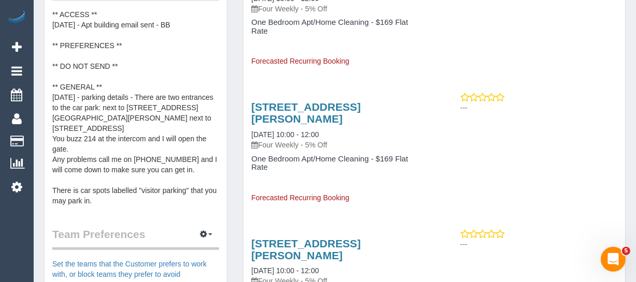
click at [147, 163] on pre "** ACCESS ** 15/9/25 - Apt building email sent - BB ** PREFERENCES ** ** DO NOT…" at bounding box center [135, 107] width 167 height 197
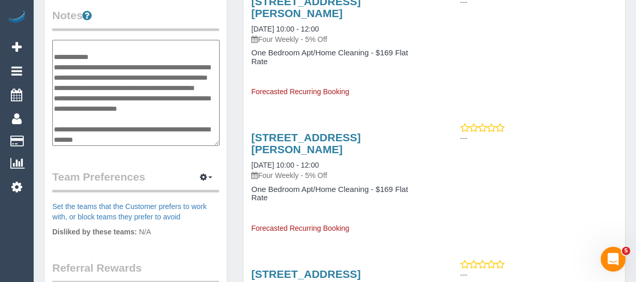
scroll to position [377, 0]
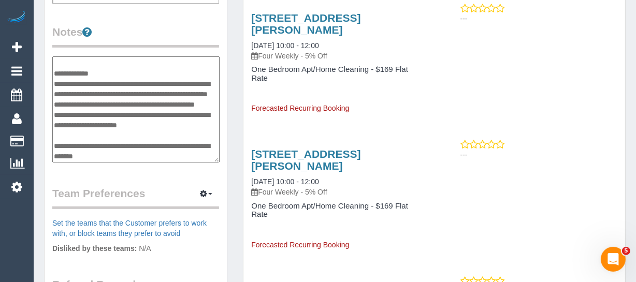
drag, startPoint x: 185, startPoint y: 126, endPoint x: 52, endPoint y: 114, distance: 133.7
click at [52, 113] on textarea "**********" at bounding box center [135, 109] width 167 height 107
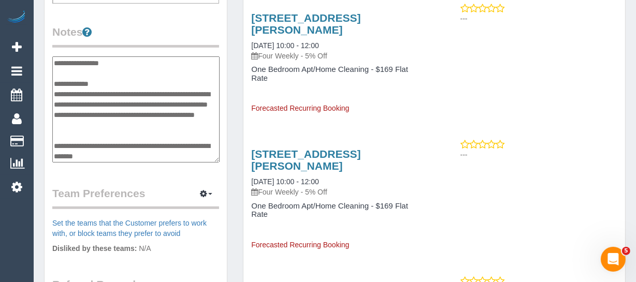
scroll to position [73, 0]
drag, startPoint x: 54, startPoint y: 142, endPoint x: 86, endPoint y: 139, distance: 31.8
click at [54, 142] on textarea "**********" at bounding box center [135, 109] width 167 height 107
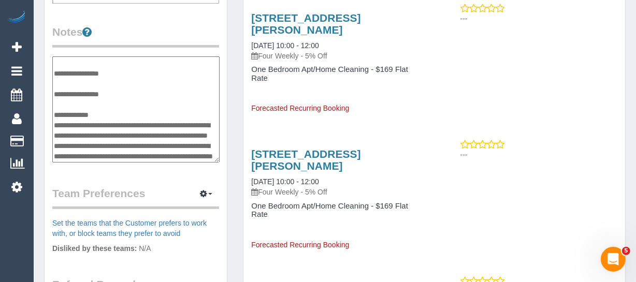
scroll to position [41, 0]
click at [56, 132] on textarea "**********" at bounding box center [135, 109] width 167 height 107
click at [138, 154] on textarea "**********" at bounding box center [135, 109] width 167 height 107
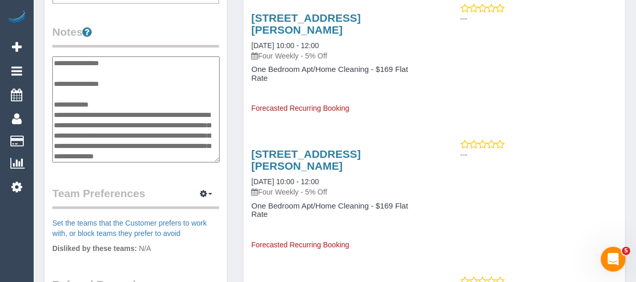
type textarea "**********"
click at [131, 42] on legend "Notes" at bounding box center [135, 35] width 167 height 23
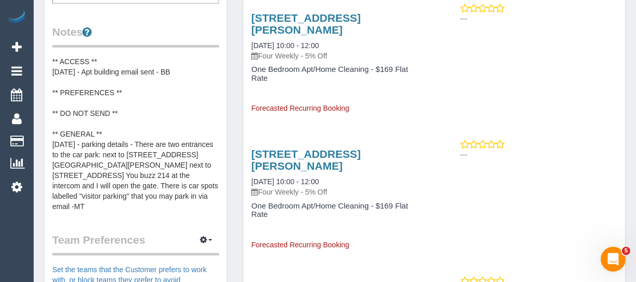
click at [603, 112] on div "214/3 Hoddle St, Collingwood, VIC 3066 15/11/2025 10:00 - 12:00 Four Weekly - 5…" at bounding box center [435, 58] width 382 height 110
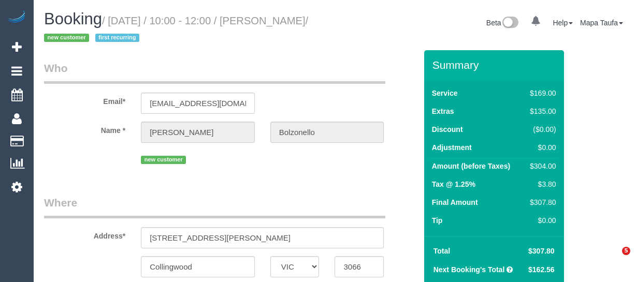
select select "VIC"
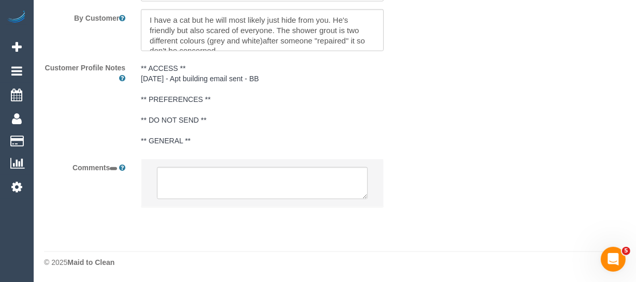
select select "string:AU"
select select "object:592"
select select "string:stripe-pm_1S7WbR2GScqysDRVBGV8AdNI"
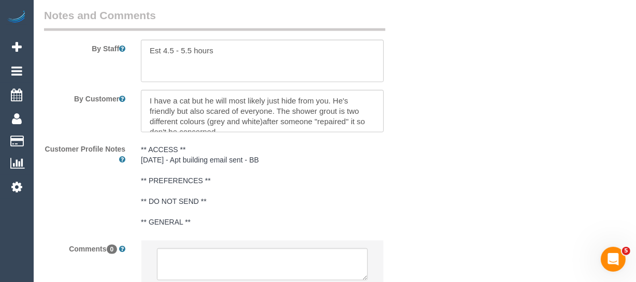
select select "object:697"
select select "number:29"
select select "number:14"
select select "number:18"
select select "number:22"
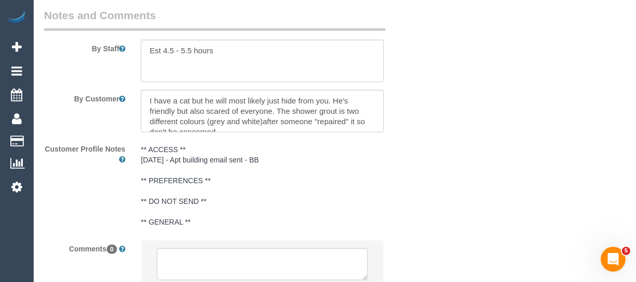
select select "number:35"
select select "number:26"
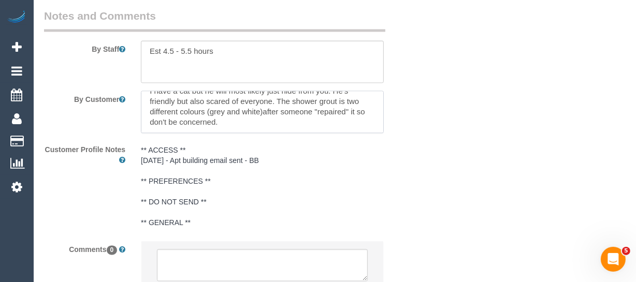
scroll to position [1889, 0]
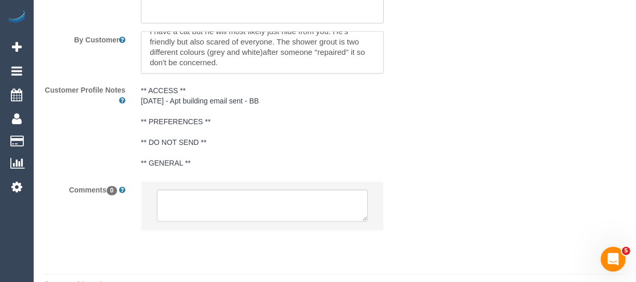
select select "spot3"
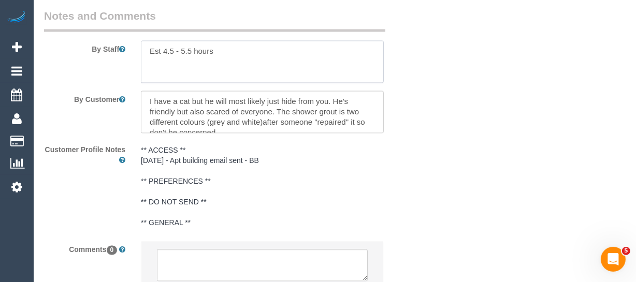
scroll to position [4, 0]
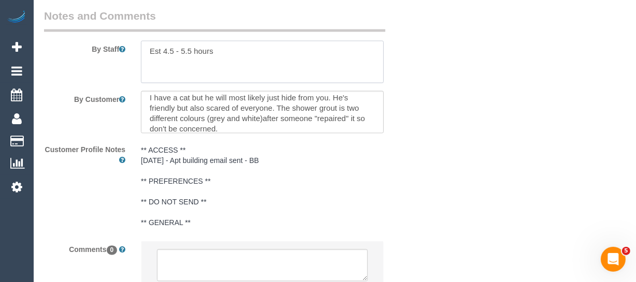
click at [254, 61] on textarea at bounding box center [262, 61] width 243 height 42
paste textarea "There are two entrances to the [GEOGRAPHIC_DATA]: next to [STREET_ADDRESS][GEOG…"
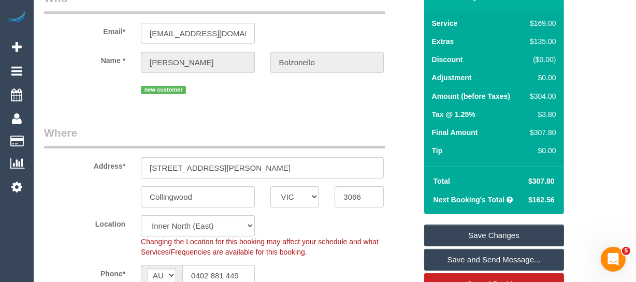
scroll to position [82, 0]
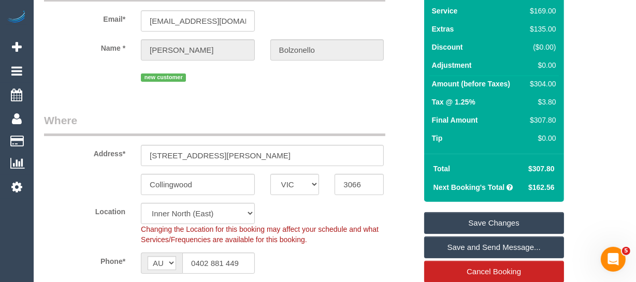
type textarea "Est 4.5 - 5.5 hours There are two entrances to the car park: next to [STREET_AD…"
click at [466, 218] on link "Save Changes" at bounding box center [494, 223] width 140 height 22
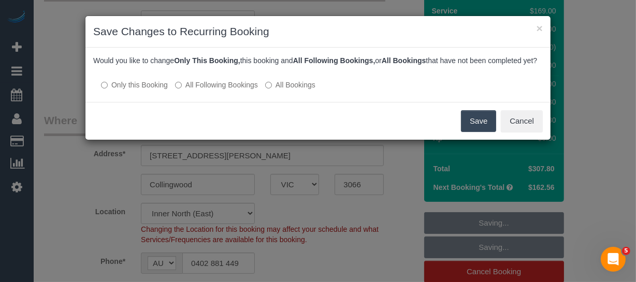
scroll to position [72, 0]
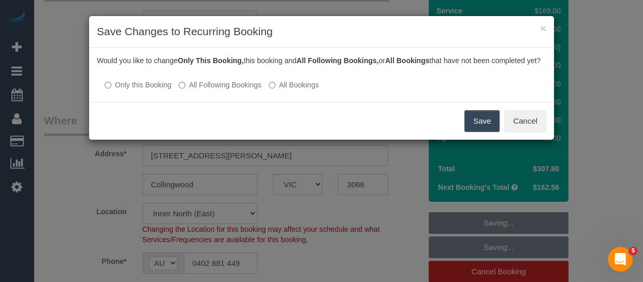
click at [228, 90] on label "All Following Bookings" at bounding box center [220, 85] width 83 height 10
click at [482, 132] on button "Save" at bounding box center [482, 121] width 35 height 22
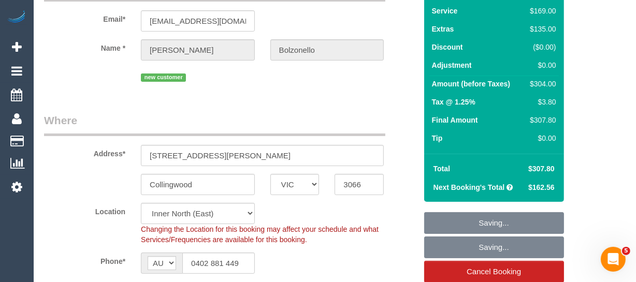
scroll to position [76, 0]
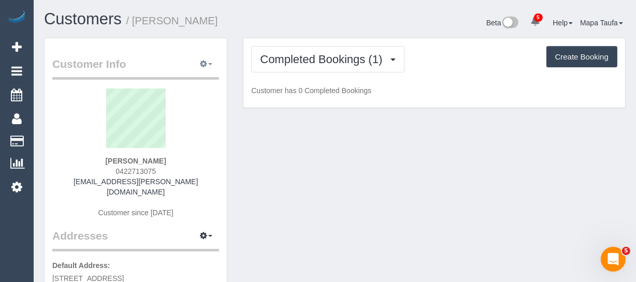
click at [212, 59] on button "button" at bounding box center [206, 64] width 26 height 16
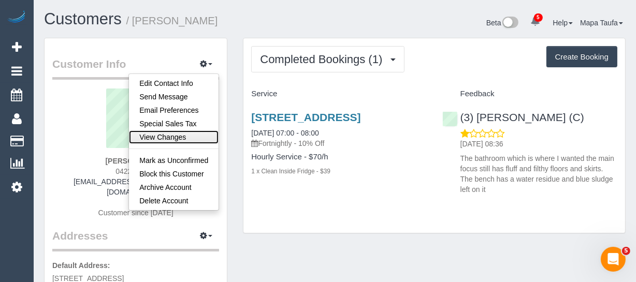
click at [165, 139] on link "View Changes" at bounding box center [174, 137] width 90 height 13
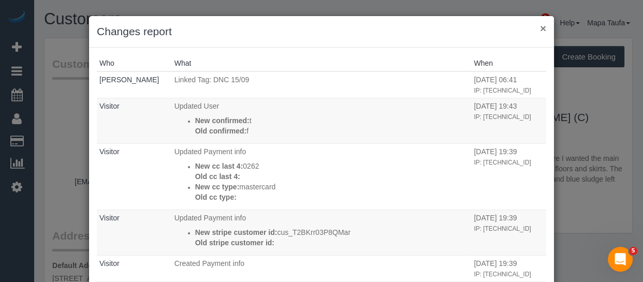
click at [540, 26] on button "×" at bounding box center [543, 28] width 6 height 11
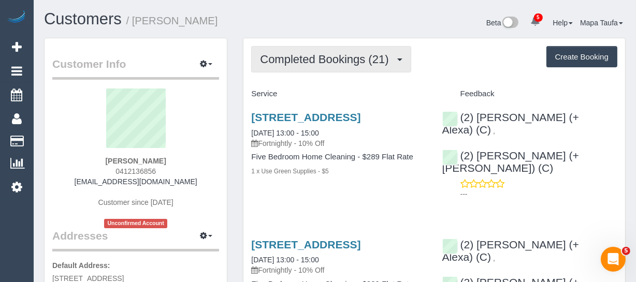
click at [279, 61] on span "Completed Bookings (21)" at bounding box center [327, 59] width 134 height 13
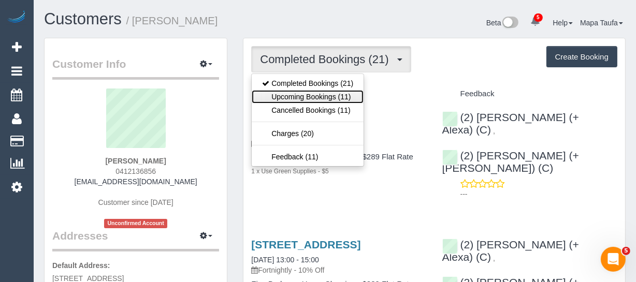
click at [295, 96] on link "Upcoming Bookings (11)" at bounding box center [308, 96] width 112 height 13
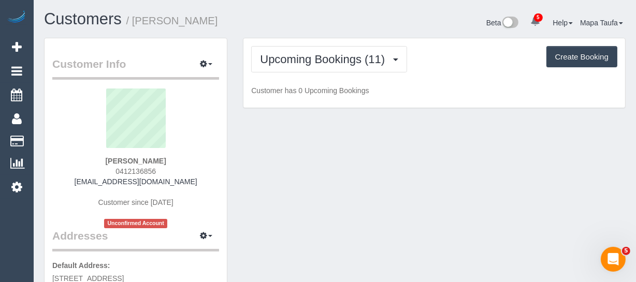
click at [304, 33] on div "Customers / [PERSON_NAME] Beta 5 Your Notifications You have 0 alerts × You hav…" at bounding box center [334, 23] width 597 height 27
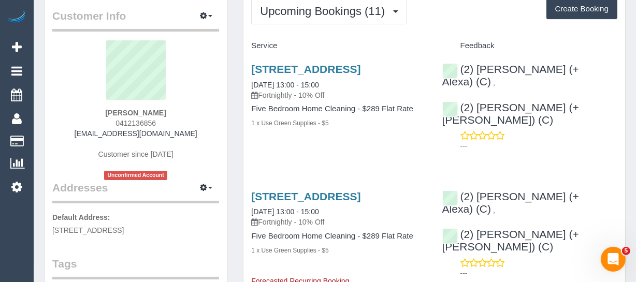
scroll to position [94, 0]
